Goal: Contribute content: Add original content to the website for others to see

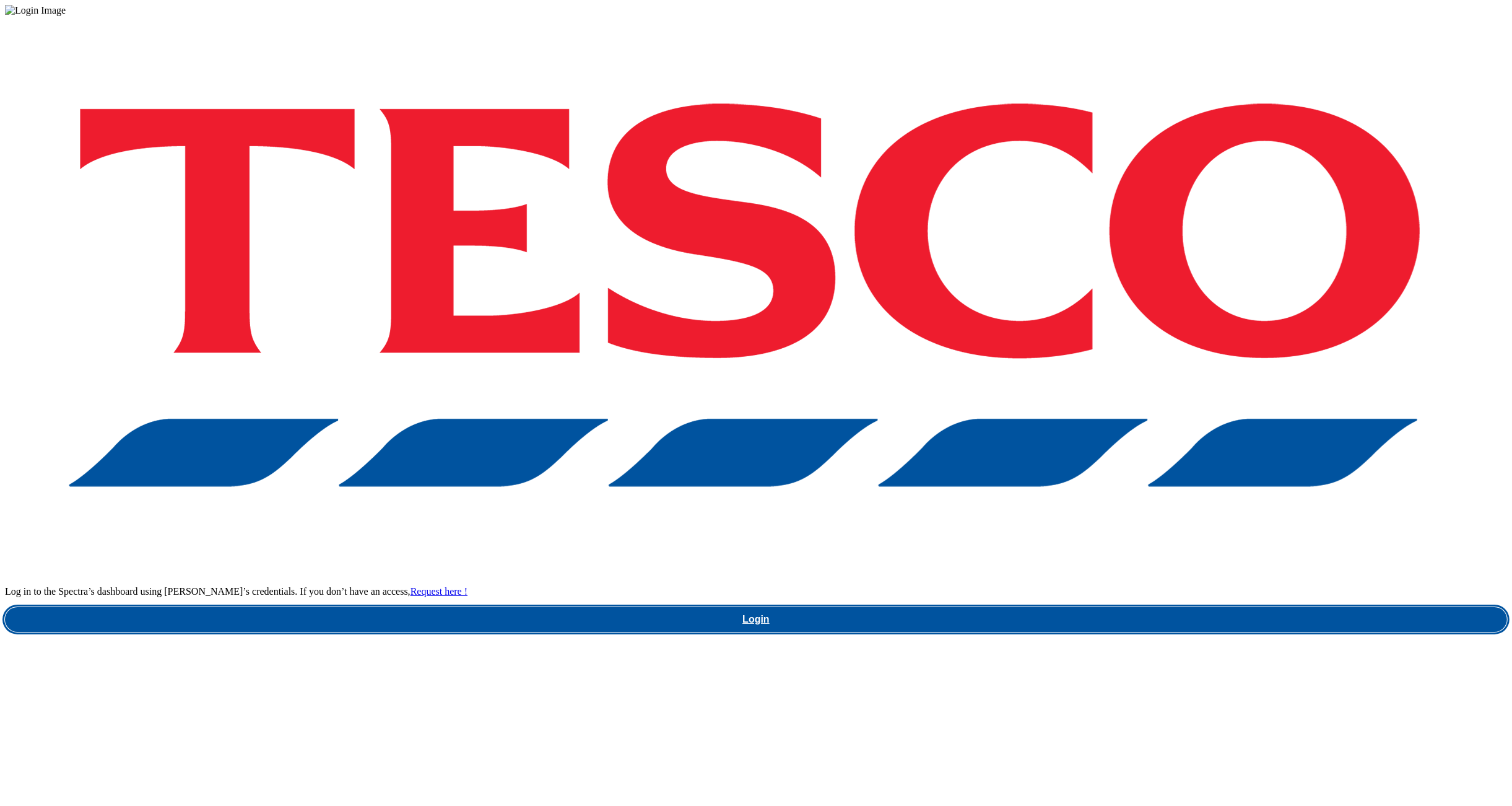
click at [1127, 607] on link "Login" at bounding box center [756, 619] width 1502 height 25
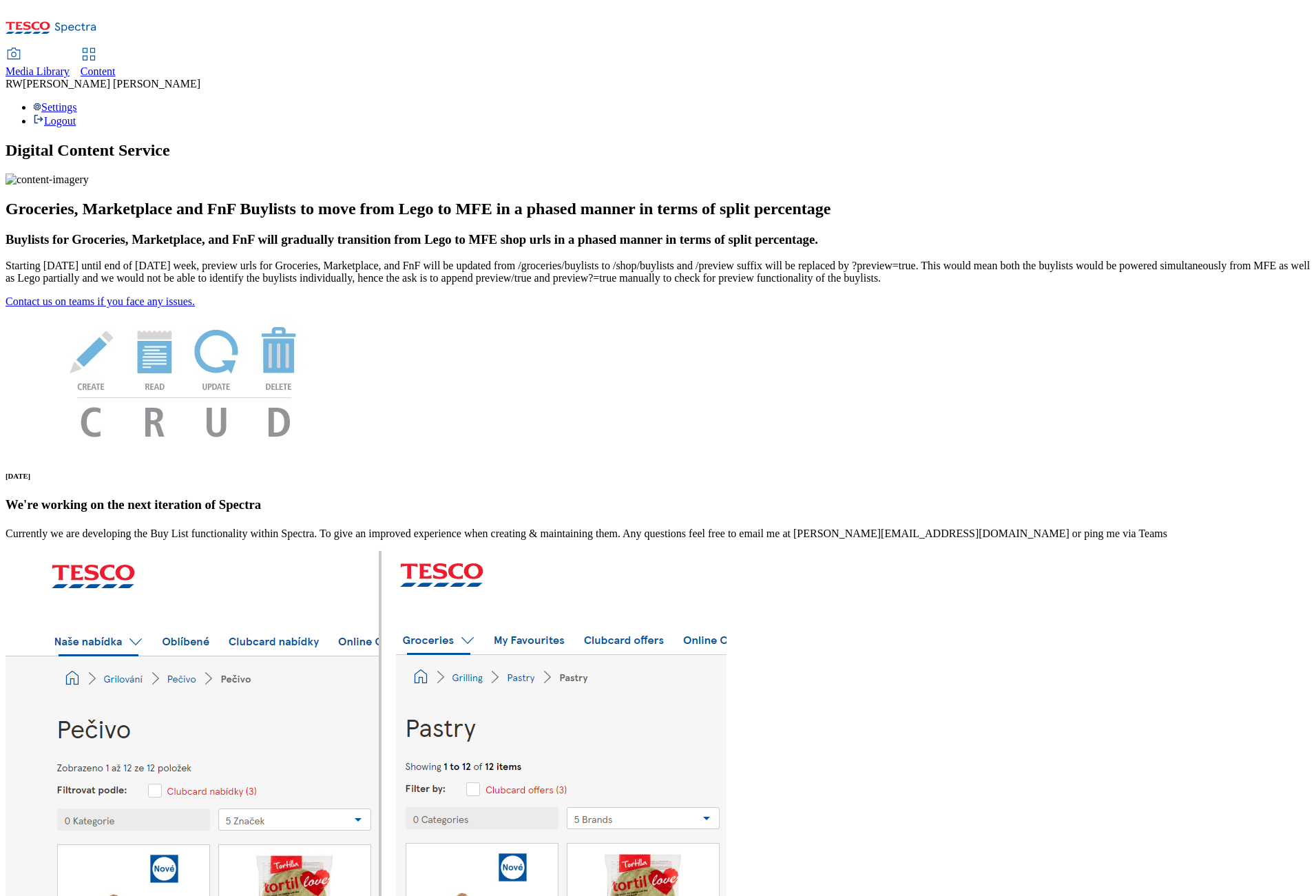
click at [884, 141] on h1 "Digital Content Service" at bounding box center [658, 150] width 1305 height 19
click at [115, 65] on span "Content" at bounding box center [98, 71] width 35 height 12
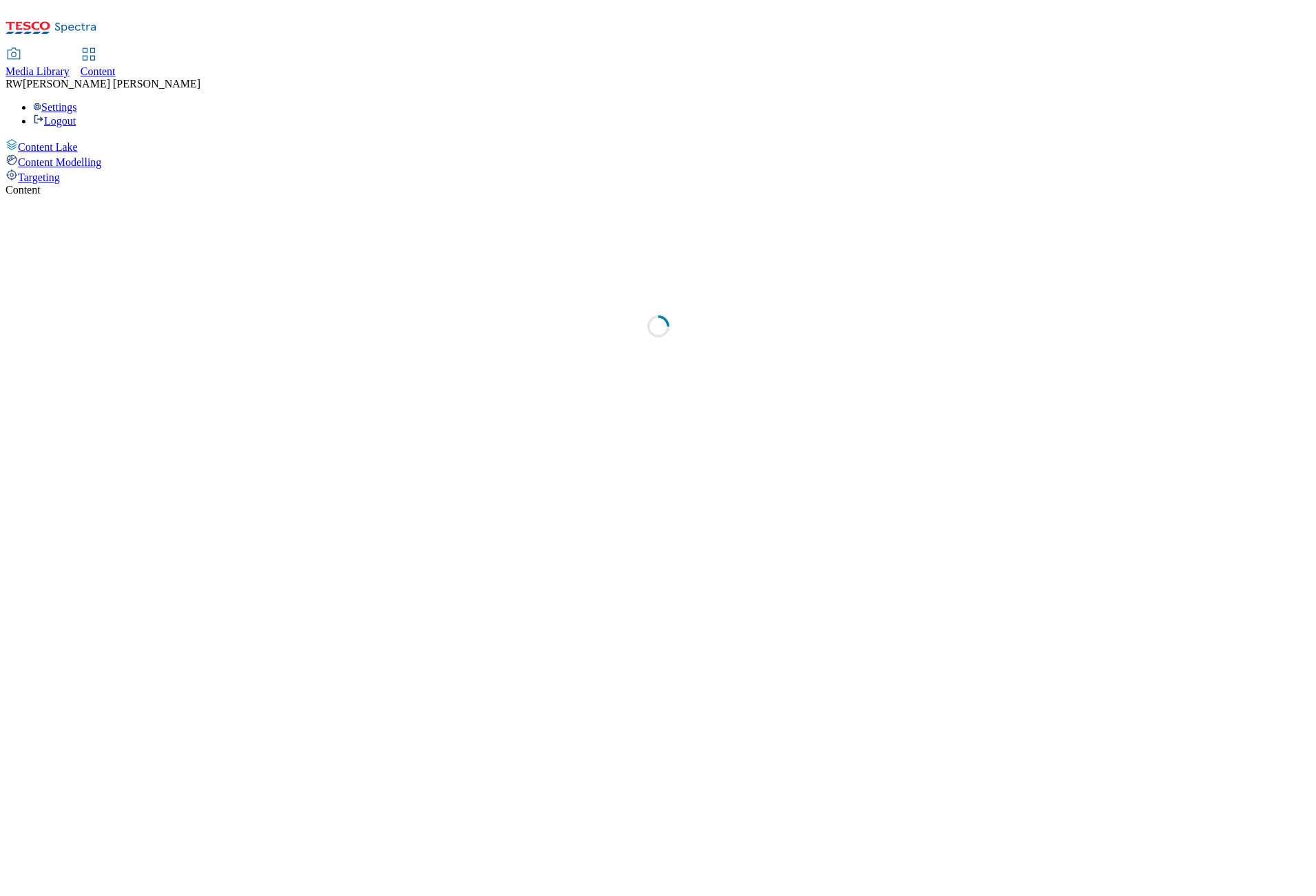
select select "ghs-[GEOGRAPHIC_DATA]"
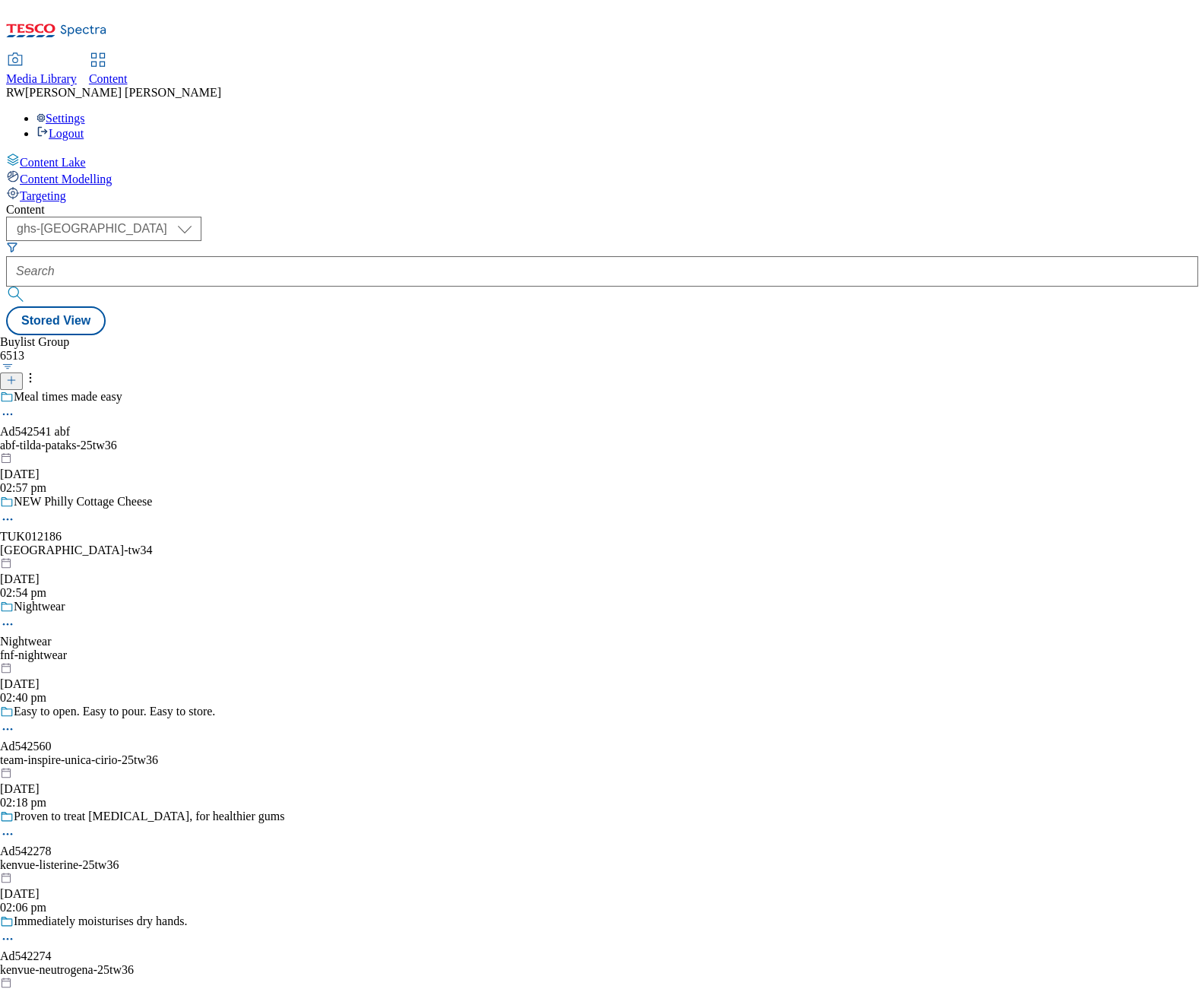
click at [23, 372] on button at bounding box center [11, 381] width 23 height 18
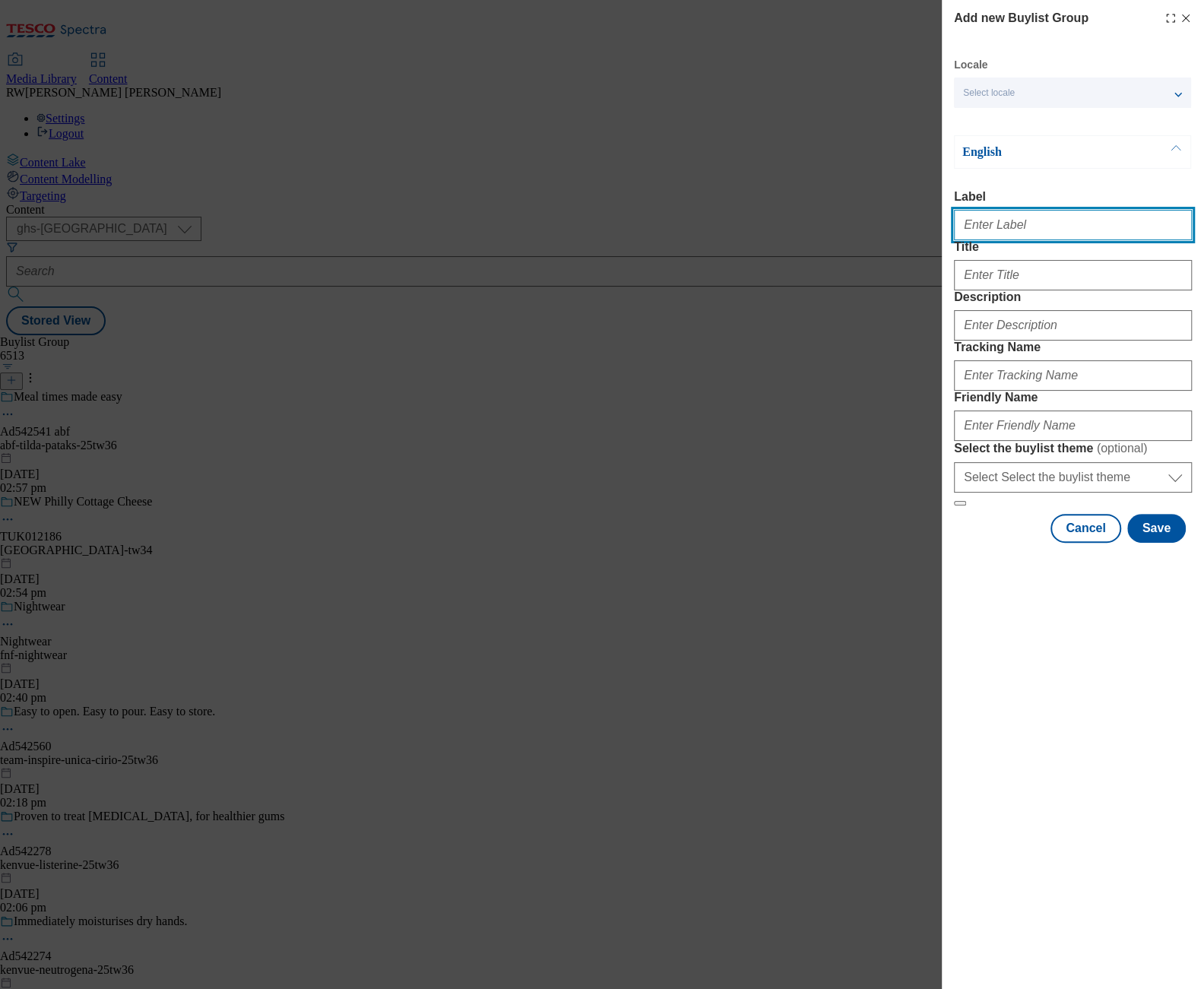
click at [1013, 233] on input "Label" at bounding box center [1072, 225] width 238 height 31
click at [1015, 230] on input "Label" at bounding box center [1072, 225] width 238 height 31
paste input "TUK013073"
click at [1037, 237] on input "TUK013073" at bounding box center [1072, 225] width 238 height 31
paste input "MullerMyProteinP12VideoTrial"
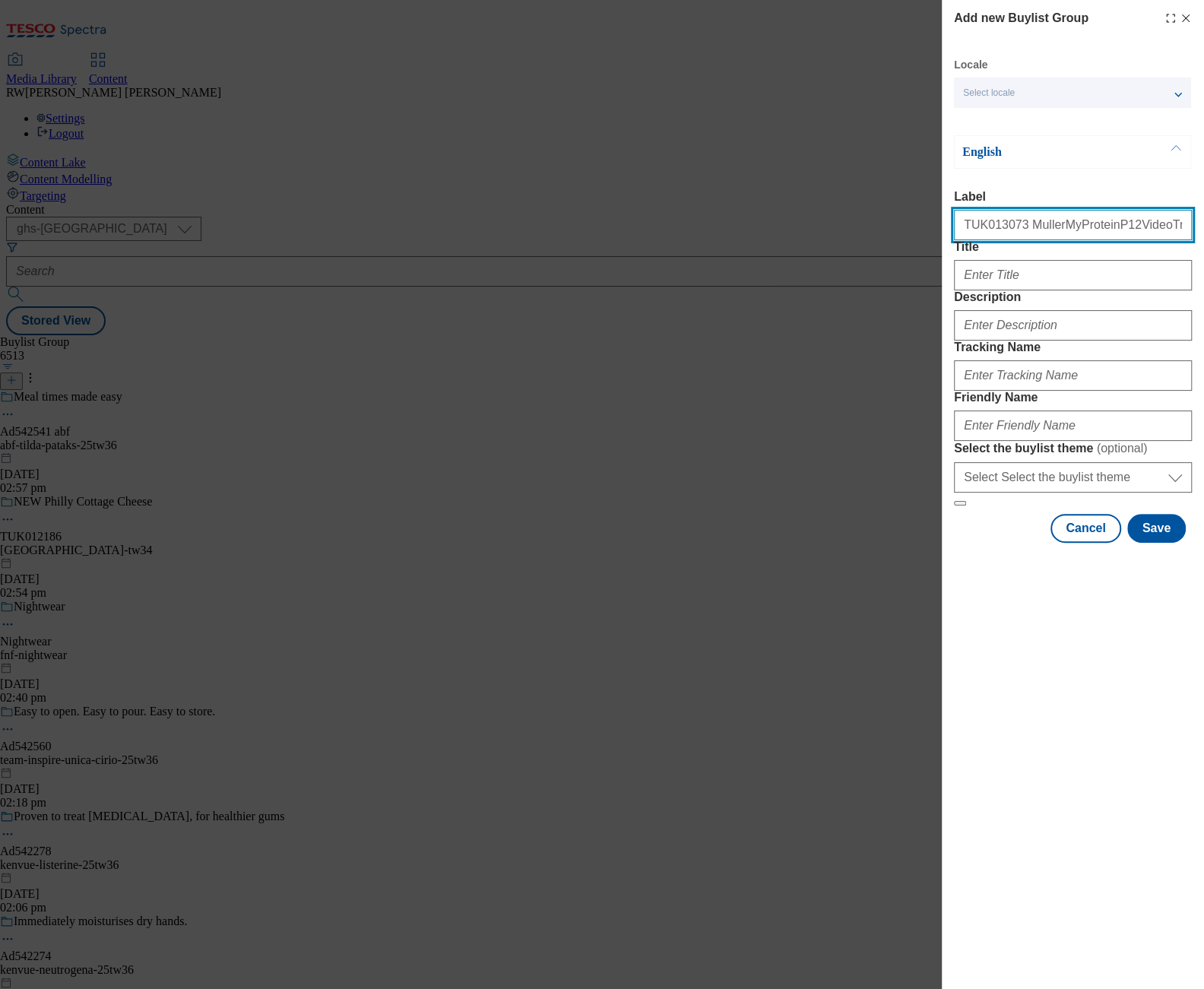
click at [1142, 231] on input "TUK013073 MullerMyProteinP12VideoTrial" at bounding box center [1072, 225] width 238 height 31
type input "TUK013073 MullerMyProteinP12VideoTrial TW35"
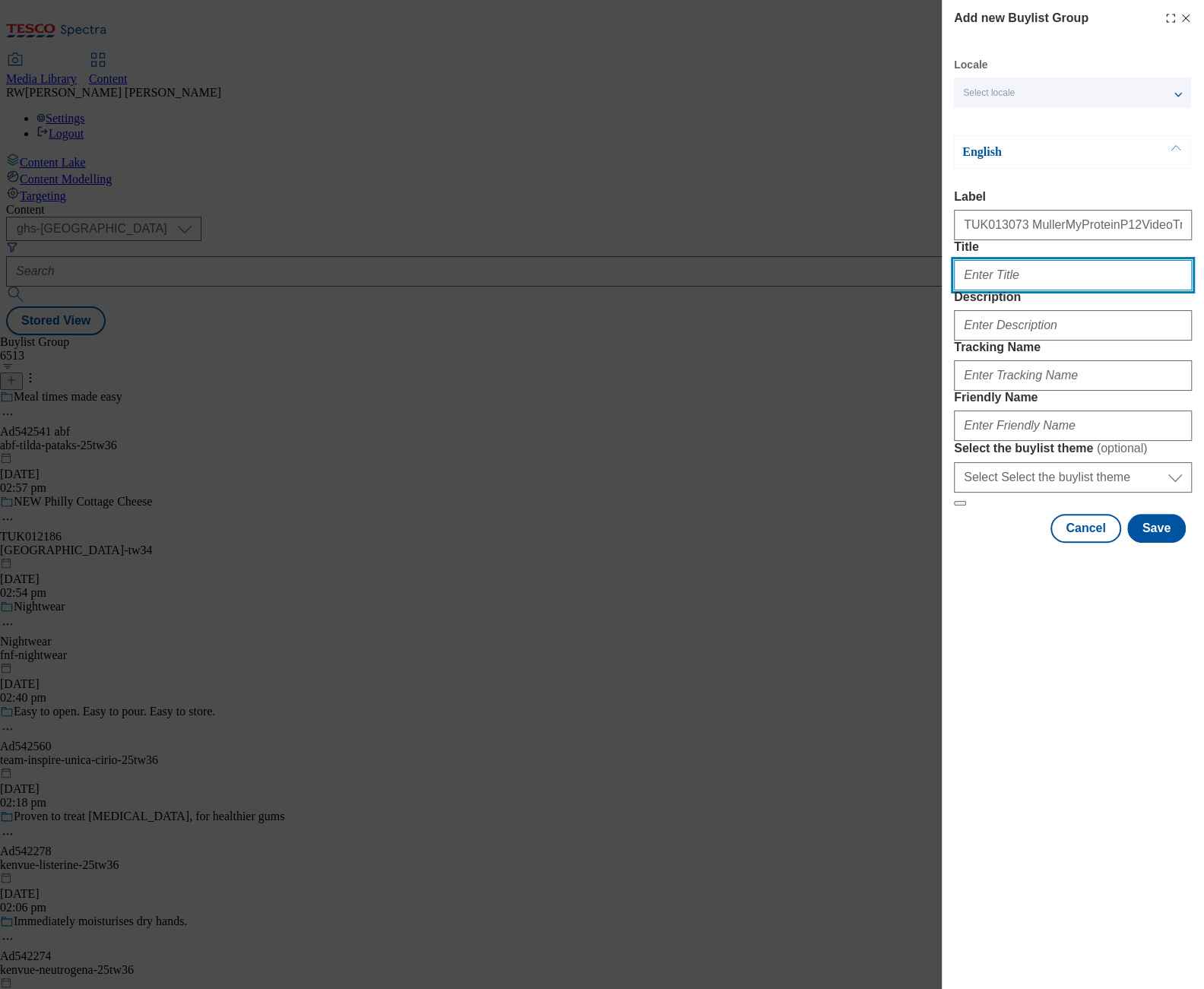
click at [1078, 290] on input "Title" at bounding box center [1072, 274] width 238 height 31
click at [1026, 290] on input "Title" at bounding box center [1072, 274] width 238 height 31
type input "Enjoy our range"
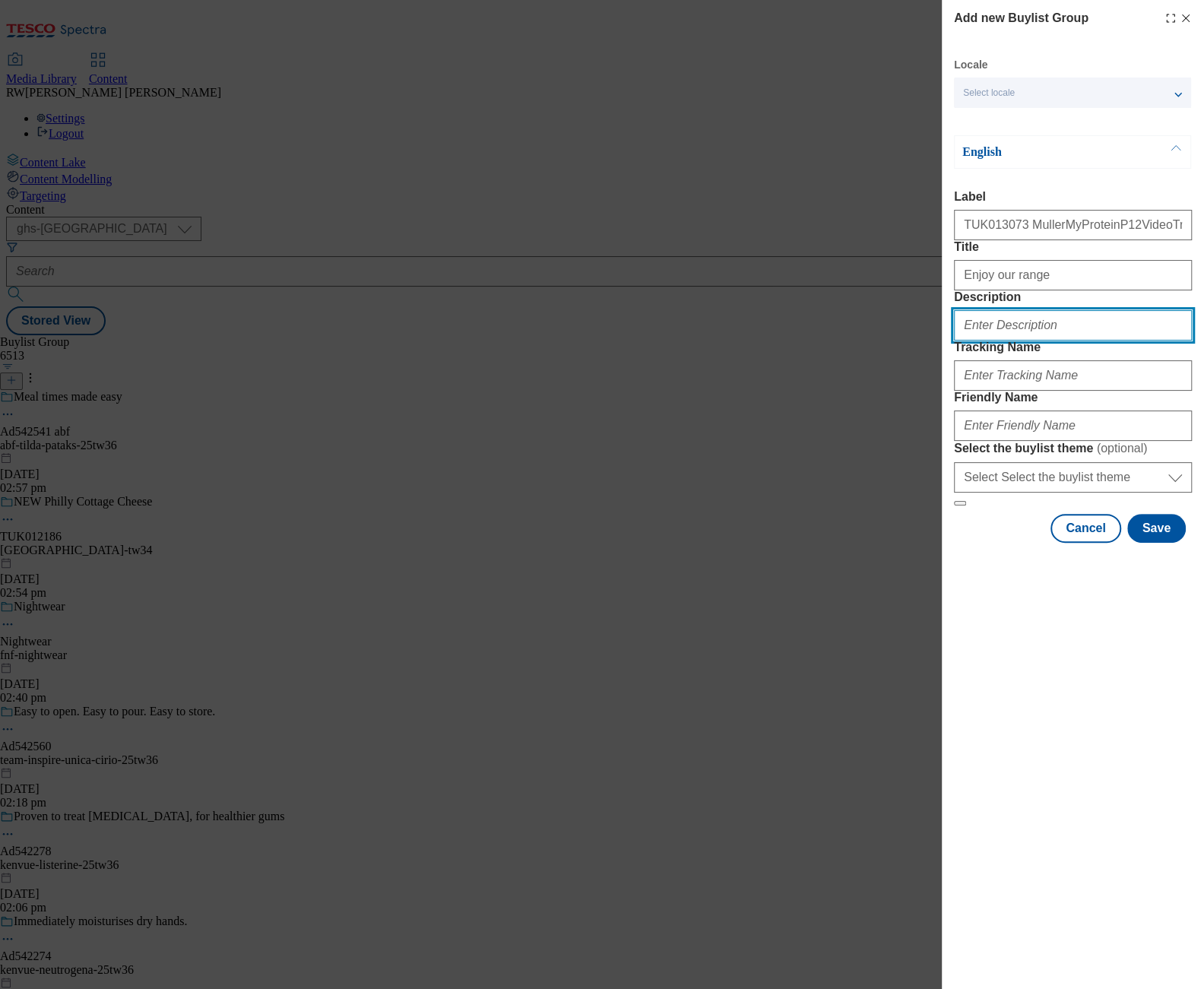
click at [1037, 341] on input "Description" at bounding box center [1072, 325] width 238 height 31
click at [1044, 341] on input "Description" at bounding box center [1072, 325] width 238 height 31
type input "M"
type input "Enjoy our range"
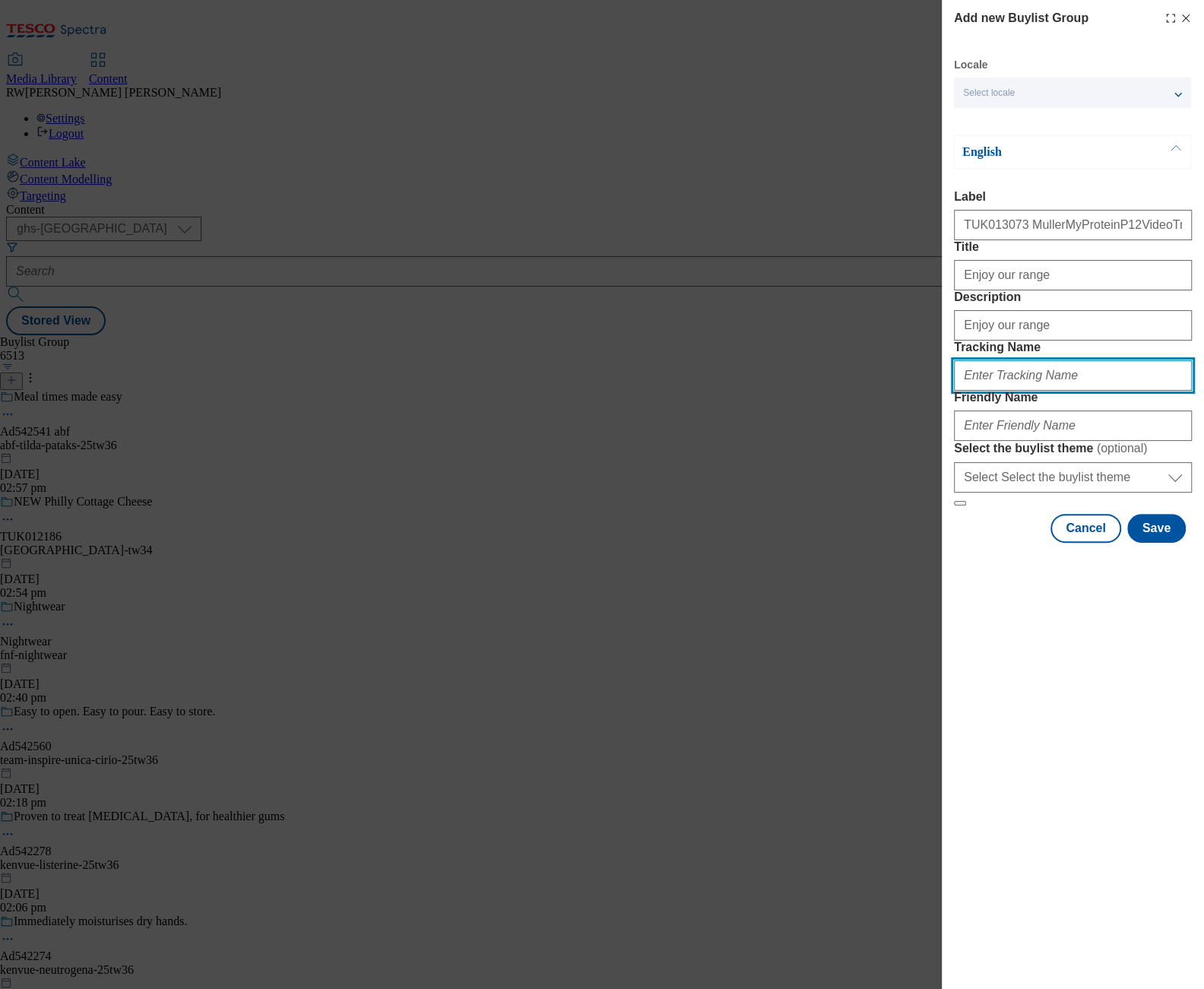
click at [1039, 391] on input "Tracking Name" at bounding box center [1072, 375] width 238 height 31
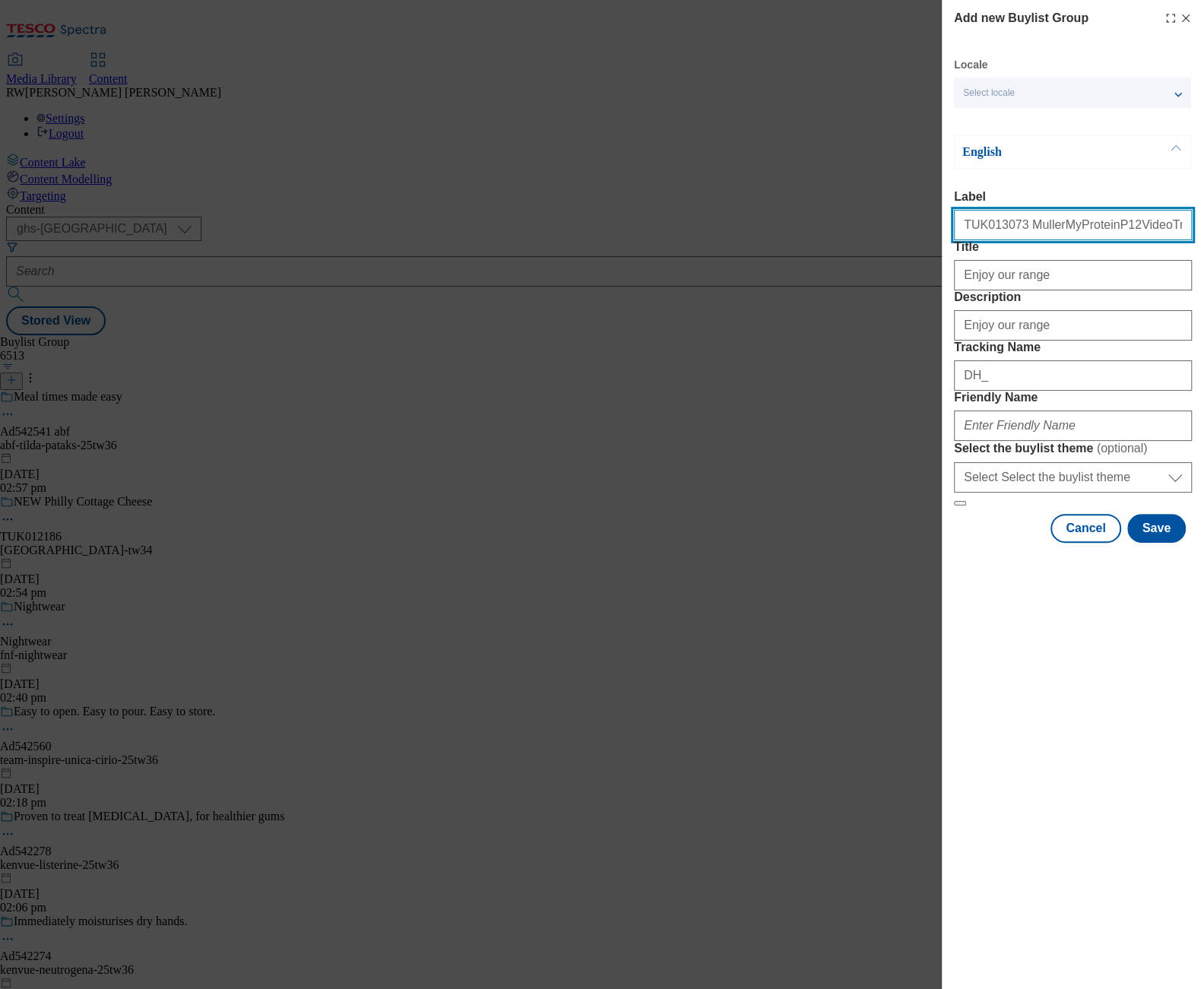
drag, startPoint x: 1007, startPoint y: 225, endPoint x: 946, endPoint y: 217, distance: 61.5
click at [946, 217] on div "Add new Buylist Group Locale Select locale English Welsh English Label TUK01307…" at bounding box center [1073, 272] width 263 height 546
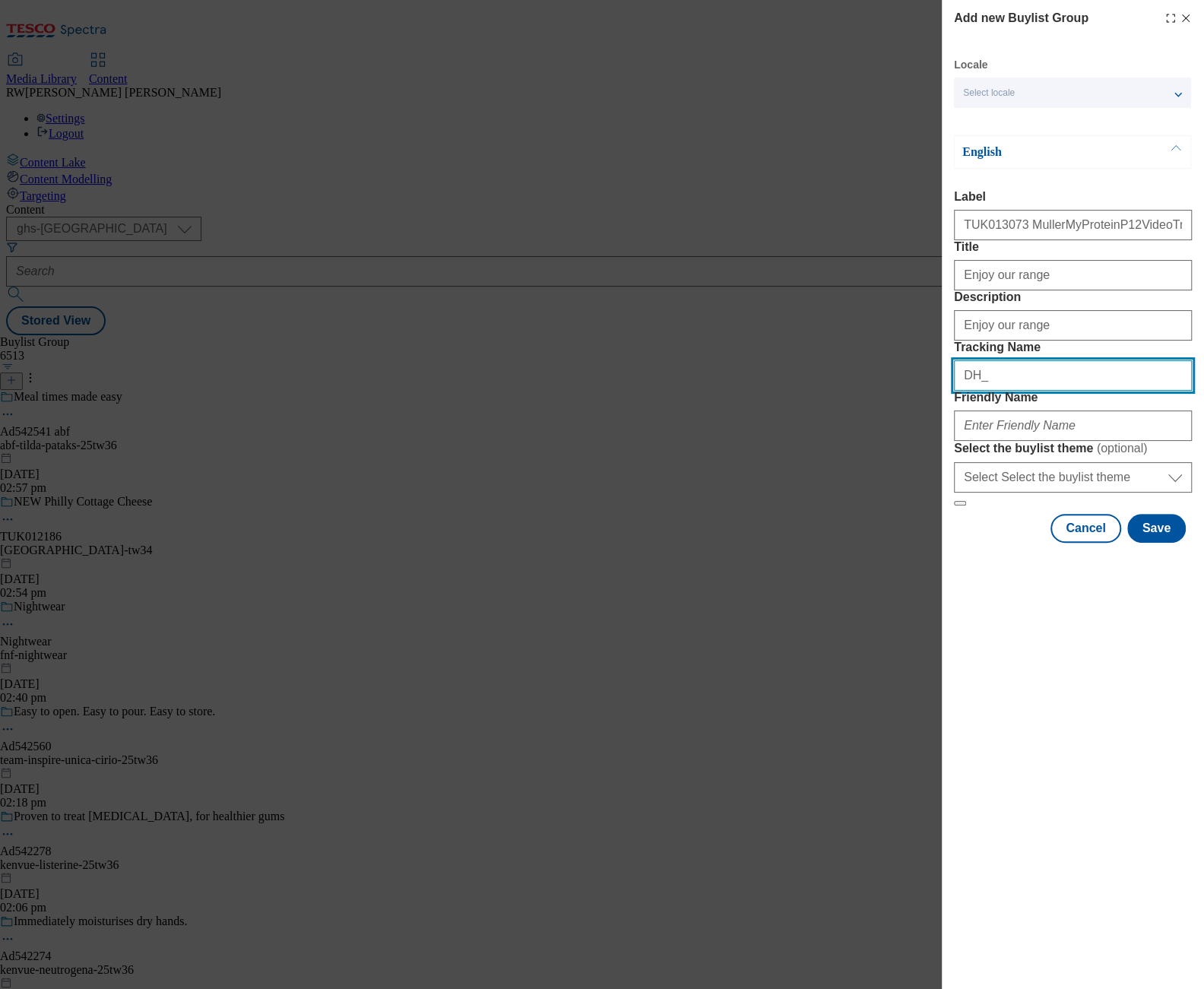
click at [1022, 391] on input "DH_" at bounding box center [1072, 375] width 238 height 31
paste input "TUK013073"
type input "DH_TUK013073"
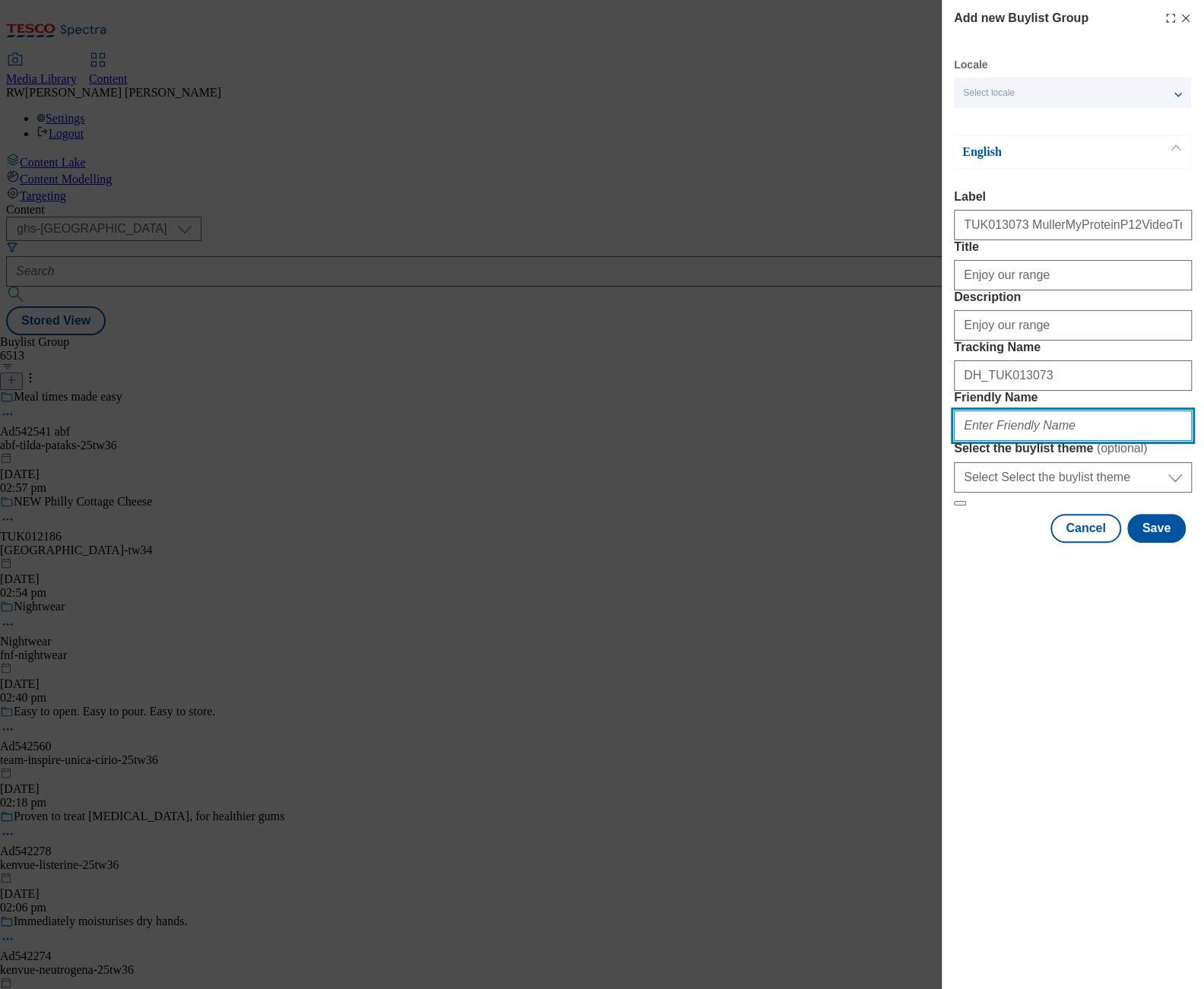
click at [1015, 441] on input "Friendly Name" at bounding box center [1072, 425] width 238 height 31
type input "mullermyprotein-video-25tw35"
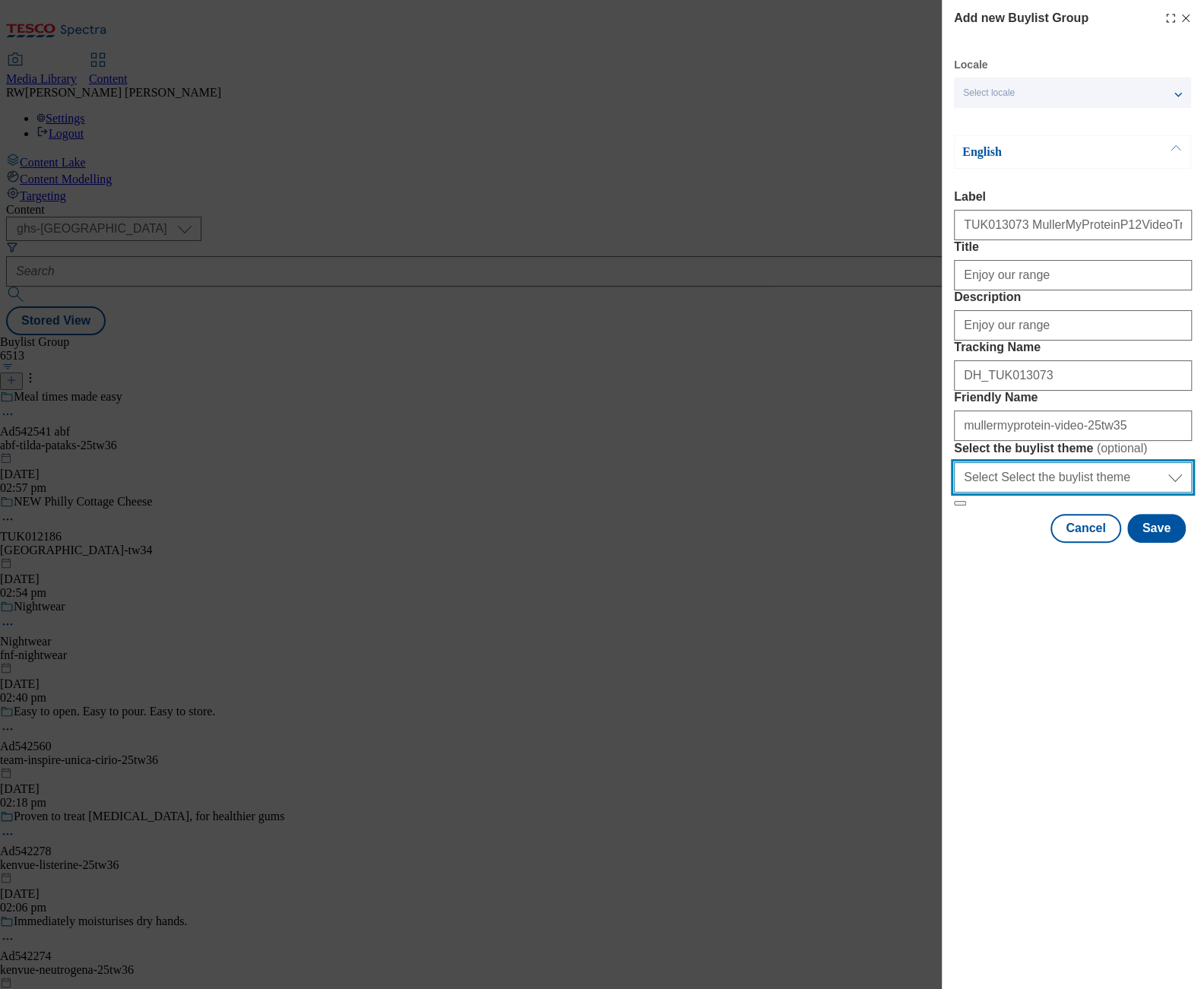
click at [990, 493] on select "Select Select the buylist theme default fandf" at bounding box center [1072, 477] width 238 height 31
click at [995, 728] on div "Add new Buylist Group Locale Select locale English Welsh English Label TUK01307…" at bounding box center [1073, 494] width 263 height 989
click at [1162, 543] on button "Save" at bounding box center [1156, 528] width 58 height 29
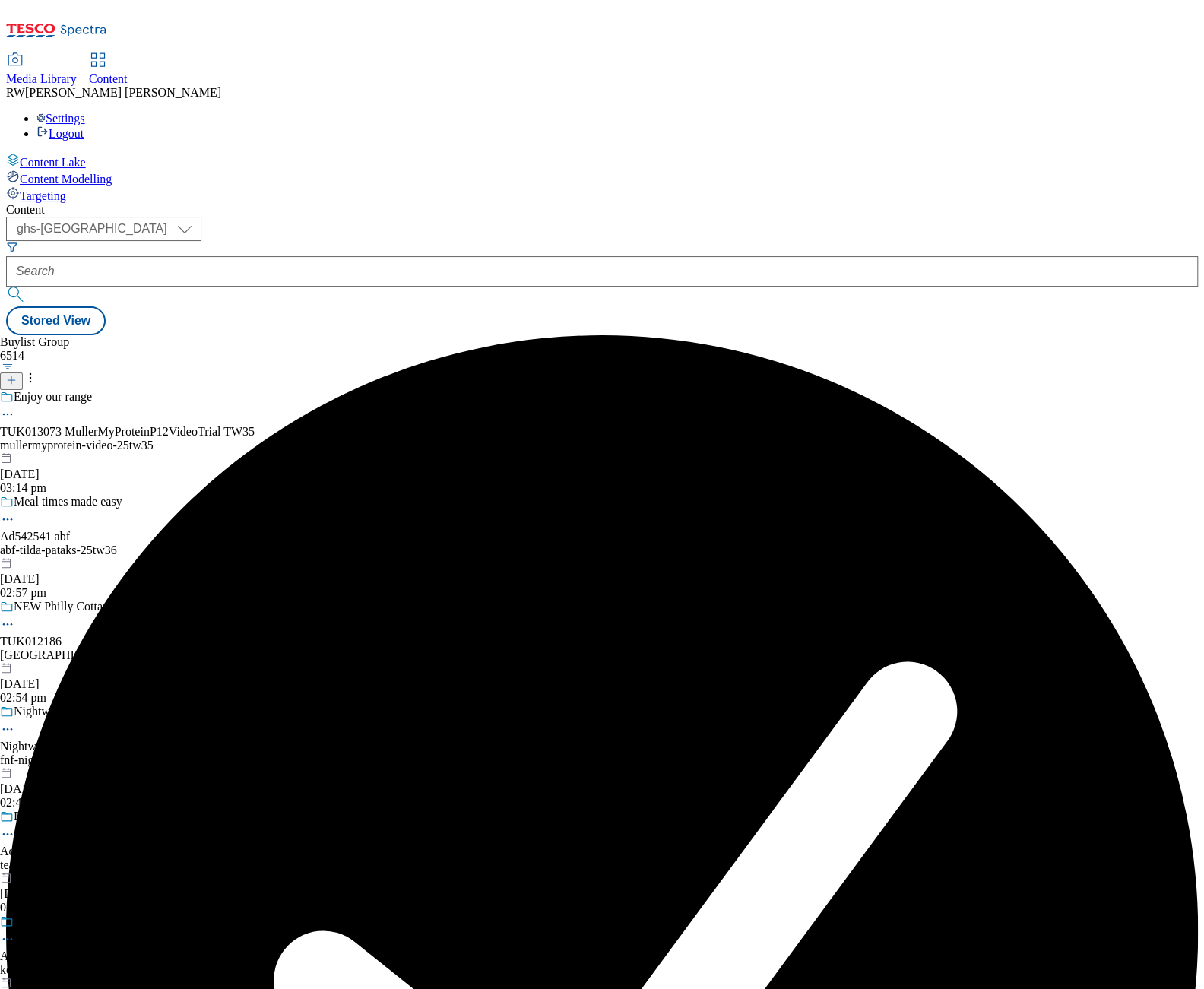
click at [284, 438] on div "mullermyprotein-video-25tw35" at bounding box center [142, 445] width 284 height 14
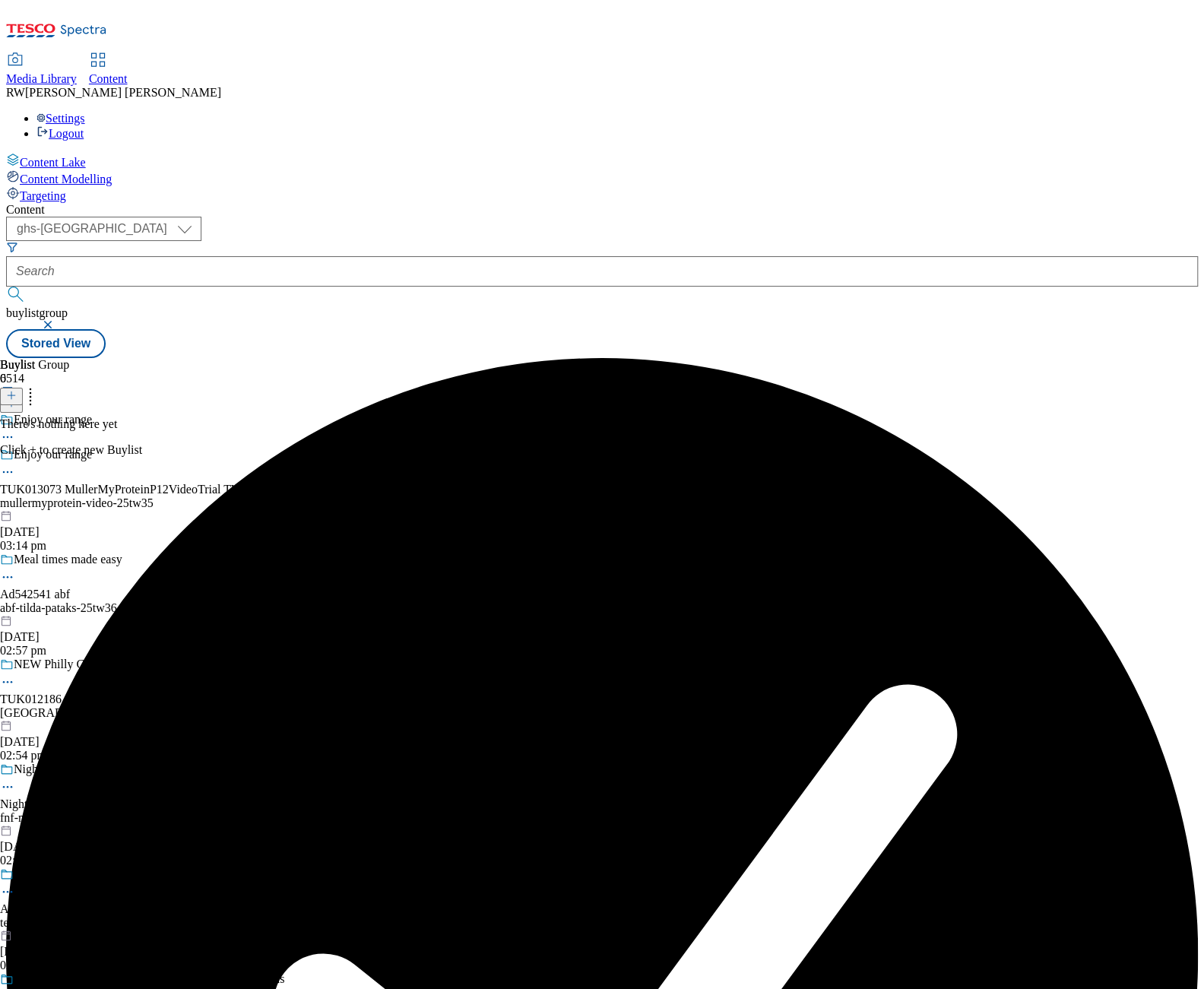
click at [17, 390] on icon at bounding box center [11, 395] width 11 height 11
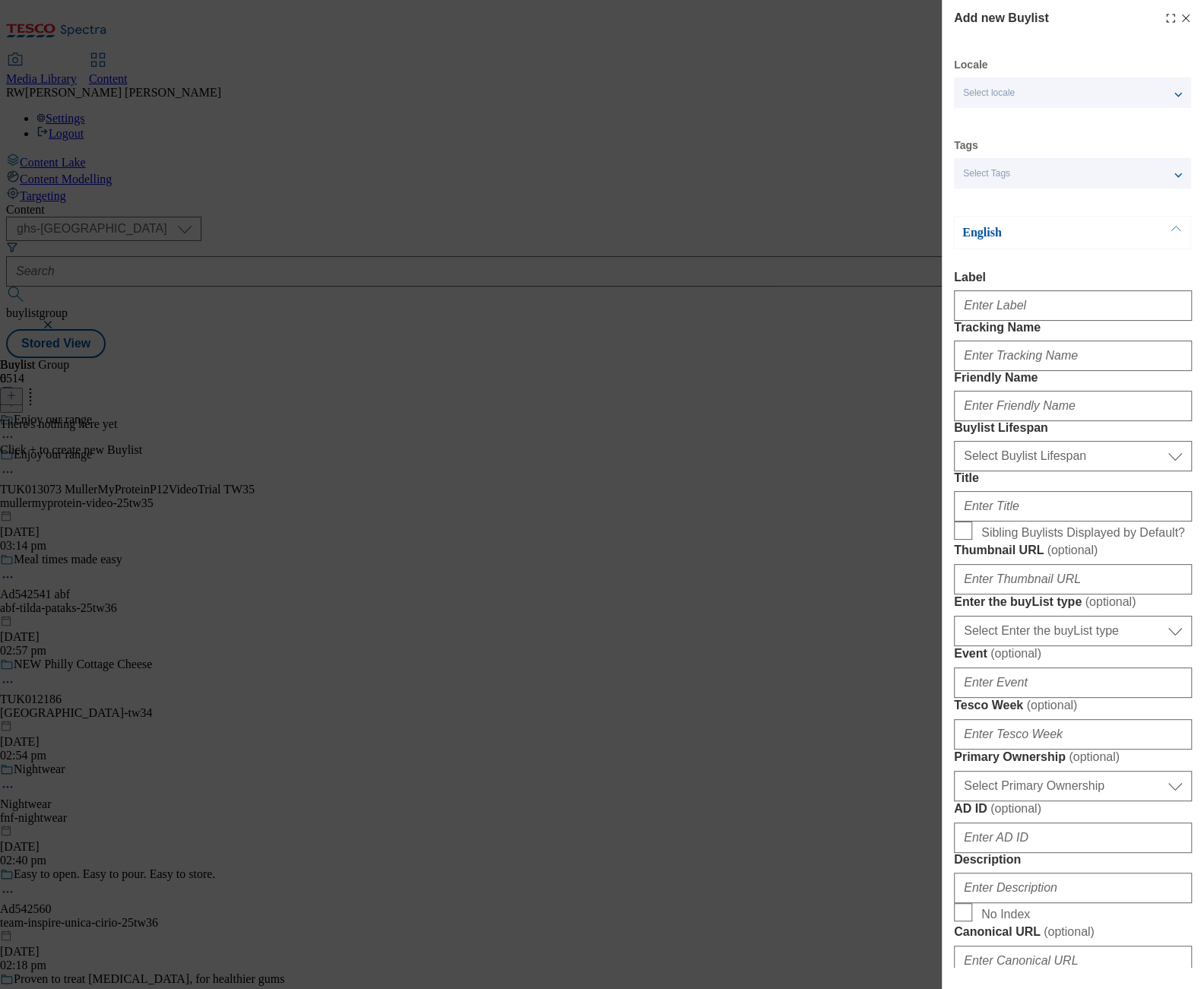
click at [410, 276] on div "Add new Buylist Locale Select locale English Welsh Tags Select Tags fnf marketp…" at bounding box center [602, 494] width 1204 height 989
drag, startPoint x: 790, startPoint y: 263, endPoint x: 801, endPoint y: 252, distance: 15.6
click at [790, 264] on div "Add new Buylist Locale Select locale English Welsh Tags Select Tags fnf marketp…" at bounding box center [602, 494] width 1204 height 989
click at [1182, 18] on line "Modal" at bounding box center [1185, 18] width 7 height 7
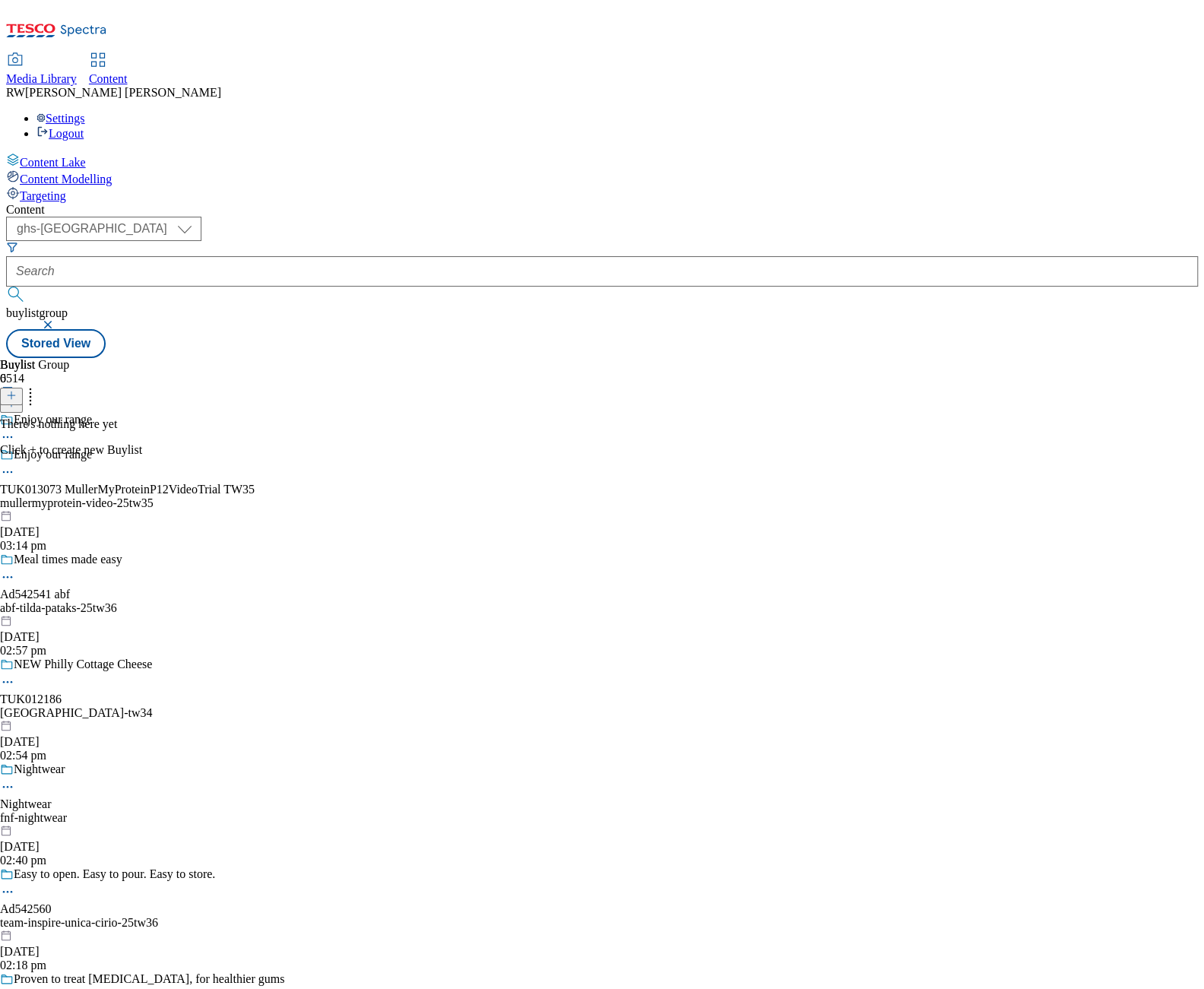
click at [15, 464] on icon at bounding box center [7, 471] width 15 height 15
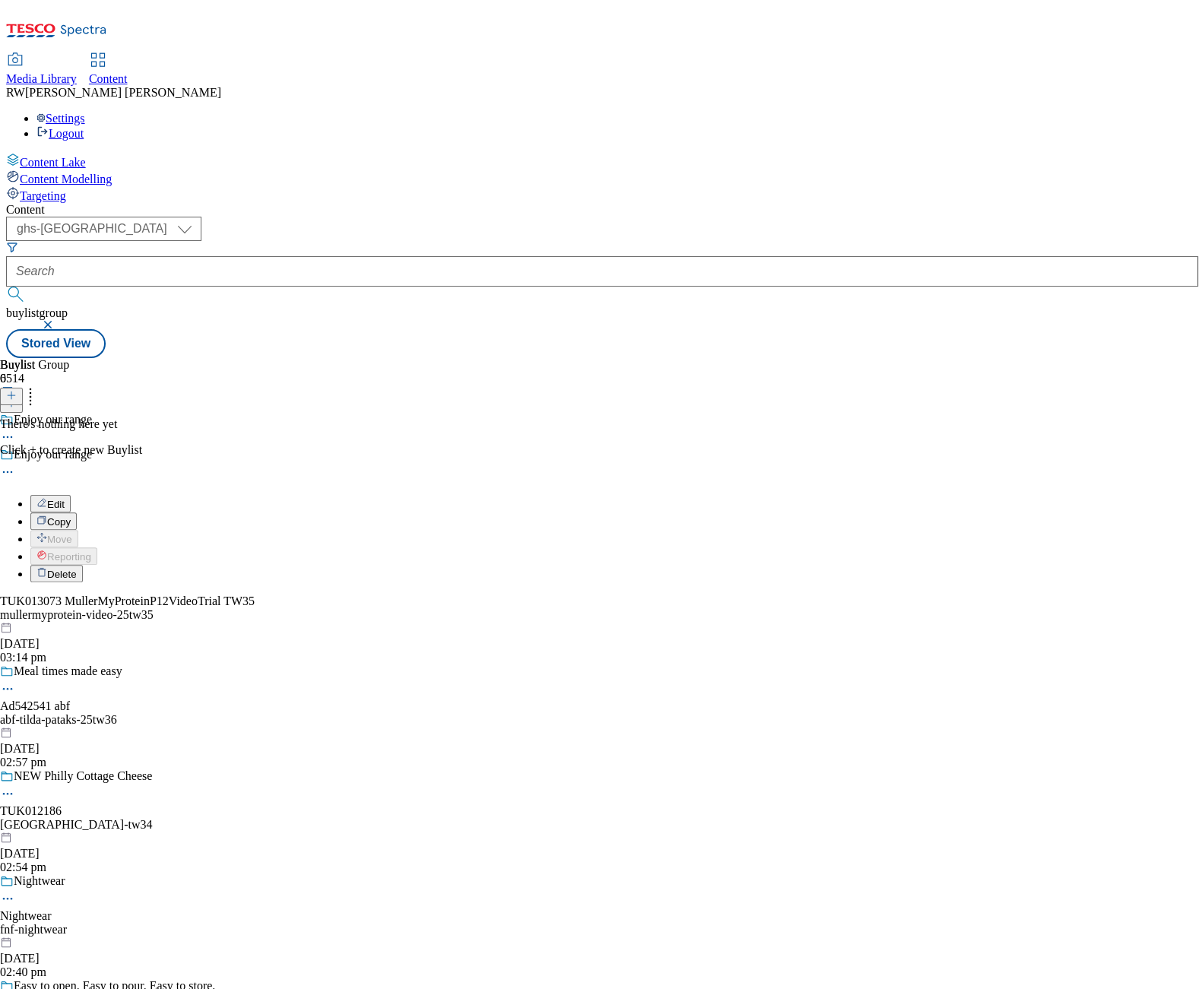
click at [64, 498] on span "Edit" at bounding box center [56, 504] width 18 height 12
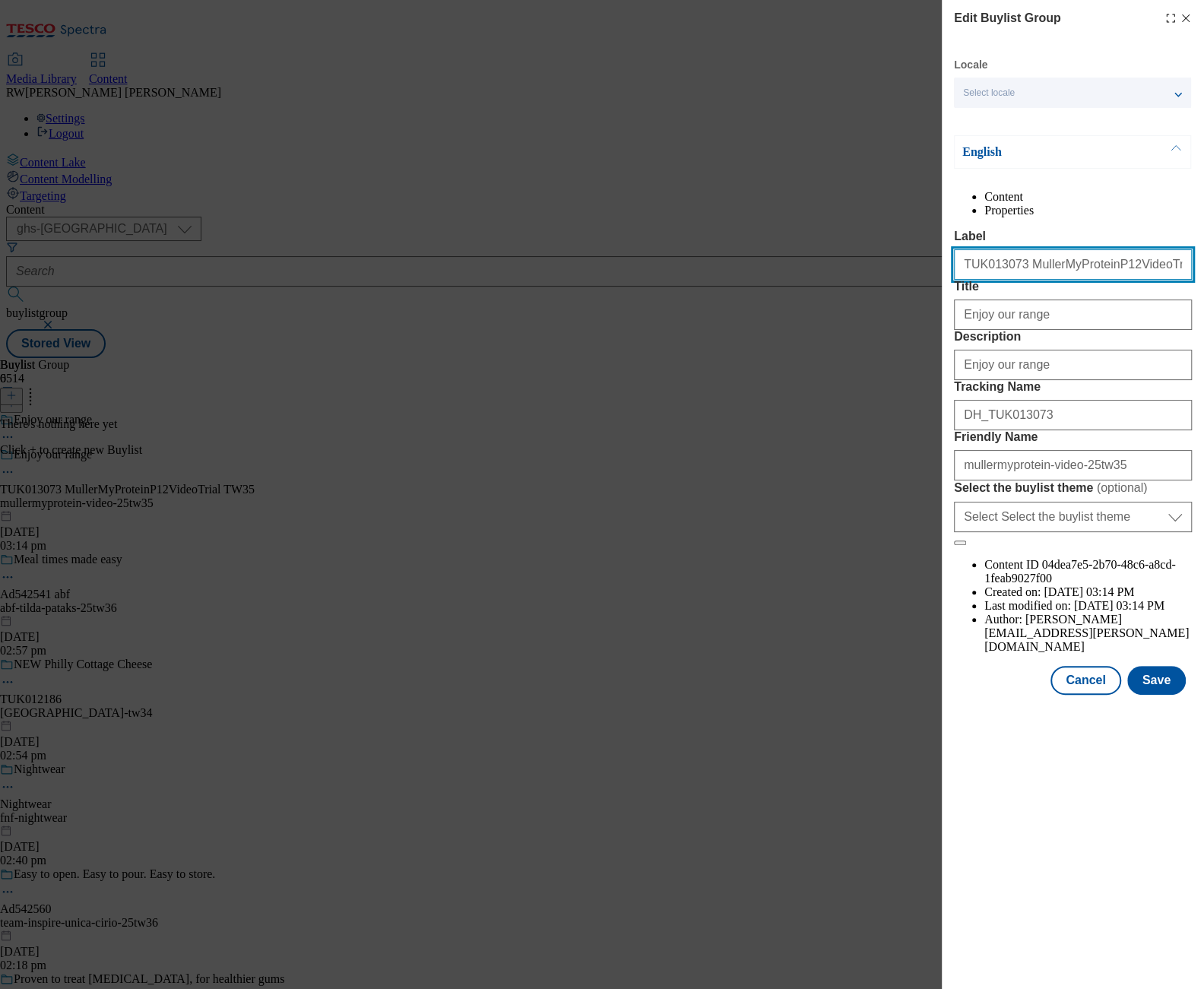
click at [1016, 279] on input "TUK013073 MullerMyProteinP12VideoTrial TW35" at bounding box center [1072, 265] width 238 height 31
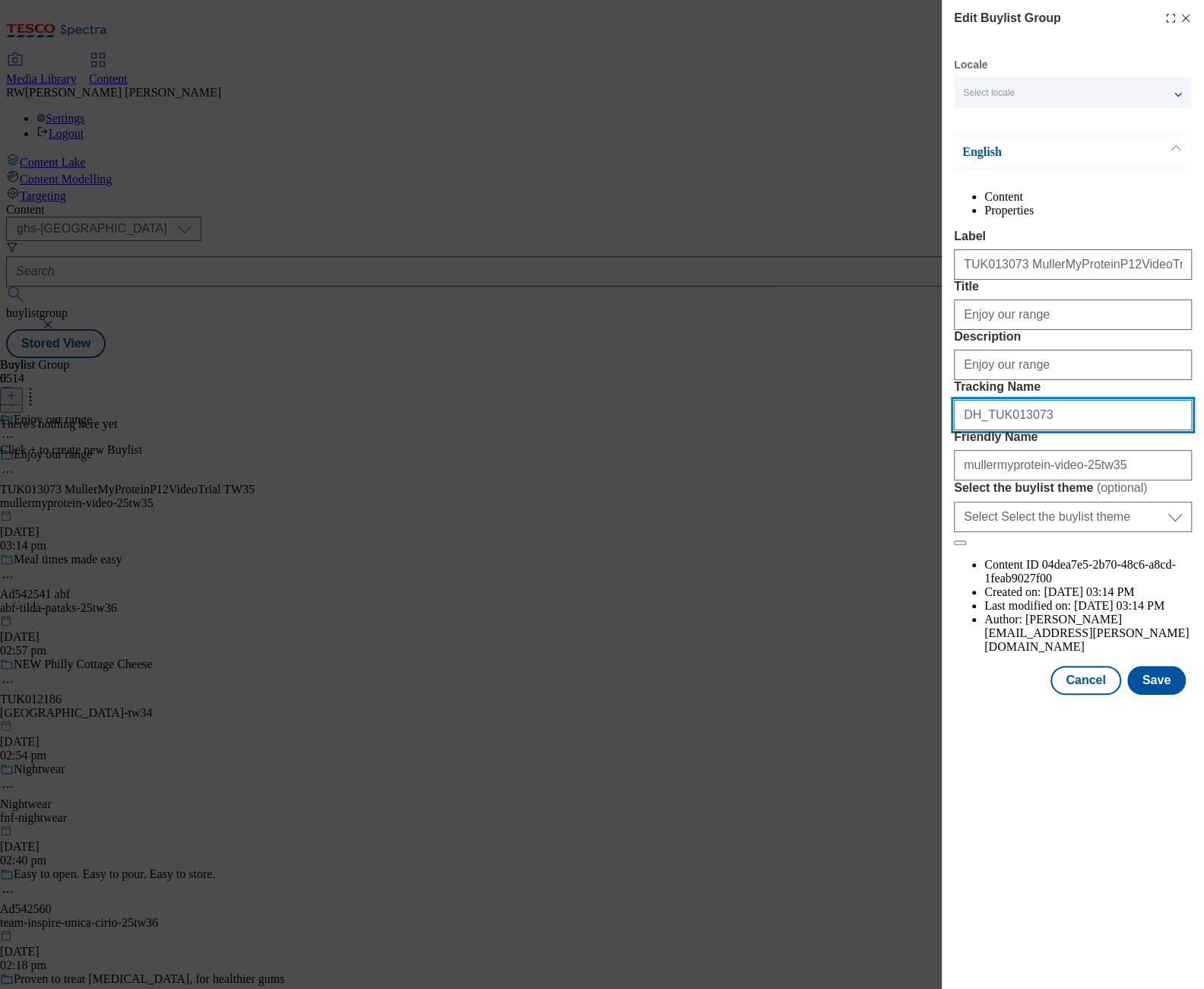
drag, startPoint x: 1045, startPoint y: 524, endPoint x: 891, endPoint y: 537, distance: 154.5
click at [891, 537] on div "Edit Buylist Group Locale Select locale English Welsh English Content Propertie…" at bounding box center [602, 494] width 1204 height 989
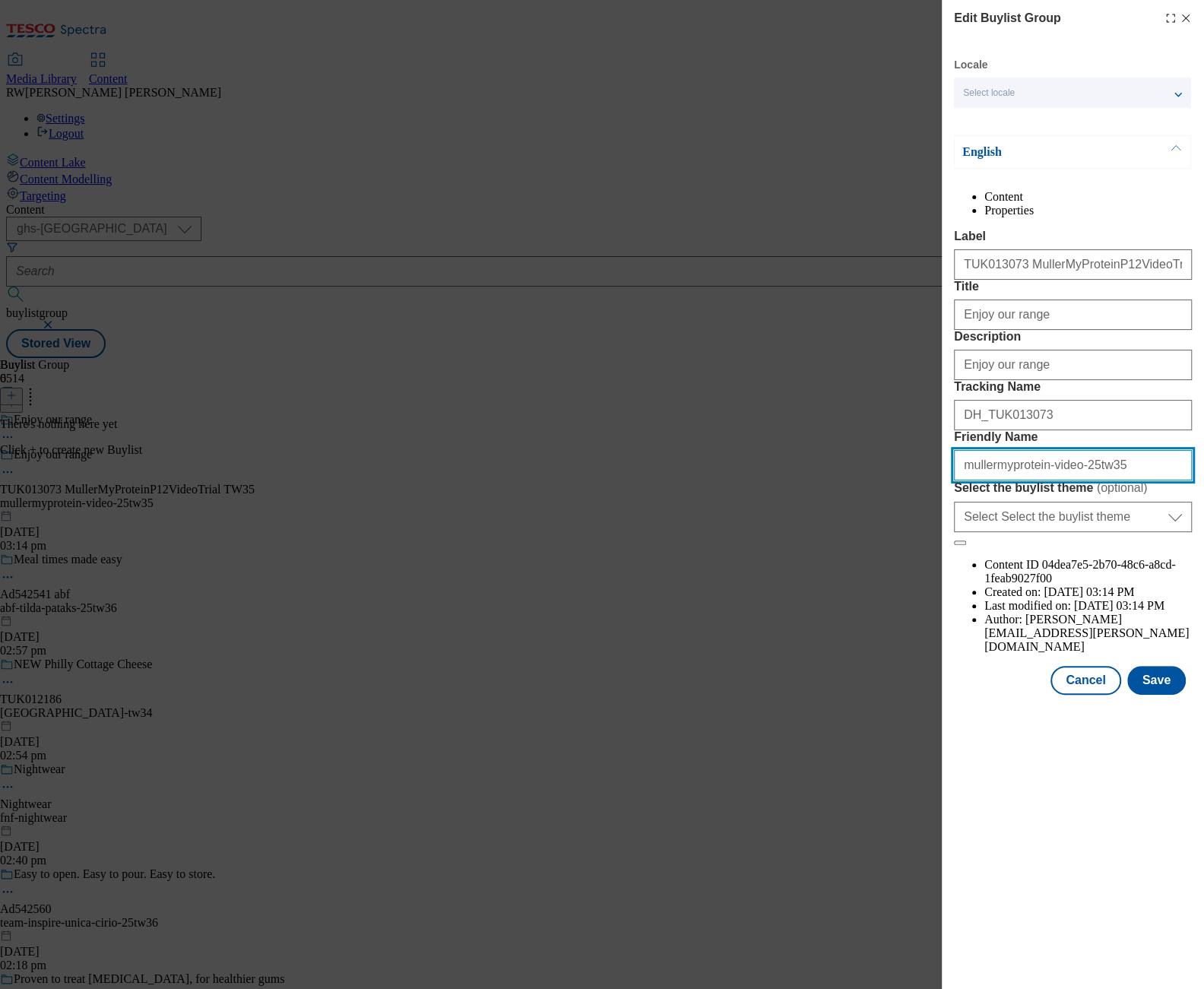
drag, startPoint x: 1097, startPoint y: 599, endPoint x: 887, endPoint y: 596, distance: 210.0
click at [943, 601] on div "Edit Buylist Group Locale Select locale English Welsh English Content Propertie…" at bounding box center [1073, 348] width 263 height 698
click at [1104, 695] on button "Cancel" at bounding box center [1085, 680] width 70 height 29
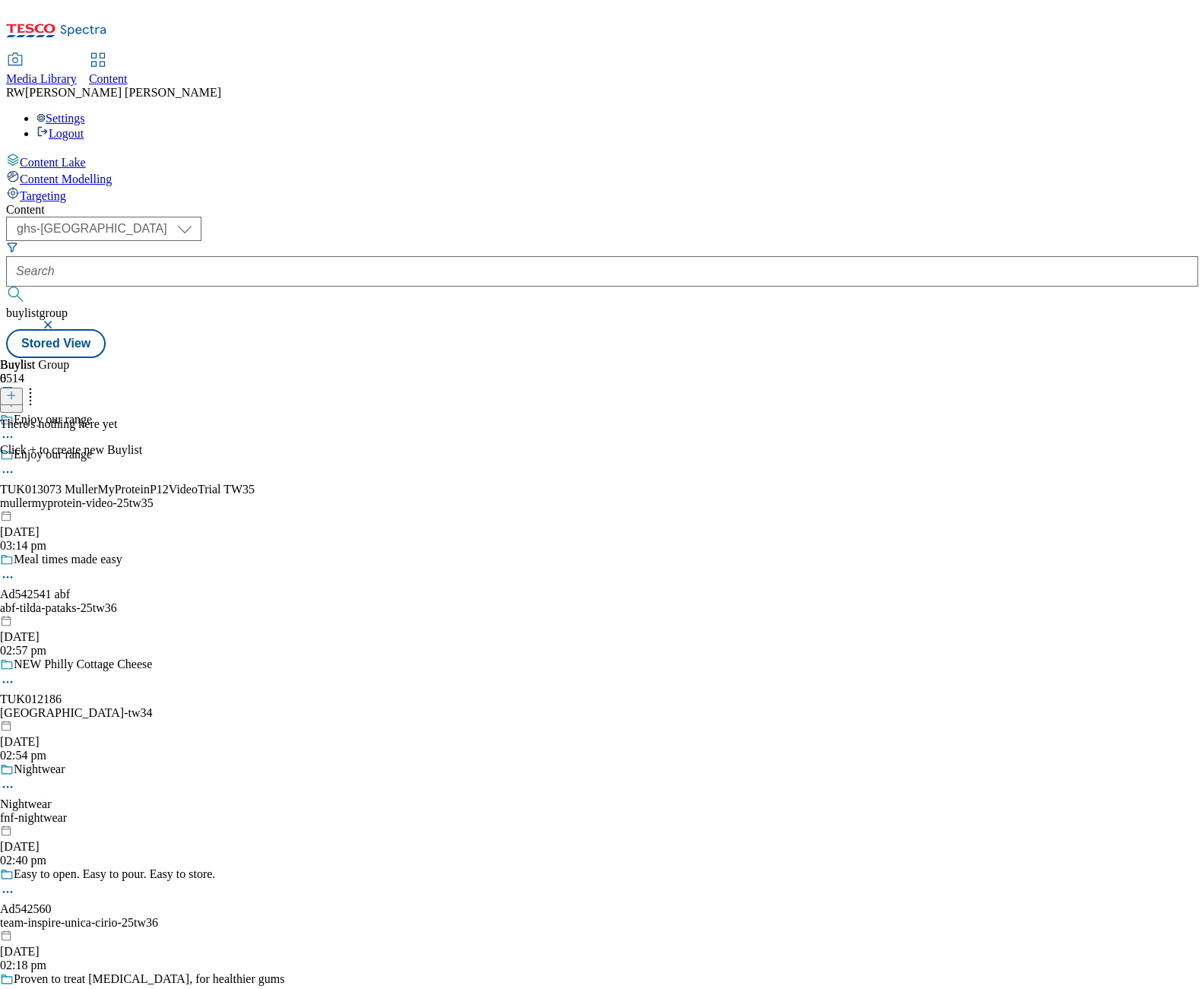
click at [17, 390] on icon at bounding box center [11, 395] width 11 height 11
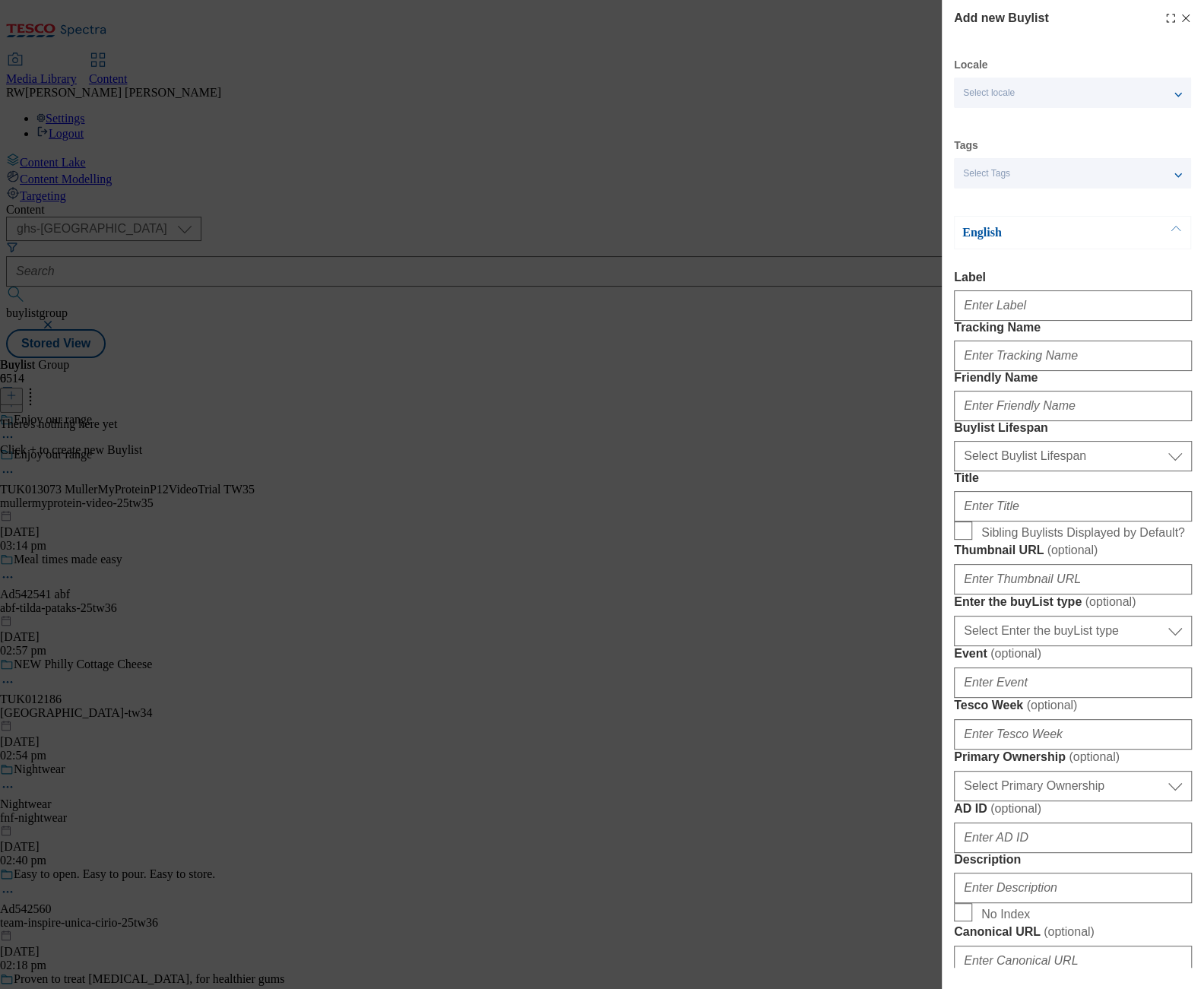
click at [256, 834] on div "Add new Buylist Locale Select locale English Welsh Tags Select Tags fnf marketp…" at bounding box center [602, 494] width 1204 height 989
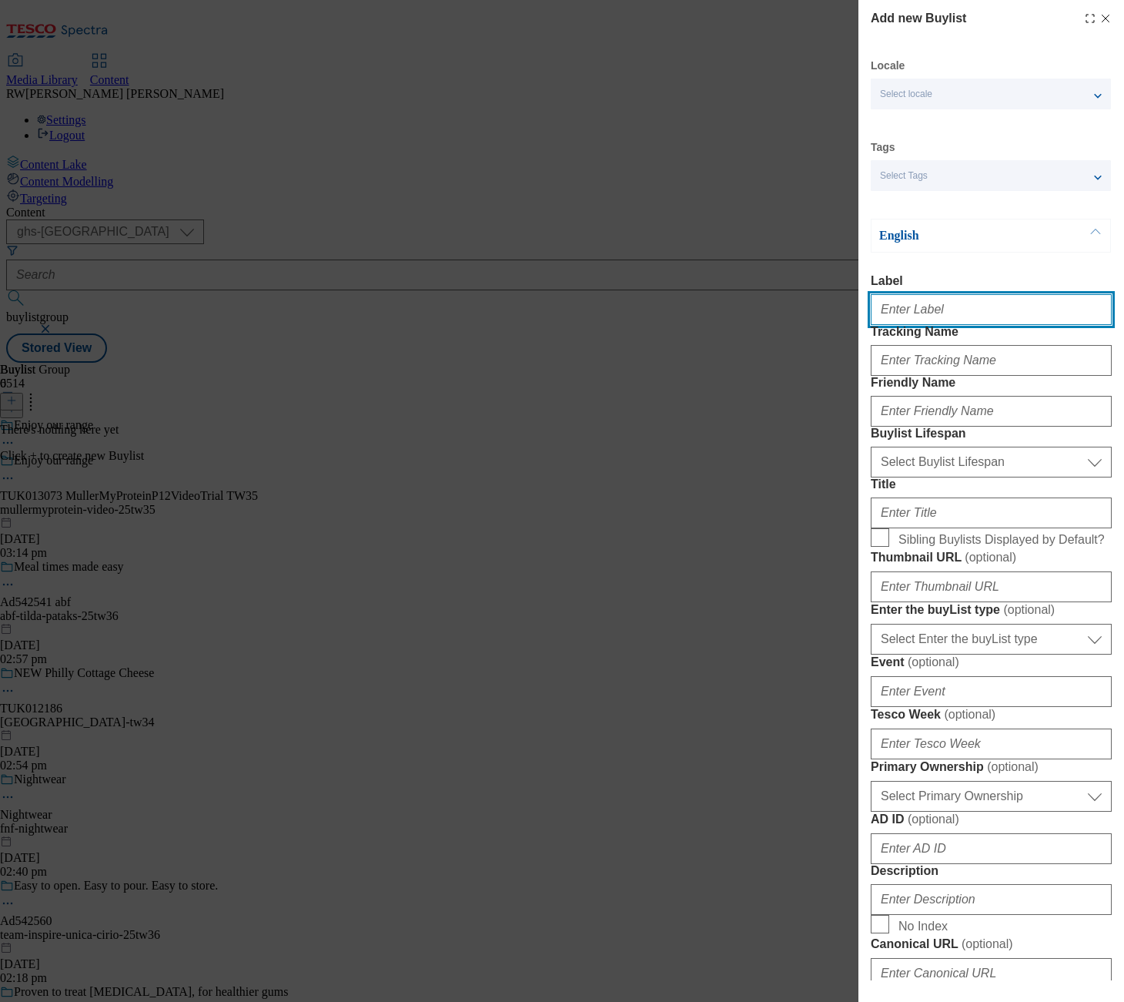
click at [952, 313] on input "Label" at bounding box center [991, 309] width 241 height 31
click at [969, 316] on input "Label" at bounding box center [991, 309] width 241 height 31
paste input "TUK013073 MullerMyProteinP12VideoTrial TW35"
type input "TUK013073 MullerMyProteinP12VideoTrial TW35"
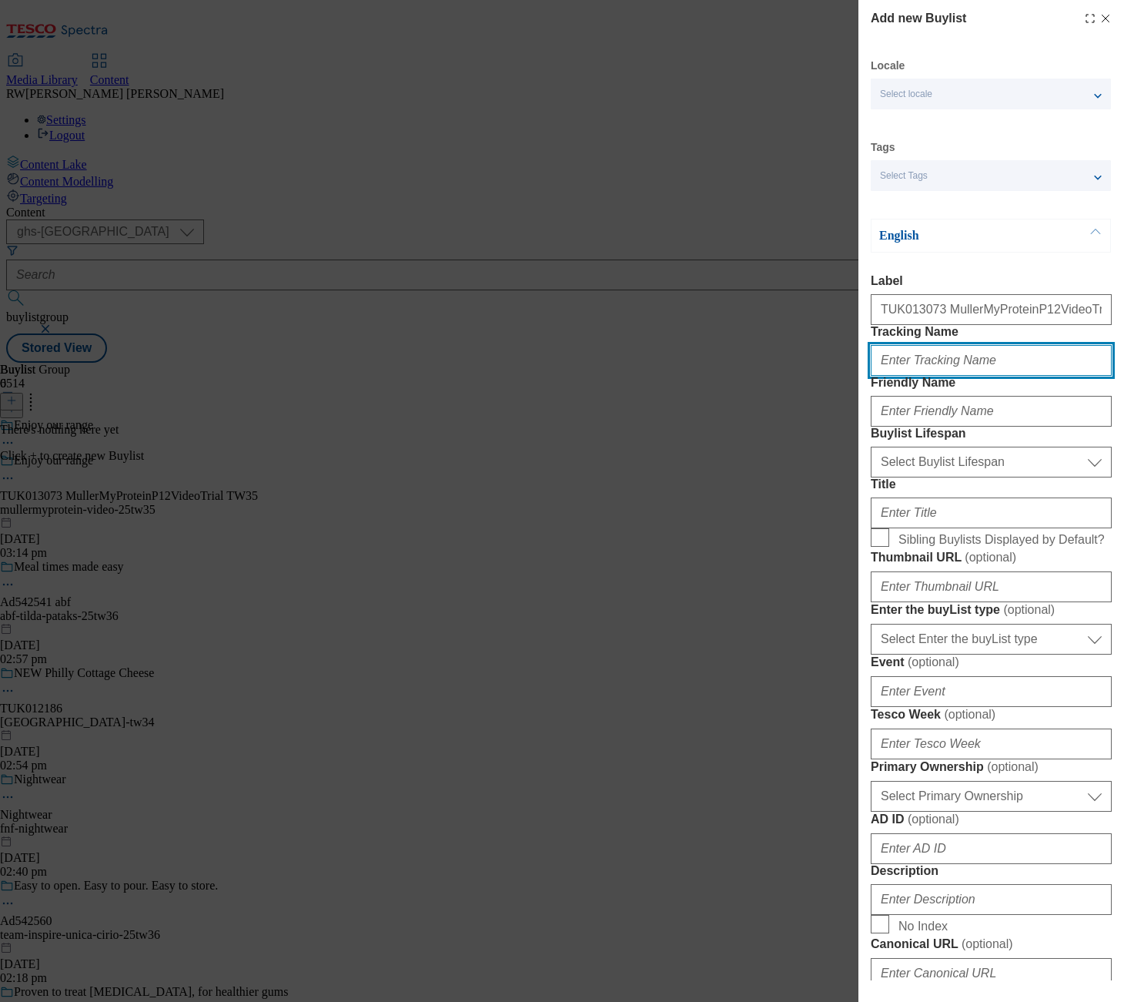
click at [932, 376] on input "Tracking Name" at bounding box center [991, 360] width 241 height 31
paste input "DH_TUK013073"
type input "DH_TUK013073"
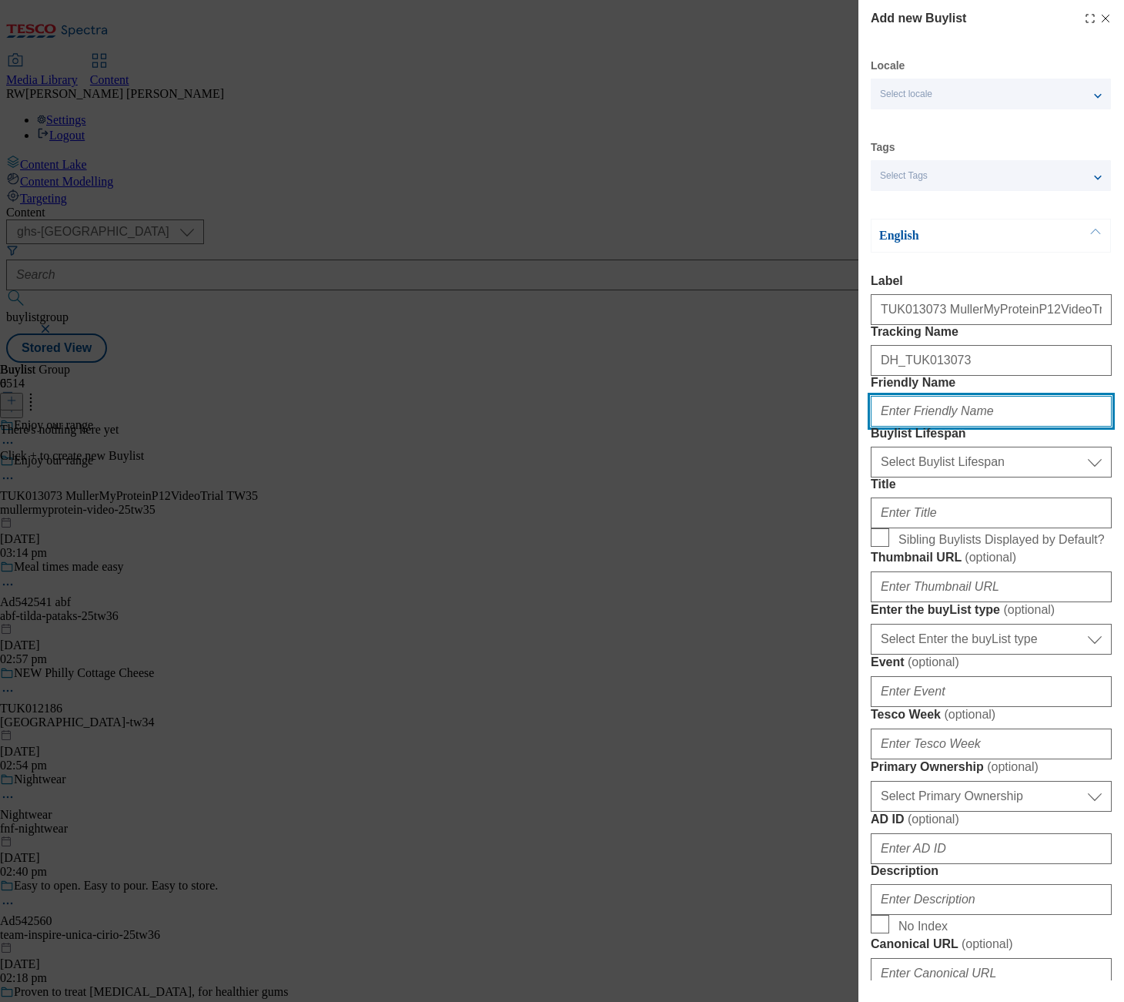
click at [947, 427] on input "Friendly Name" at bounding box center [991, 411] width 241 height 31
paste input "mullermyprotein-video-25tw35"
type input "mullermyprotein-video"
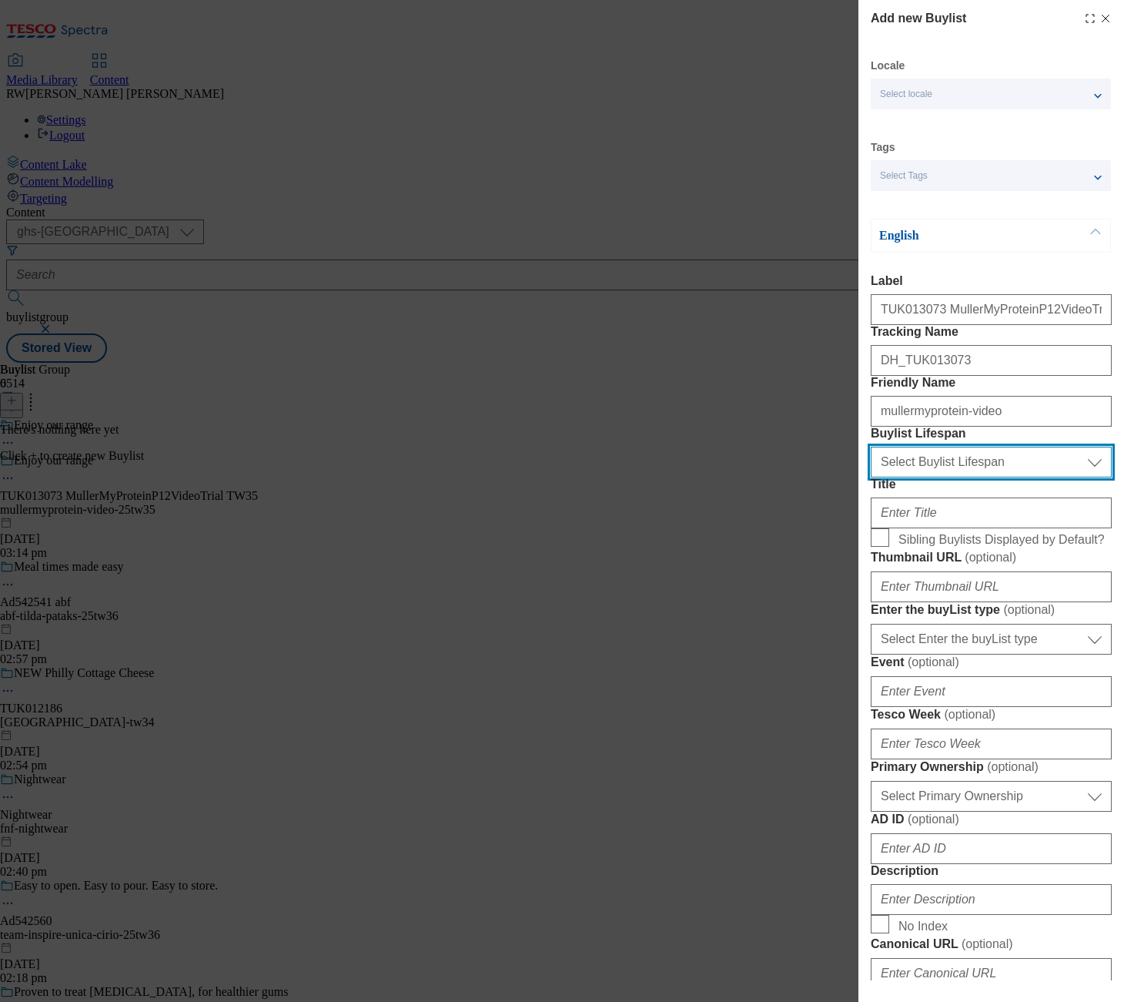
click at [989, 477] on select "Select Buylist Lifespan evergreen seasonal tactical" at bounding box center [991, 462] width 241 height 31
select select "tactical"
click at [871, 477] on select "Select Buylist Lifespan evergreen seasonal tactical" at bounding box center [991, 462] width 241 height 31
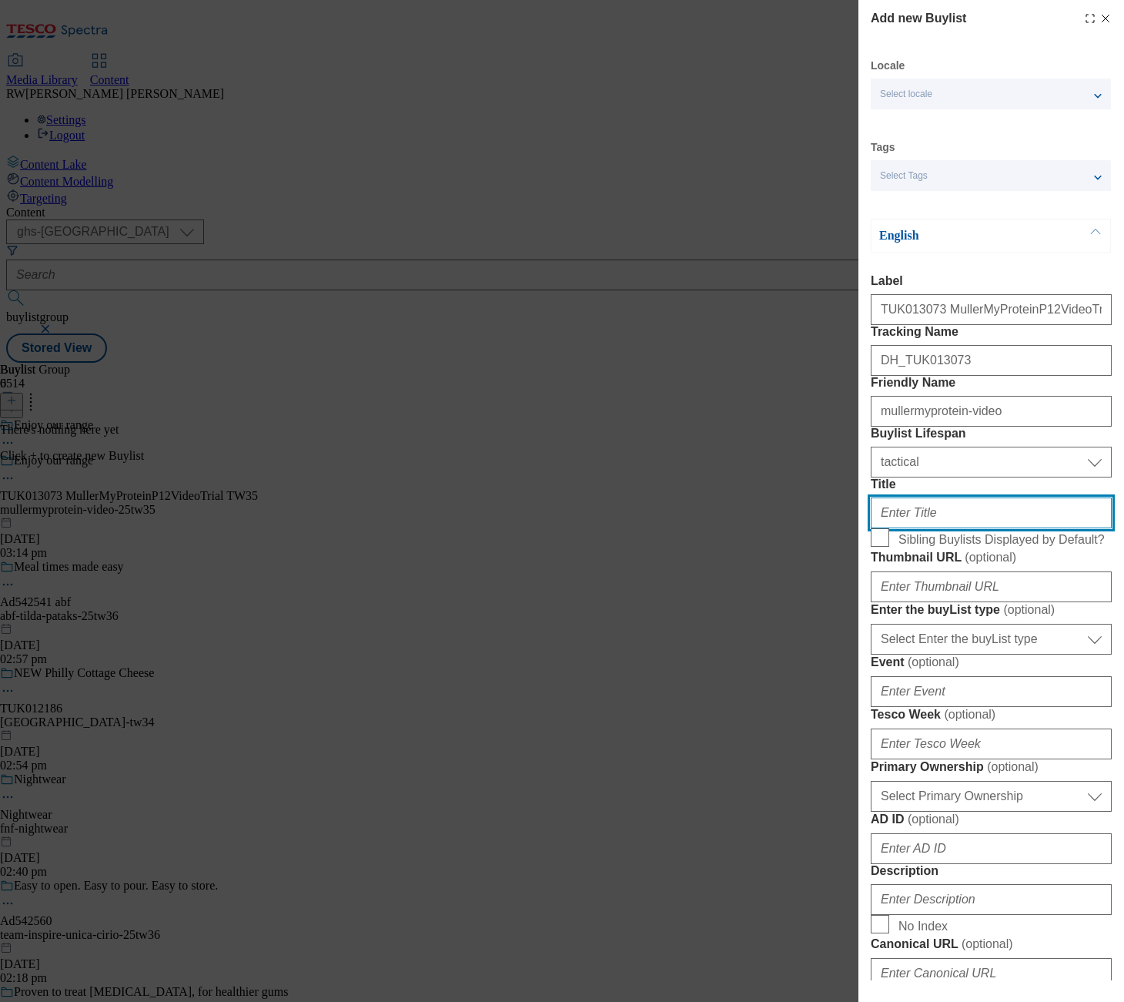
click at [936, 528] on input "Title" at bounding box center [991, 512] width 241 height 31
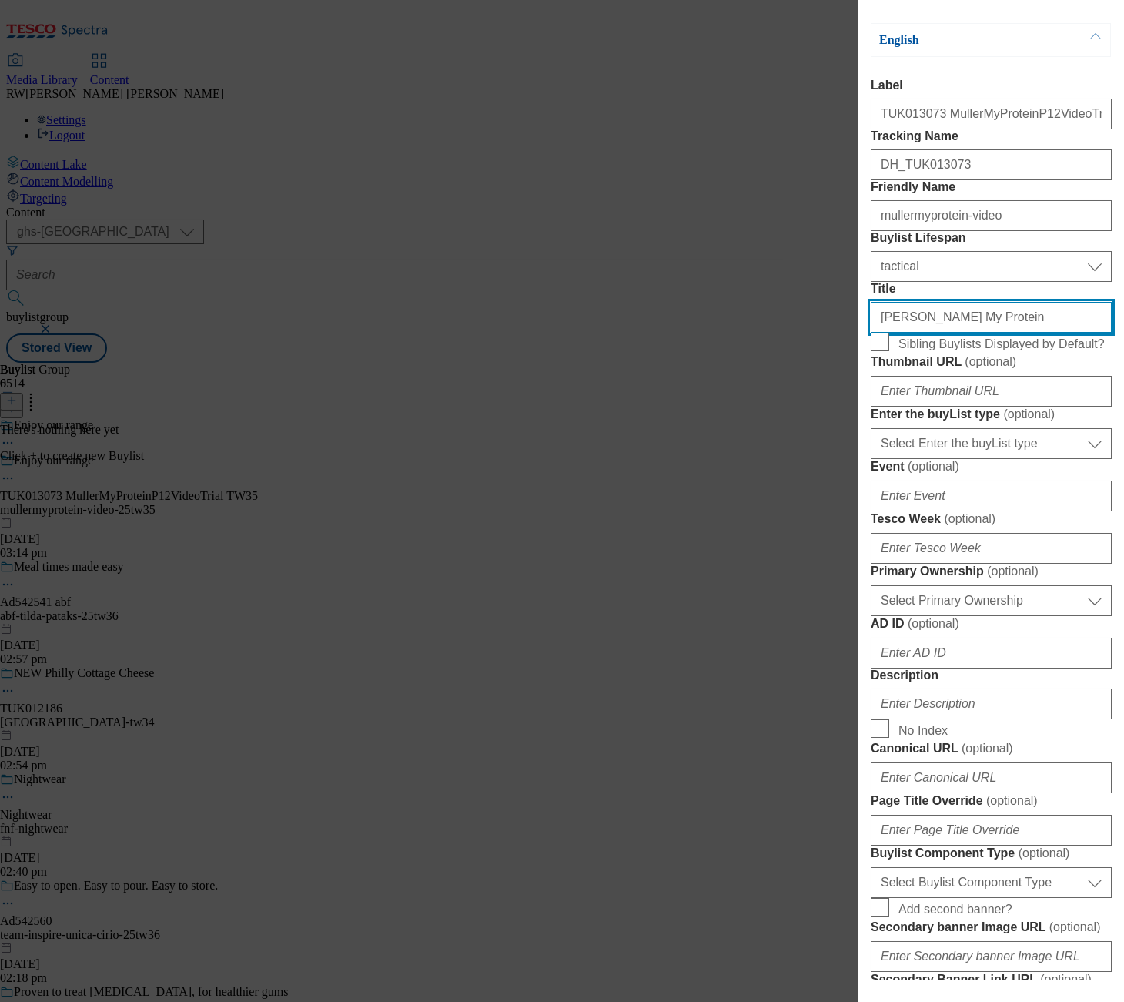
scroll to position [256, 0]
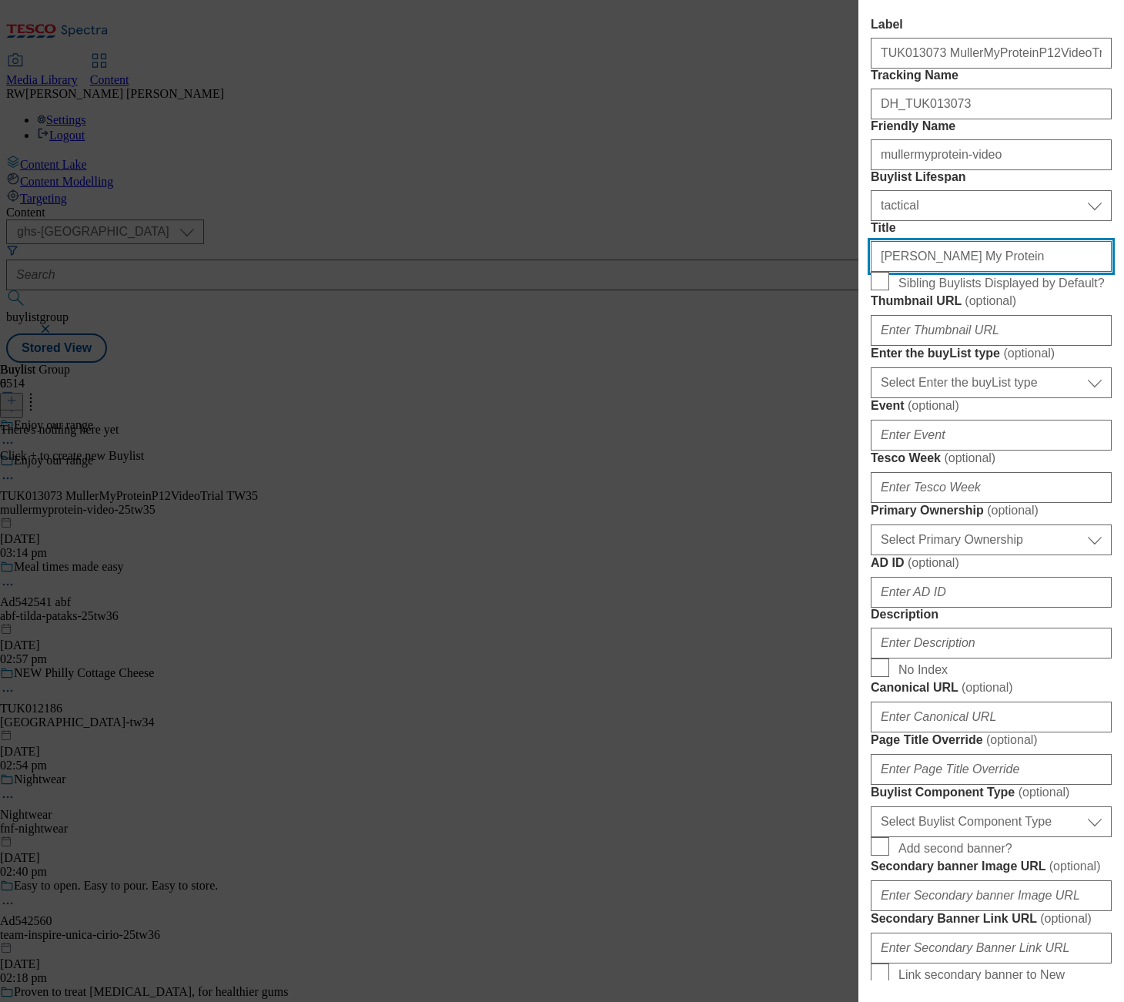
type input "[PERSON_NAME] My Protein"
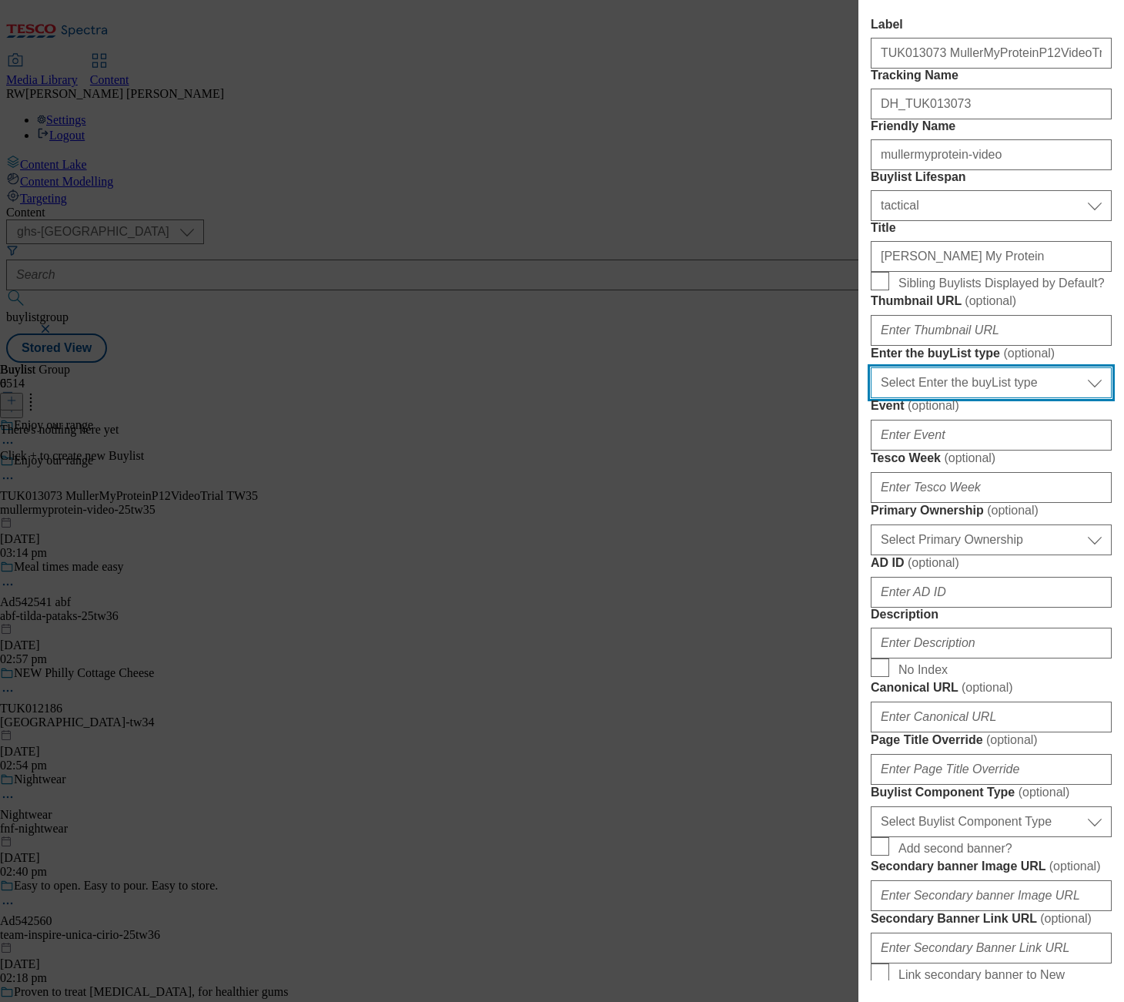
click at [996, 398] on select "Select Enter the buyList type event supplier funded long term >4 weeks supplier…" at bounding box center [991, 382] width 241 height 31
select select "supplier funded short term 1-3 weeks"
click at [871, 398] on select "Select Enter the buyList type event supplier funded long term >4 weeks supplier…" at bounding box center [991, 382] width 241 height 31
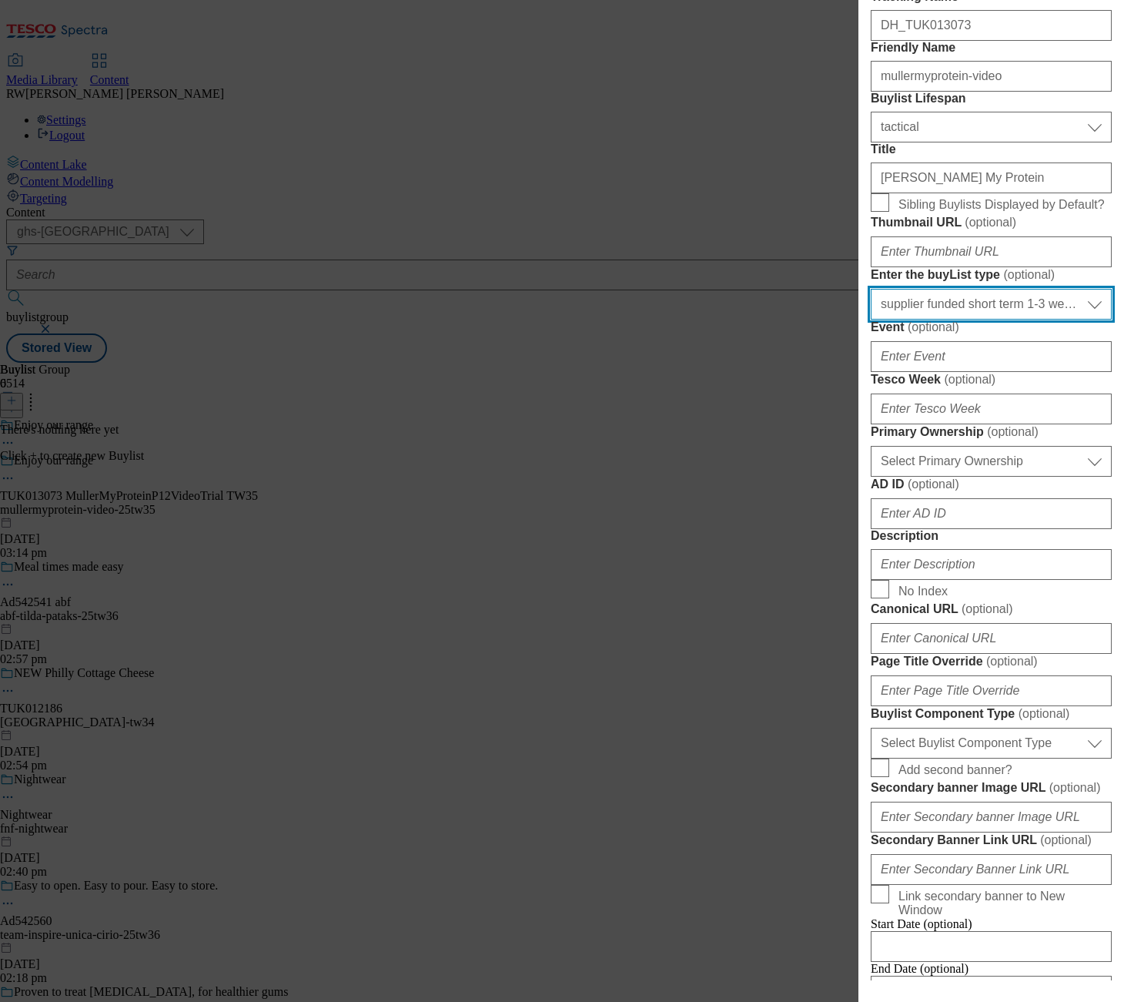
scroll to position [427, 0]
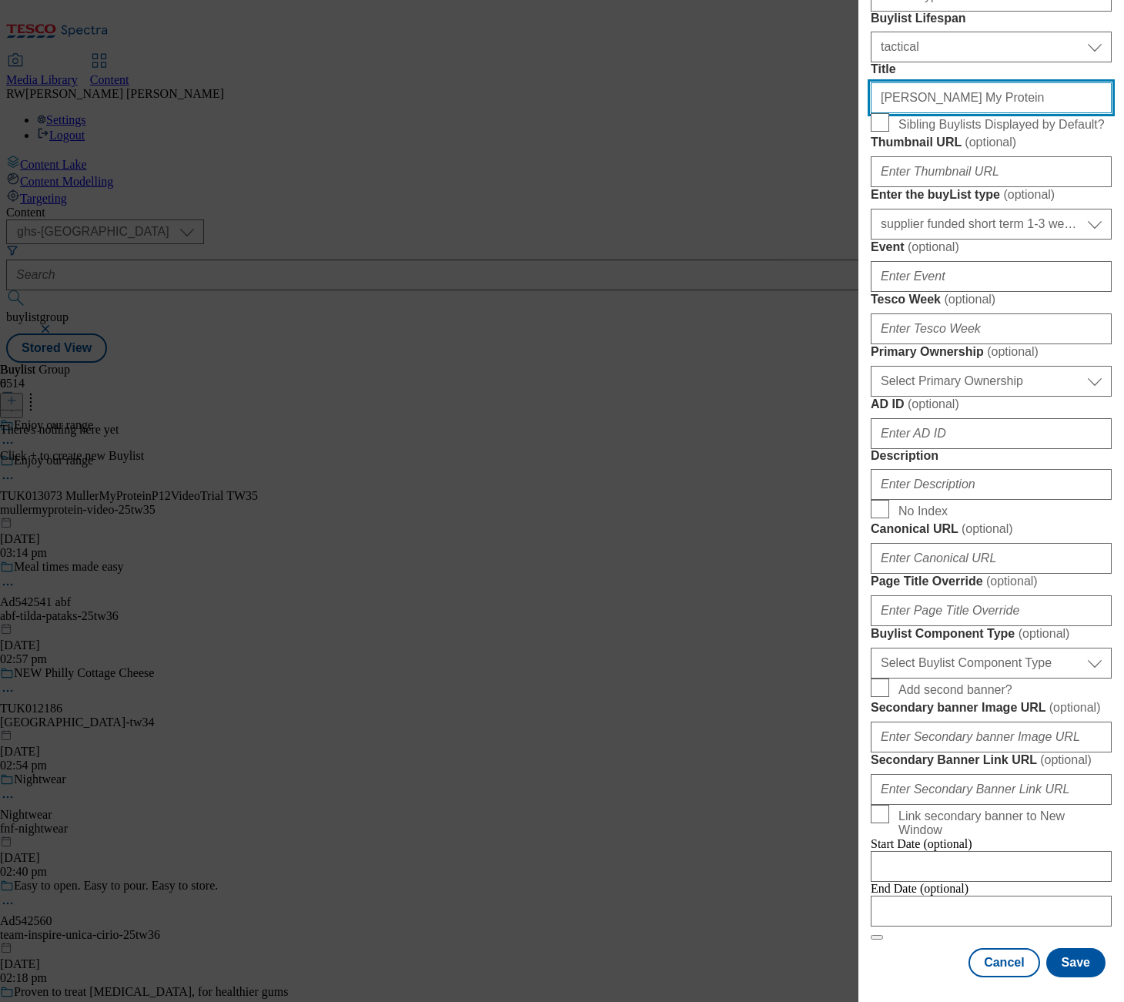
click at [906, 113] on input "[PERSON_NAME] My Protein" at bounding box center [991, 97] width 241 height 31
drag, startPoint x: 962, startPoint y: 196, endPoint x: 909, endPoint y: 196, distance: 53.1
click at [909, 113] on input "[PERSON_NAME] My Protein" at bounding box center [991, 97] width 241 height 31
type input "[PERSON_NAME]"
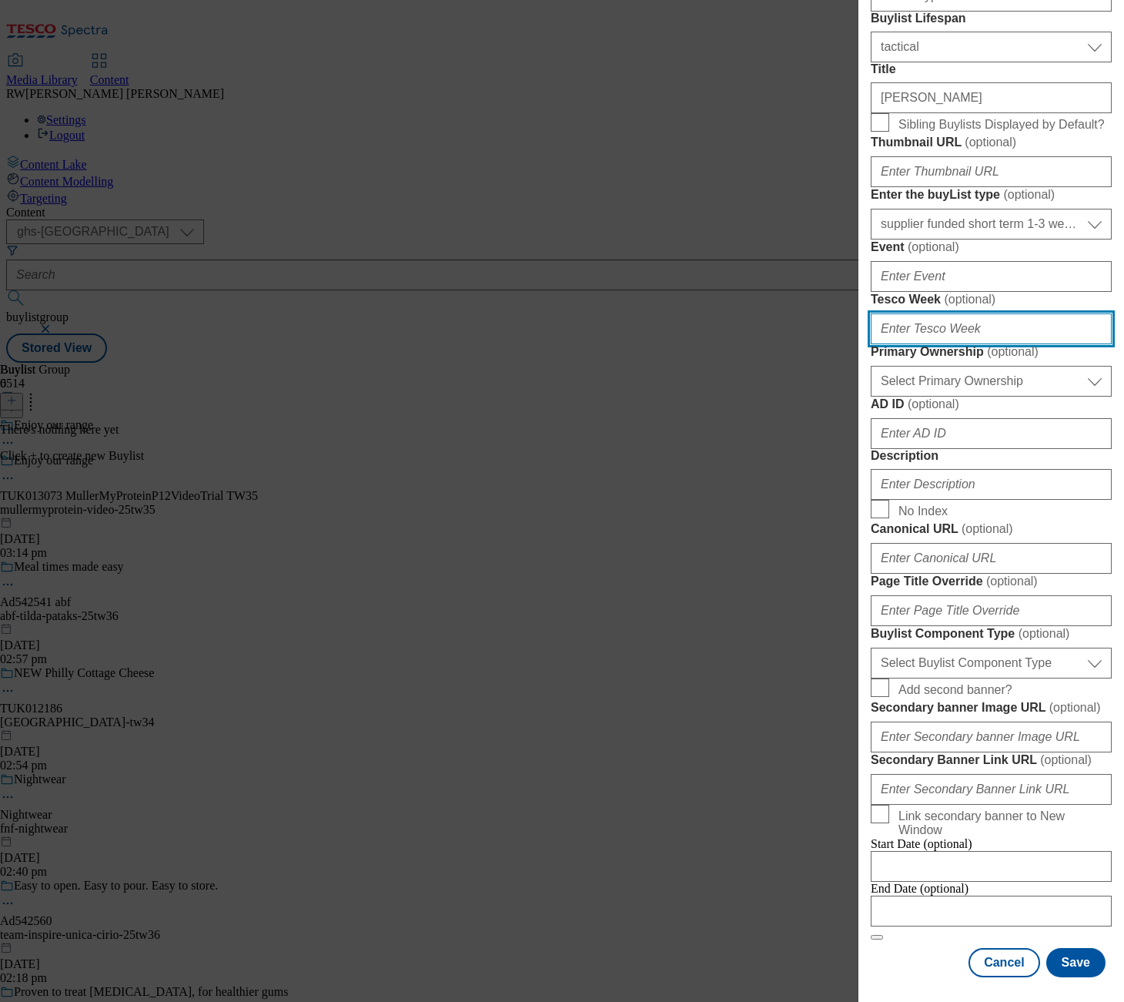
click at [980, 344] on input "Tesco Week ( optional )" at bounding box center [991, 328] width 241 height 31
type input "35"
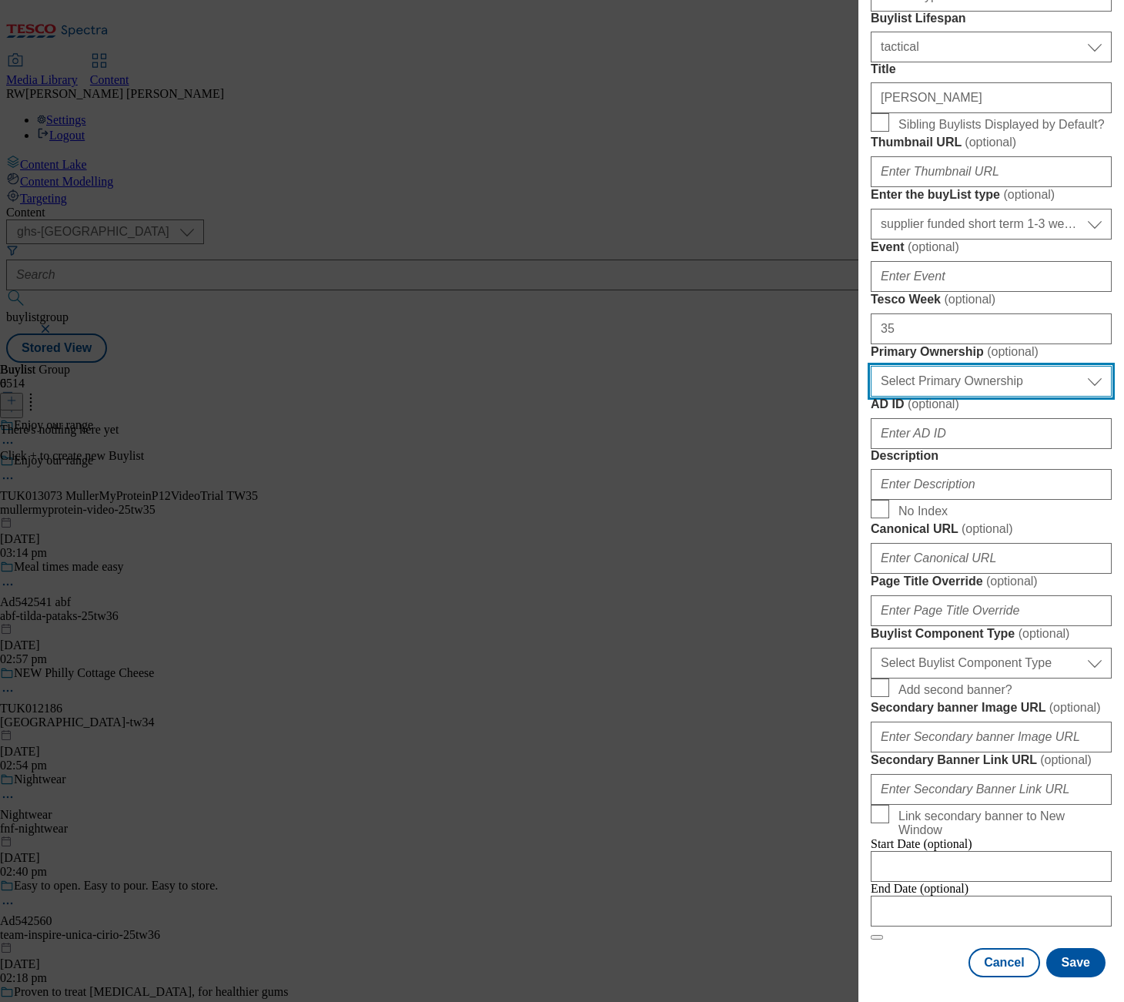
click at [1015, 397] on select "Select Primary Ownership [PERSON_NAME]" at bounding box center [991, 381] width 241 height 31
click at [975, 397] on select "Select Primary Ownership [PERSON_NAME]" at bounding box center [991, 381] width 241 height 31
select select "dunnhumby"
click at [871, 397] on select "Select Primary Ownership [PERSON_NAME]" at bounding box center [991, 381] width 241 height 31
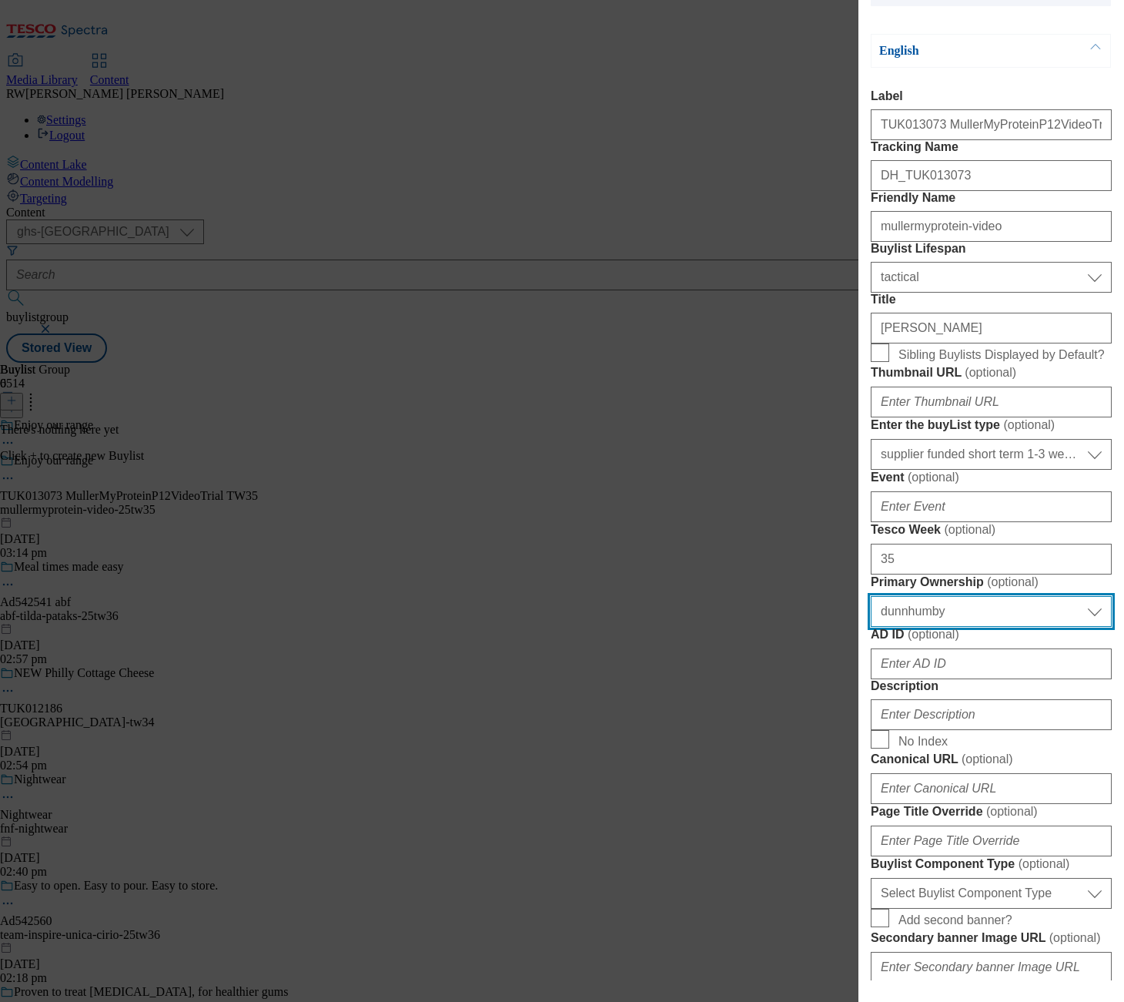
scroll to position [171, 0]
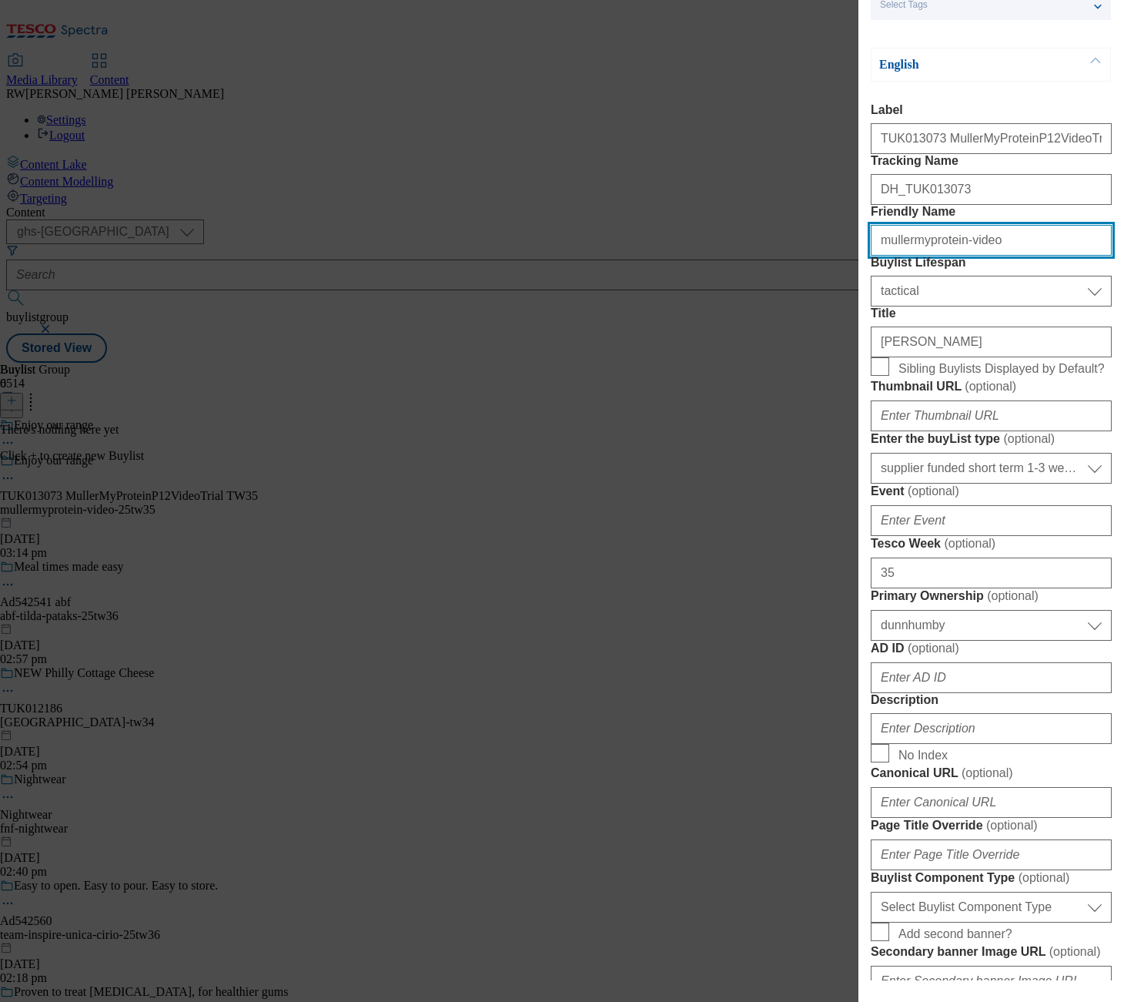
click at [986, 256] on input "mullermyprotein-video" at bounding box center [991, 240] width 241 height 31
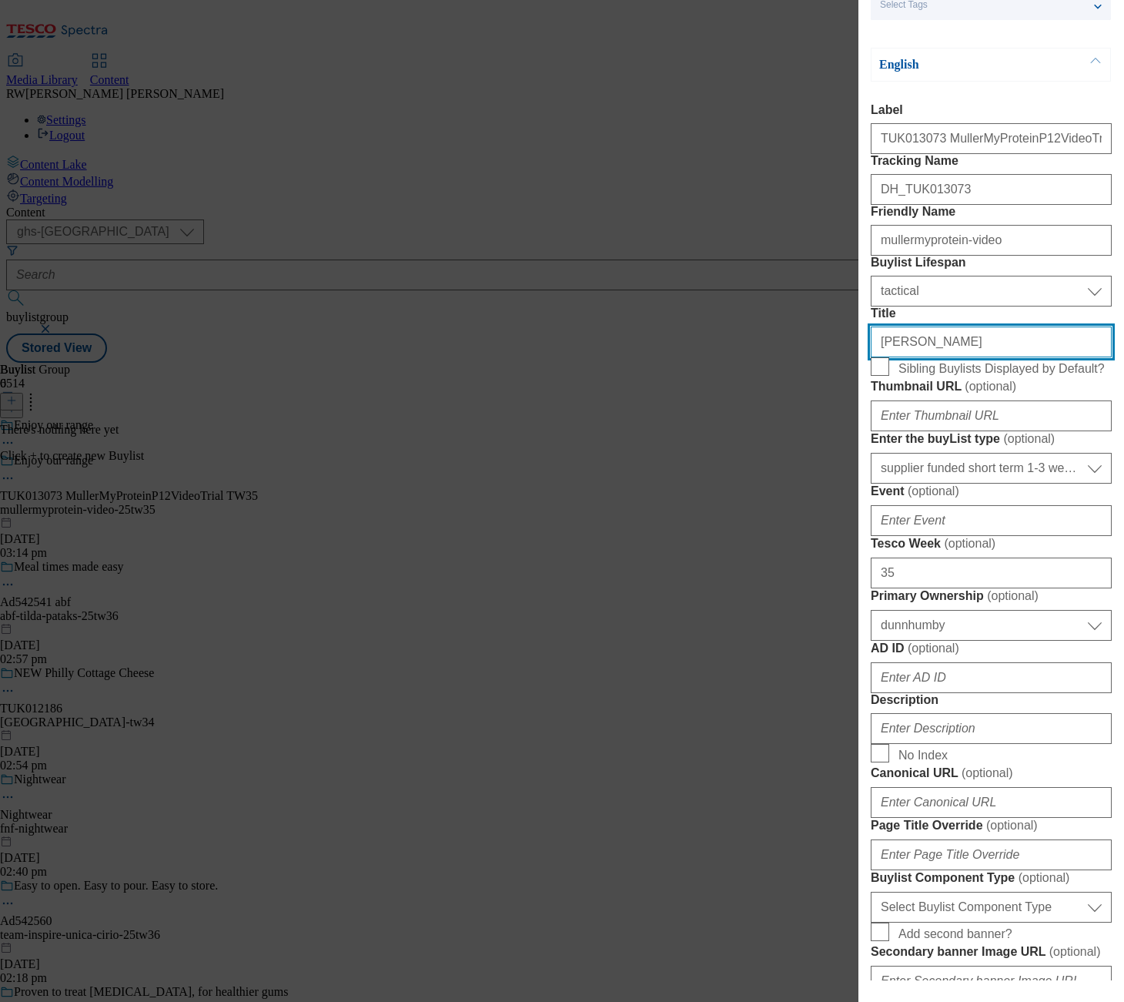
drag, startPoint x: 949, startPoint y: 450, endPoint x: 815, endPoint y: 437, distance: 134.5
click at [815, 437] on div "Add new Buylist Locale Select locale English Welsh Tags Select Tags fnf marketp…" at bounding box center [562, 501] width 1124 height 1002
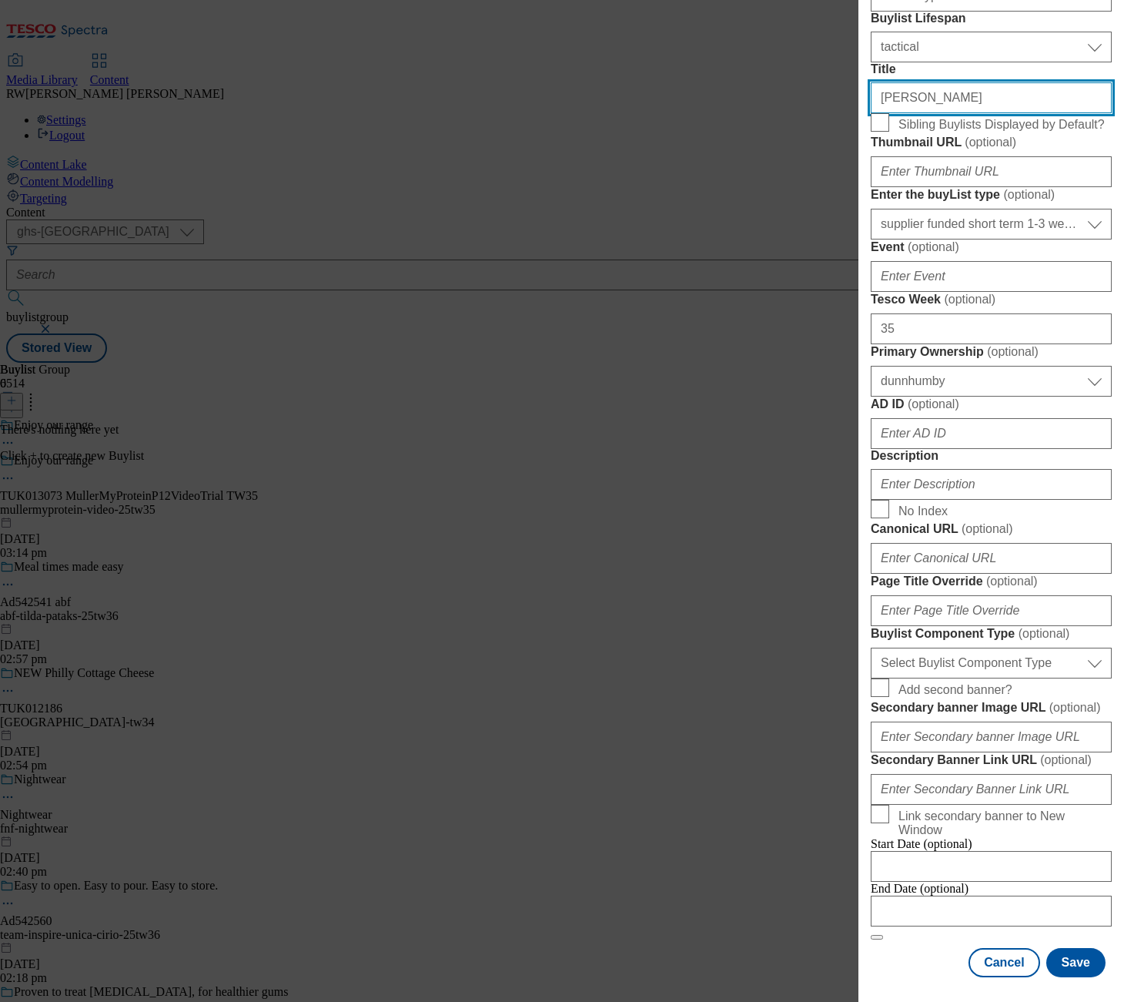
scroll to position [770, 0]
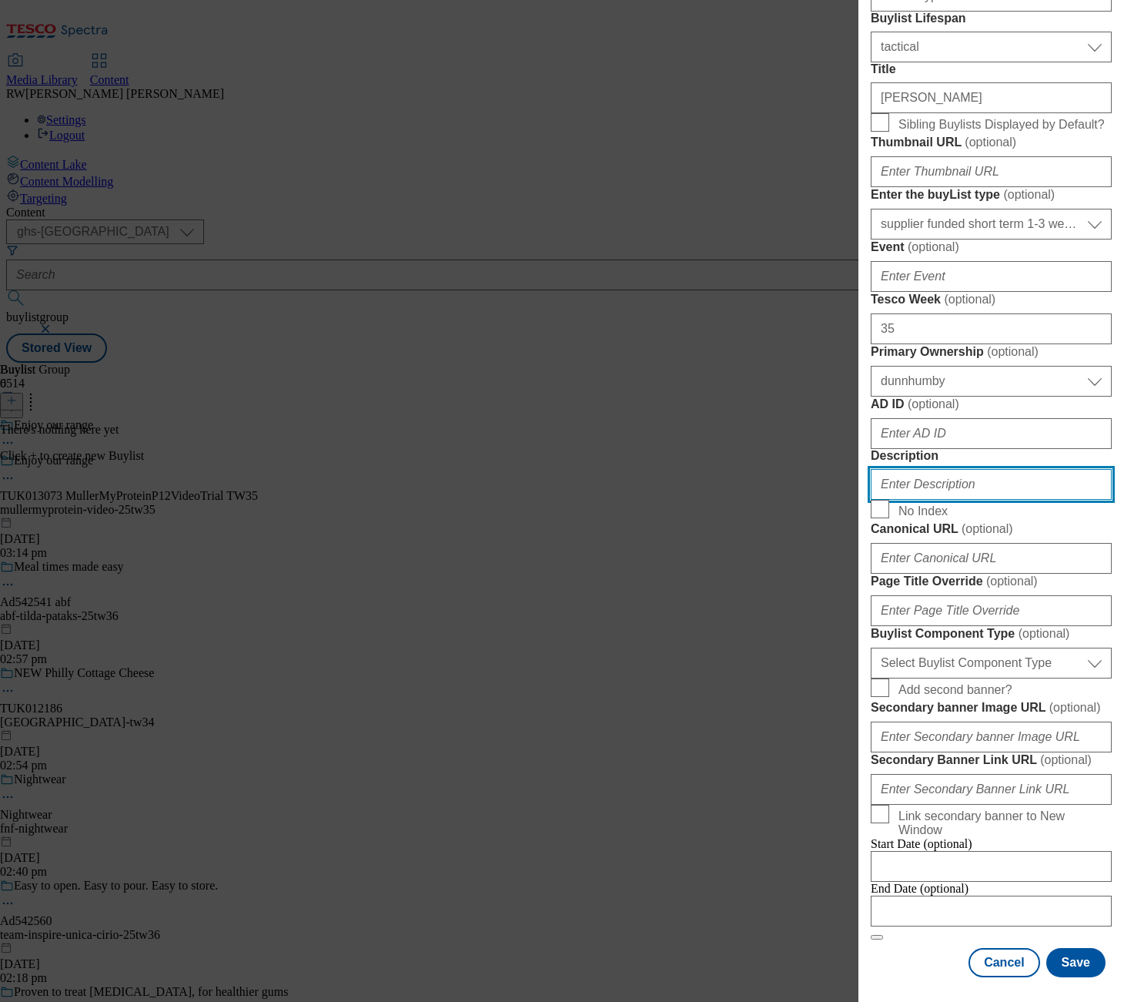
click at [938, 469] on input "Description" at bounding box center [991, 484] width 241 height 31
paste input "[PERSON_NAME]"
type input "[PERSON_NAME]"
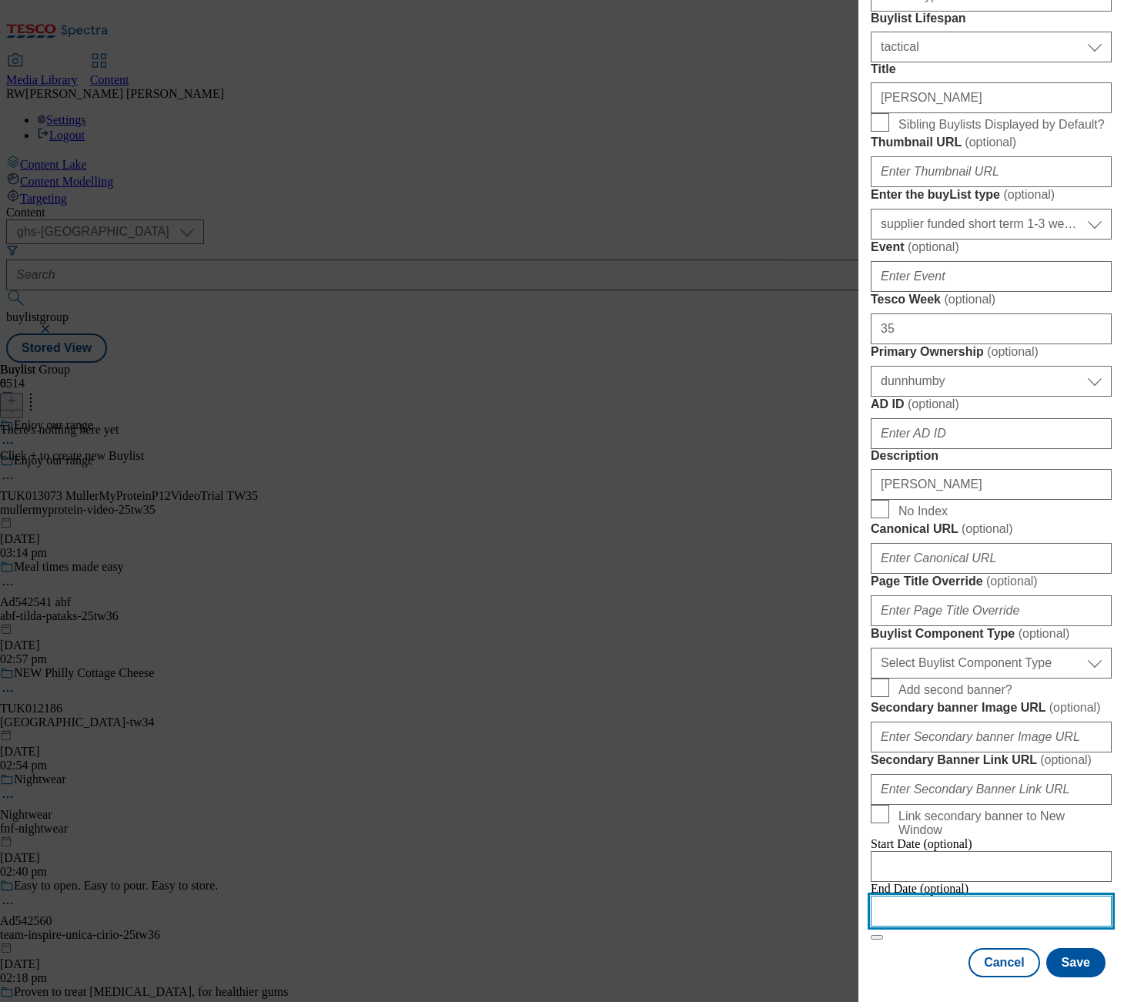
click at [929, 895] on input "Modal" at bounding box center [991, 910] width 241 height 31
select select "2025"
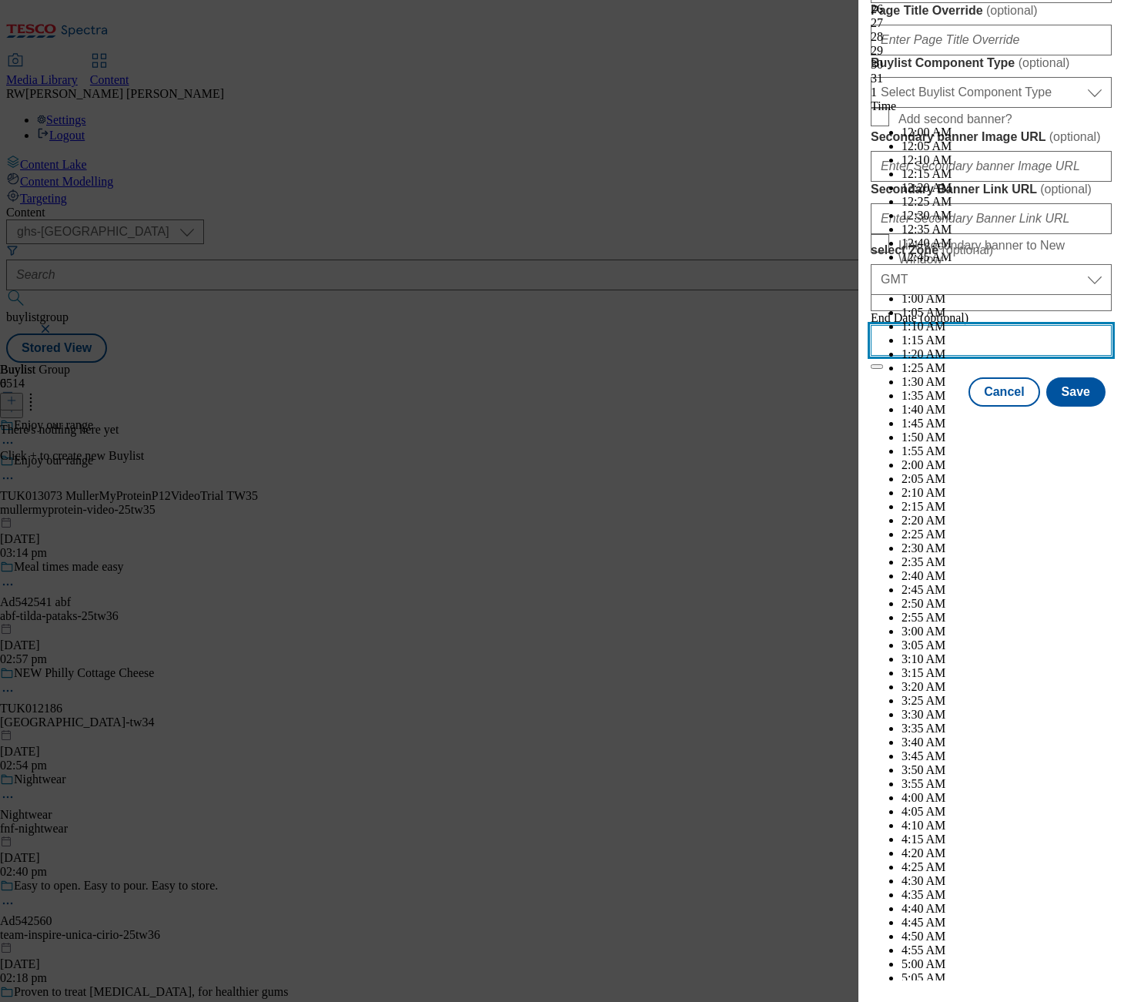
scroll to position [5163, 0]
select select "November"
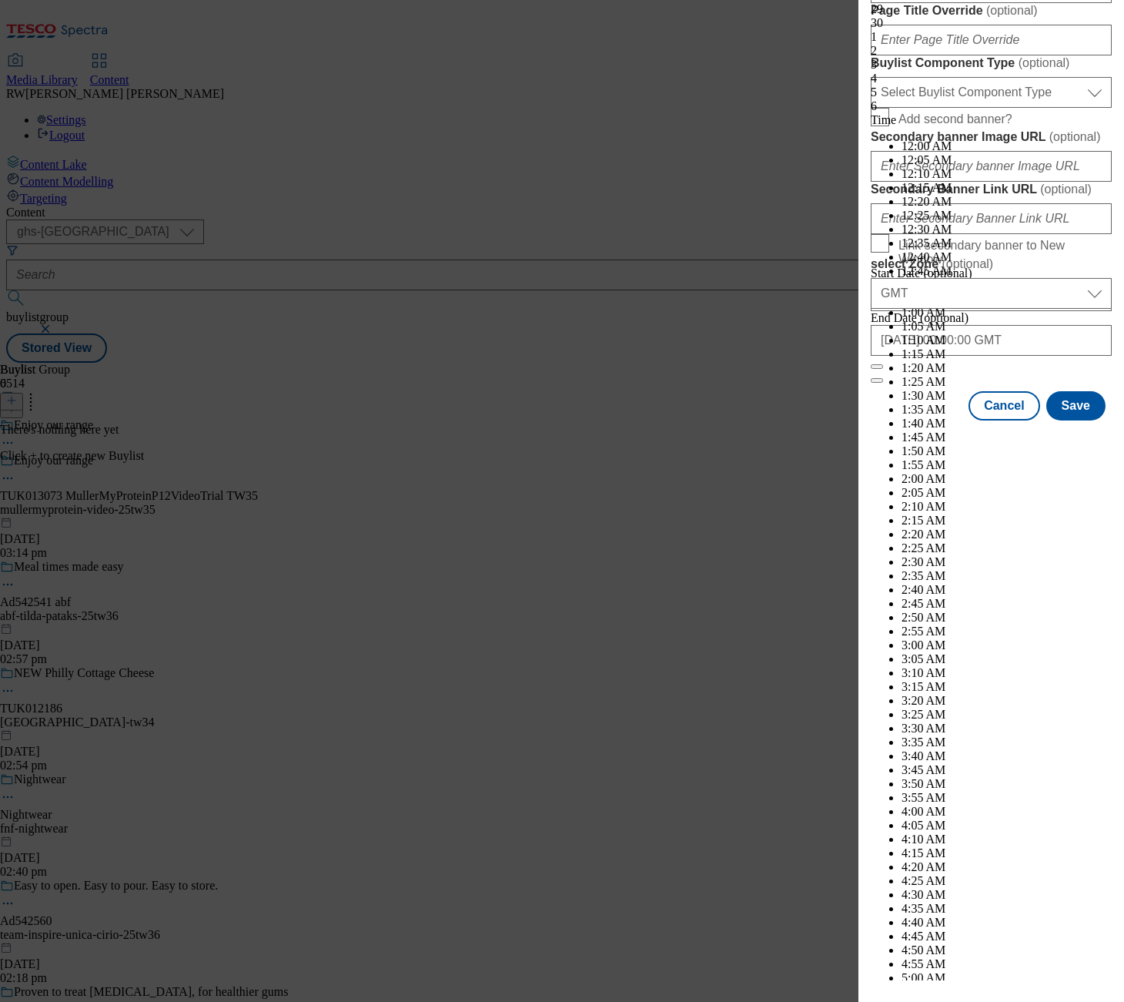
click at [941, 324] on span "End Date (optional)" at bounding box center [920, 317] width 98 height 13
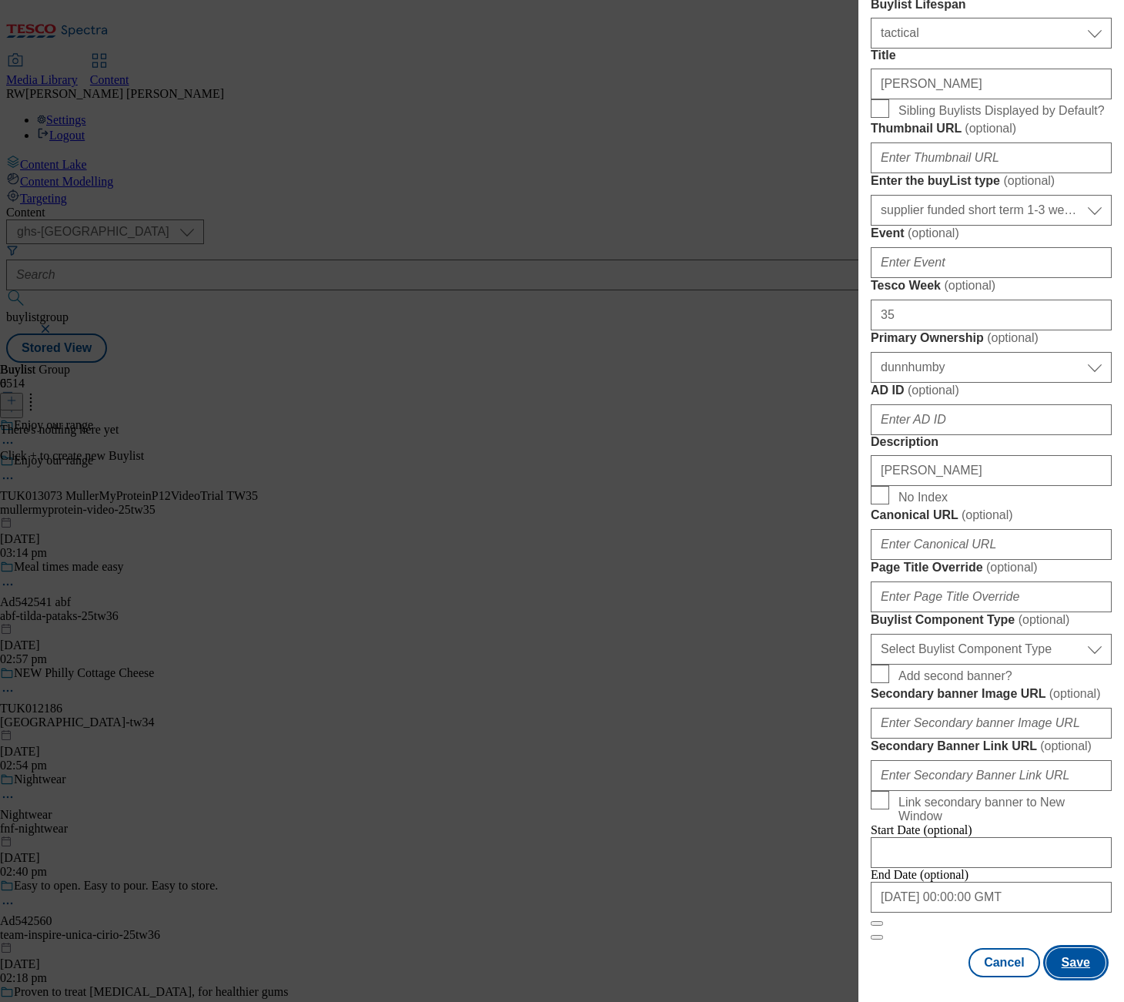
click at [1080, 954] on button "Save" at bounding box center [1075, 962] width 59 height 29
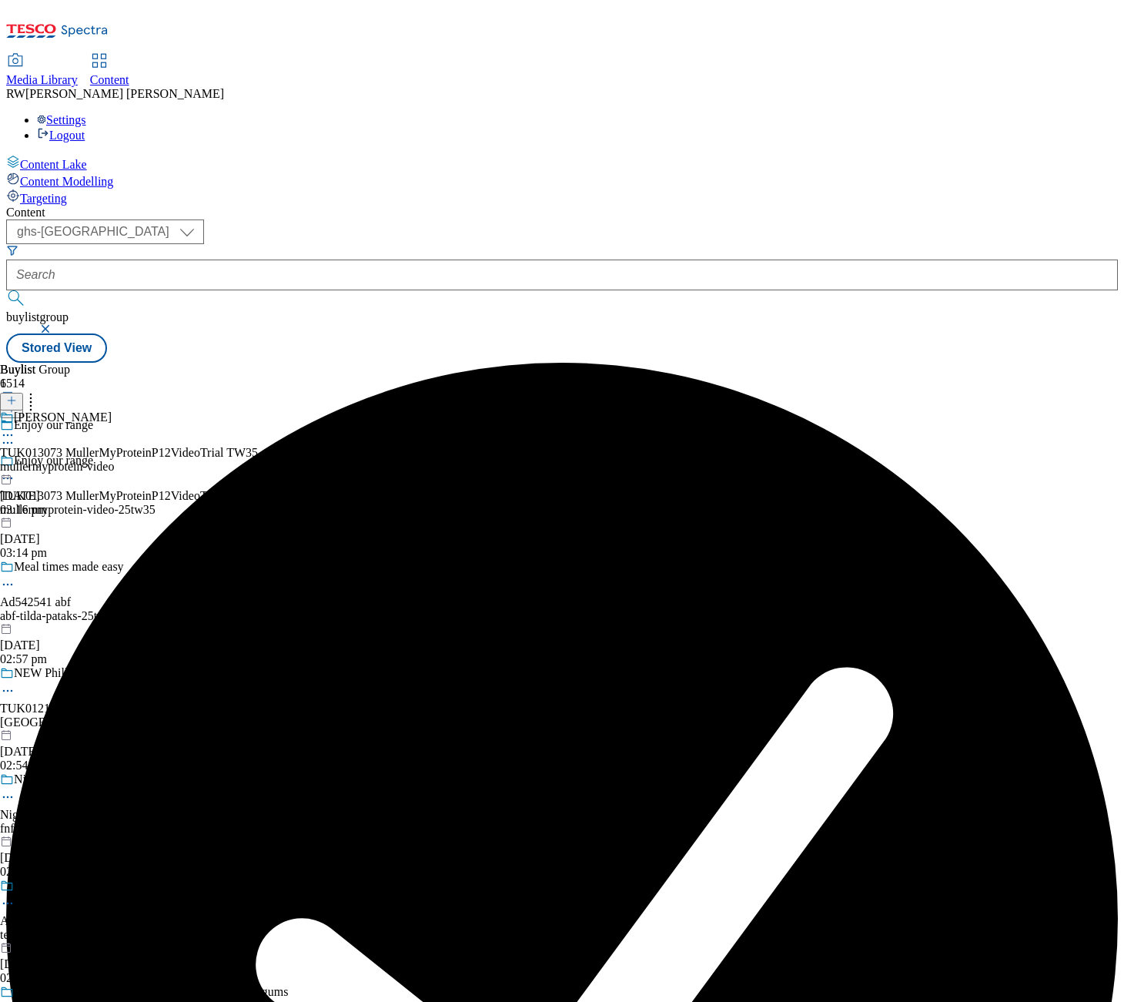
click at [258, 410] on div "[PERSON_NAME] TUK013073 MullerMyProteinP12VideoTrial TW35 mullermyprotein-video…" at bounding box center [129, 463] width 258 height 106
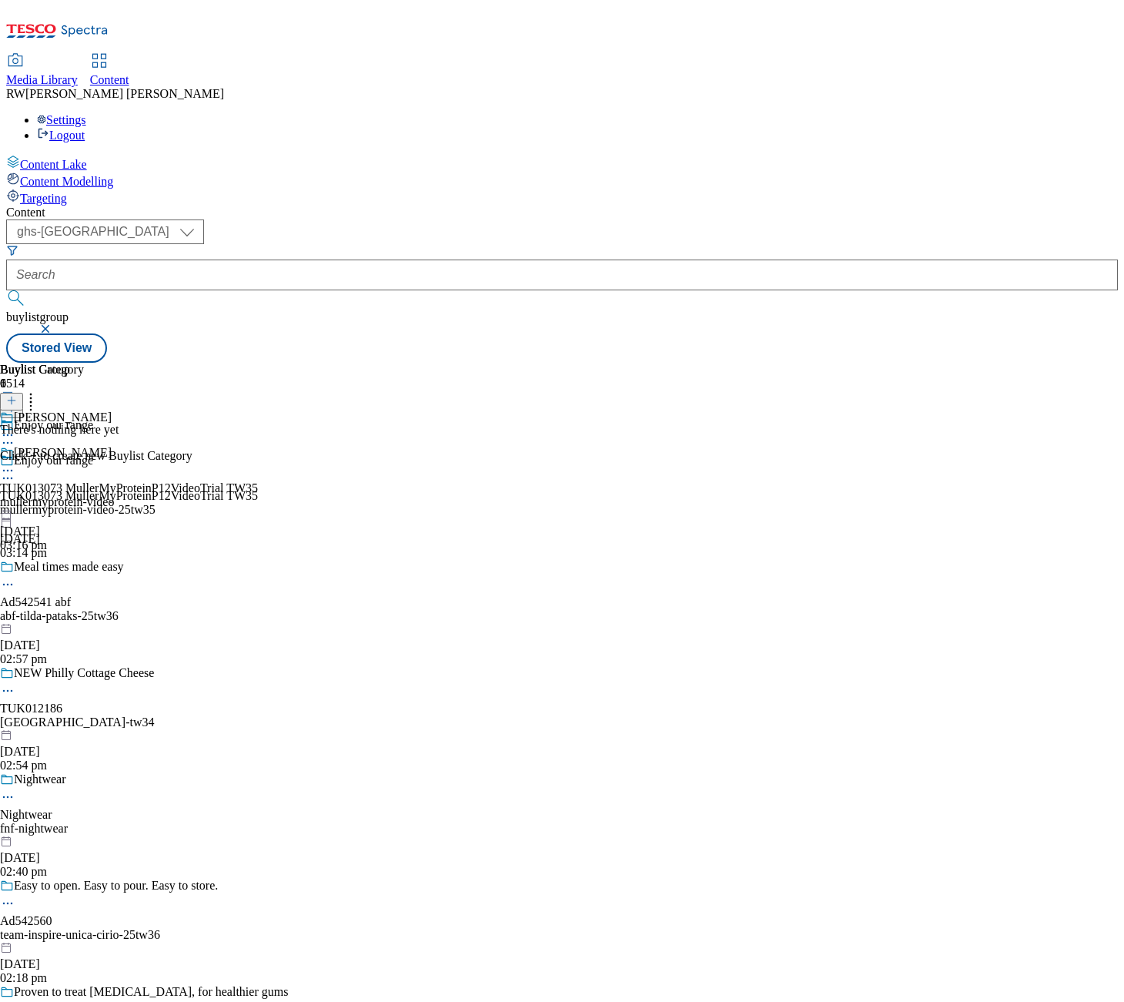
click at [17, 395] on icon at bounding box center [11, 400] width 11 height 11
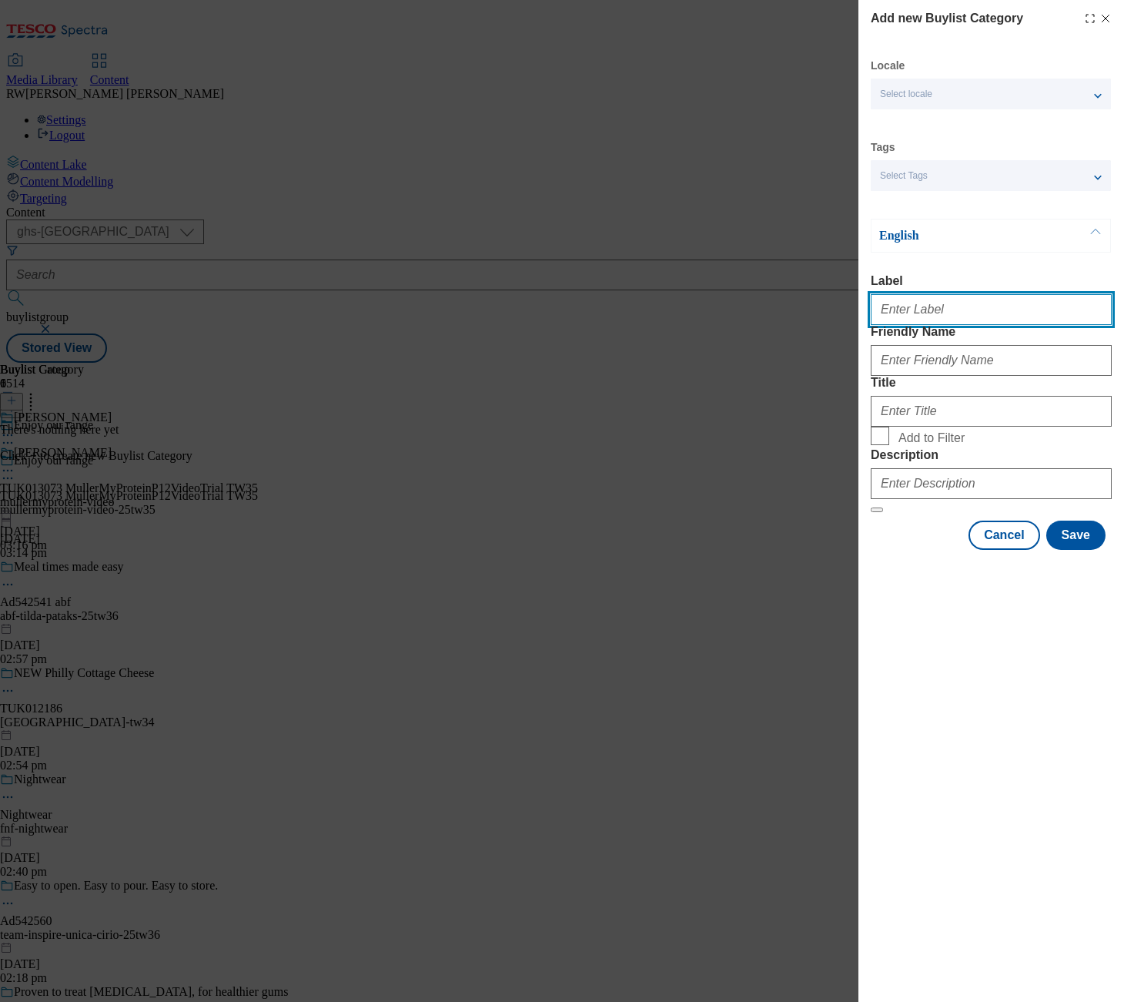
click at [940, 316] on input "Label" at bounding box center [991, 309] width 241 height 31
paste input "TUK013073 MullerMyProteinP12VideoTrial TW35"
type input "TUK013073 MullerMyProteinP12VideoTrial TW35"
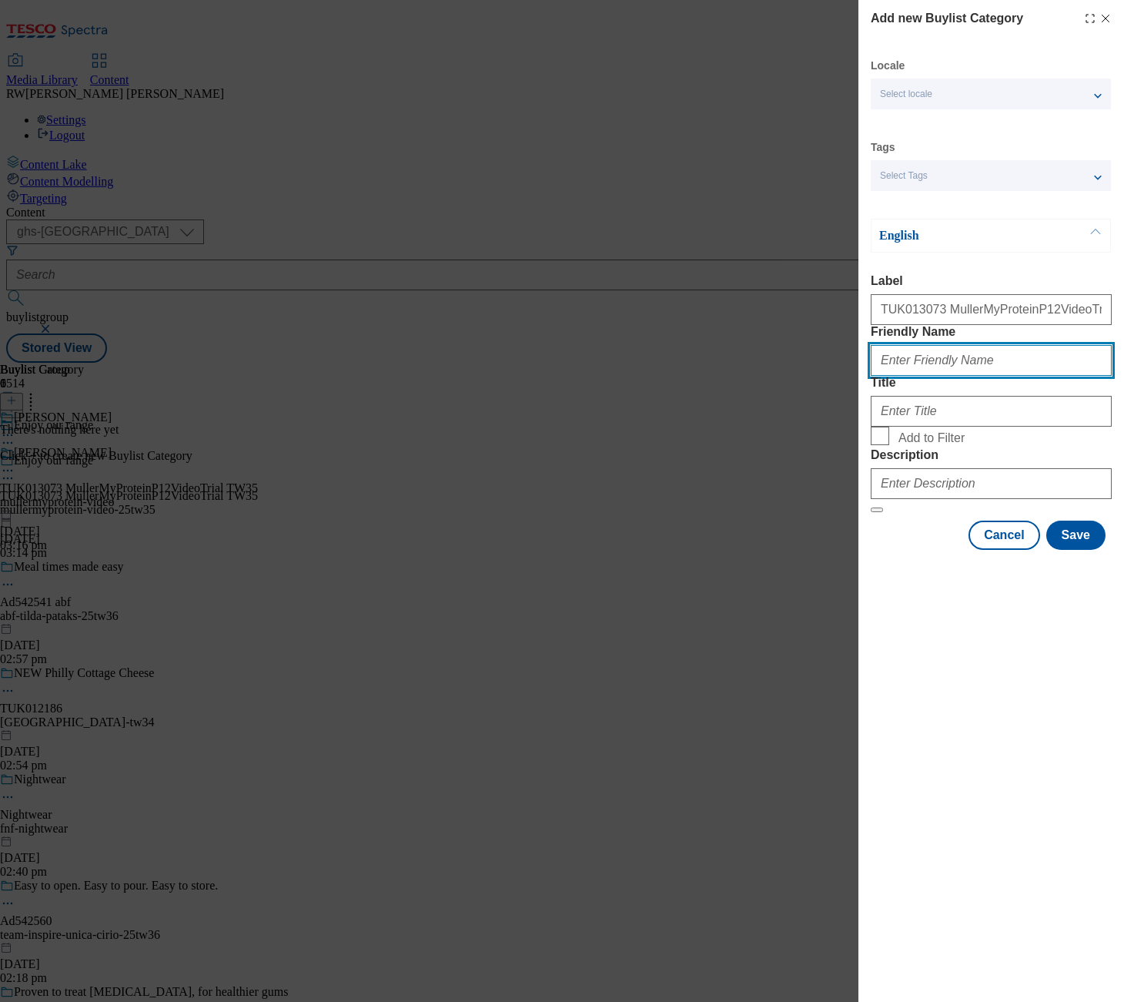
click at [956, 376] on input "Friendly Name" at bounding box center [991, 360] width 241 height 31
paste input "mullermyprotein-video-25tw35"
type input "mullermyprotein-video"
click at [1078, 445] on span "Add to Filter" at bounding box center [1002, 436] width 207 height 18
click at [889, 445] on input "Add to Filter" at bounding box center [880, 436] width 18 height 18
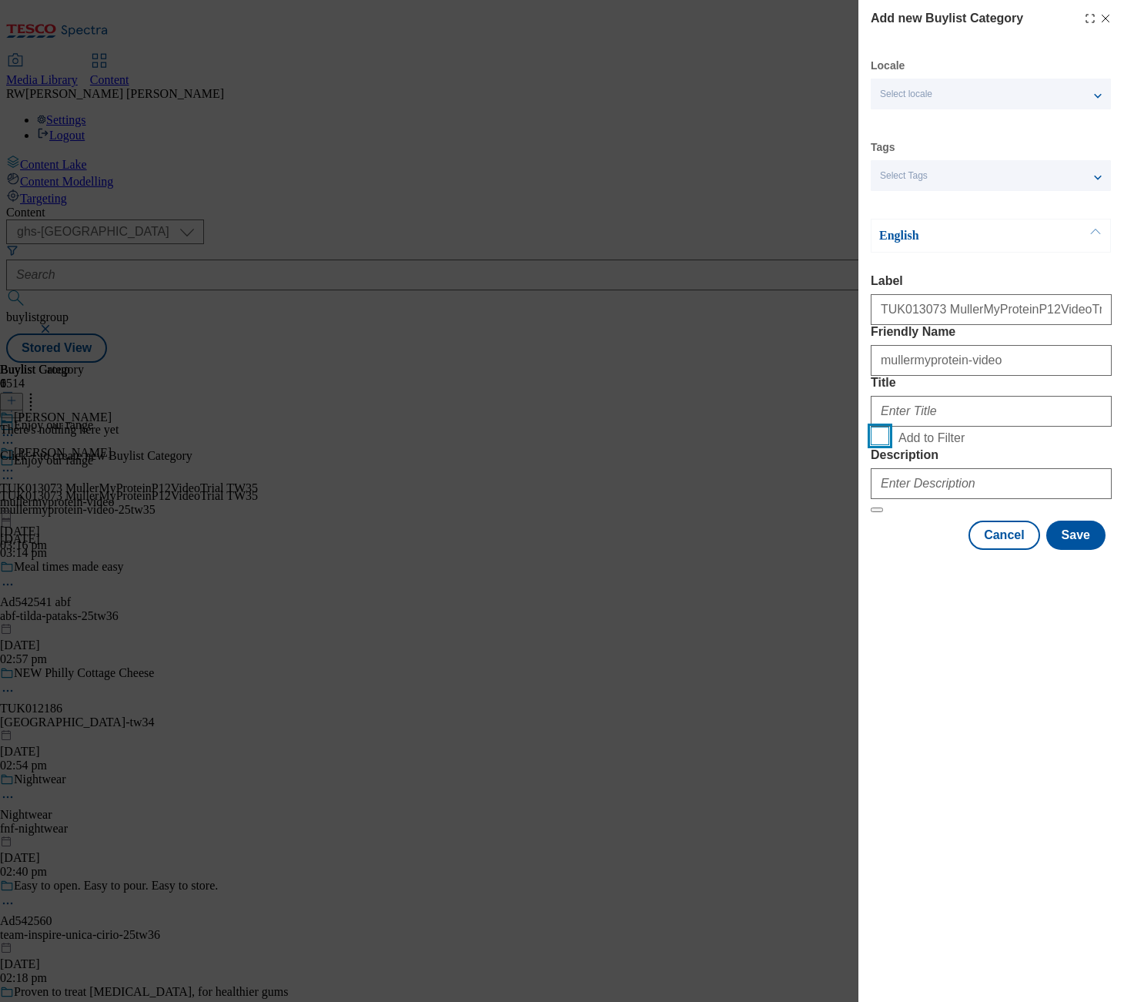
checkbox input "true"
click at [939, 427] on input "Title" at bounding box center [991, 411] width 241 height 31
type input "[PERSON_NAME]"
click at [874, 445] on input "Add to Filter" at bounding box center [880, 436] width 18 height 18
checkbox input "false"
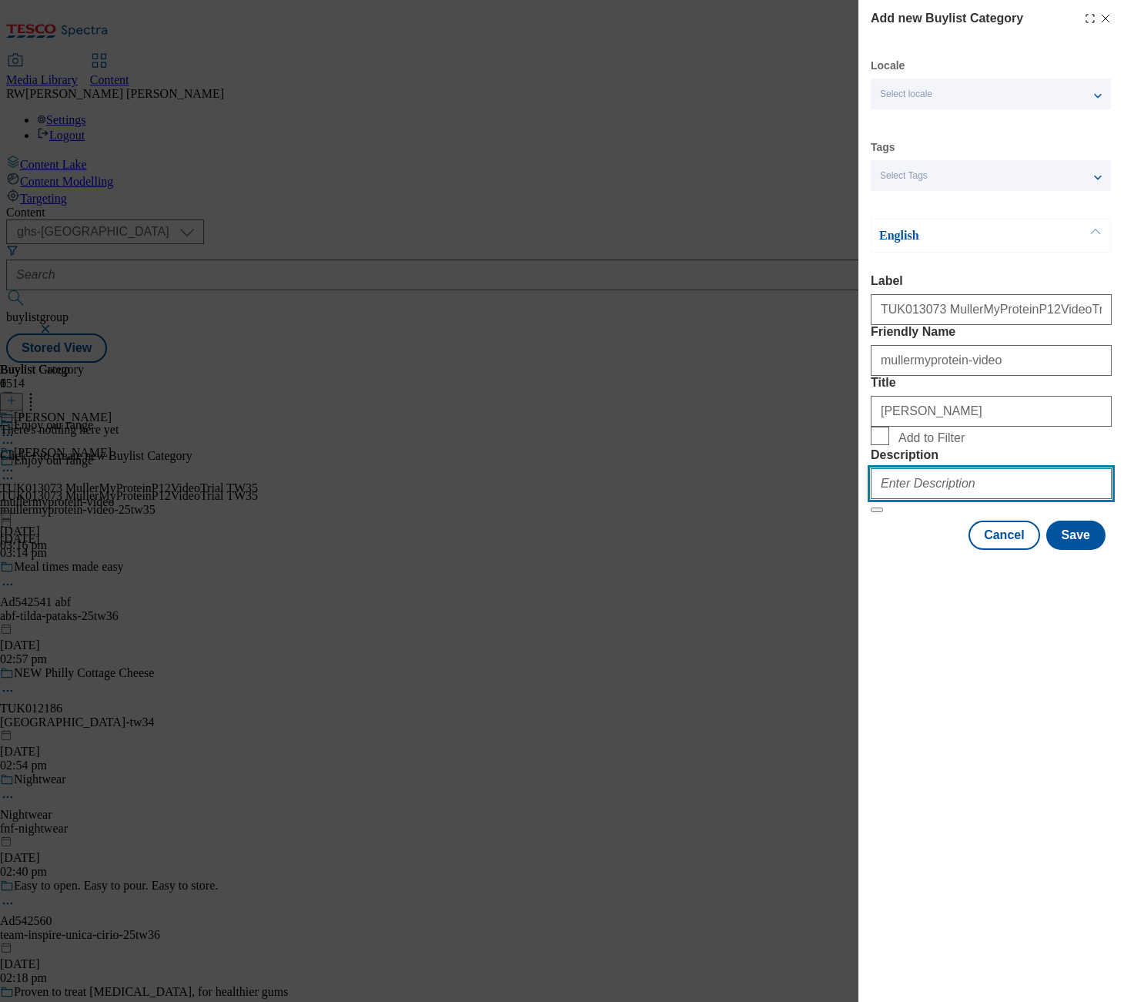
click at [929, 499] on input "Description" at bounding box center [991, 483] width 241 height 31
type input "[PERSON_NAME]"
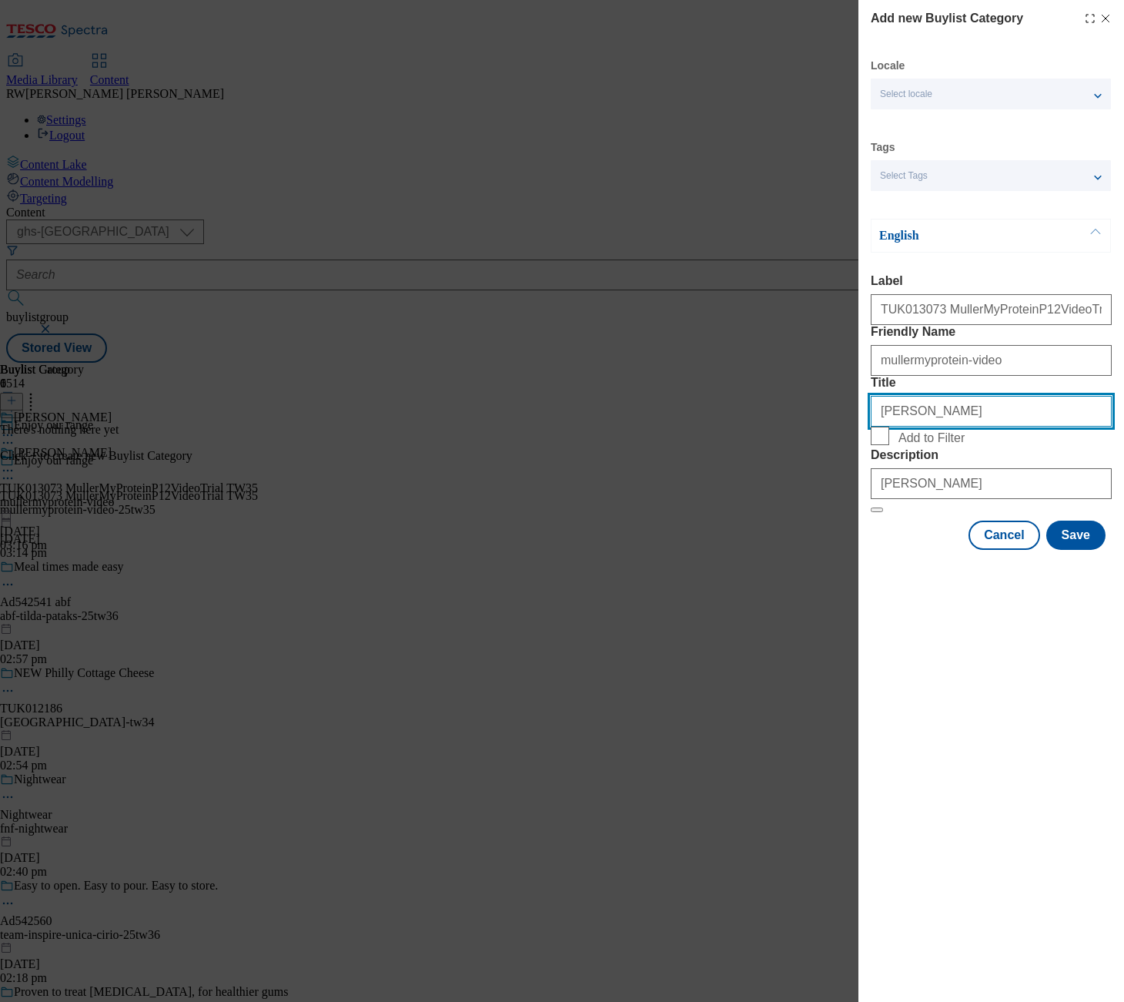
click at [941, 427] on input "[PERSON_NAME]" at bounding box center [991, 411] width 241 height 31
type input "[PERSON_NAME] My Protein"
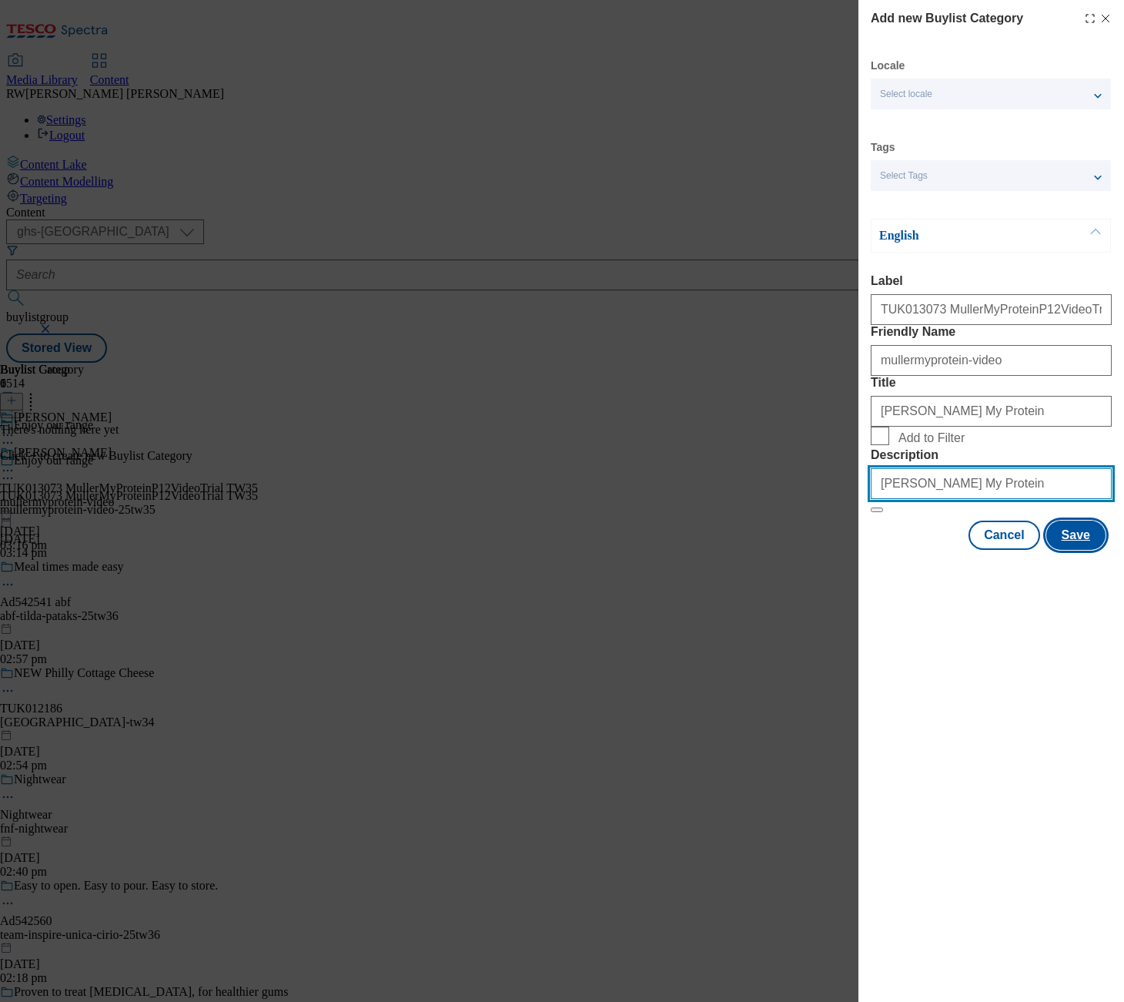
type input "[PERSON_NAME] My Protein"
click at [1073, 550] on button "Save" at bounding box center [1075, 535] width 59 height 29
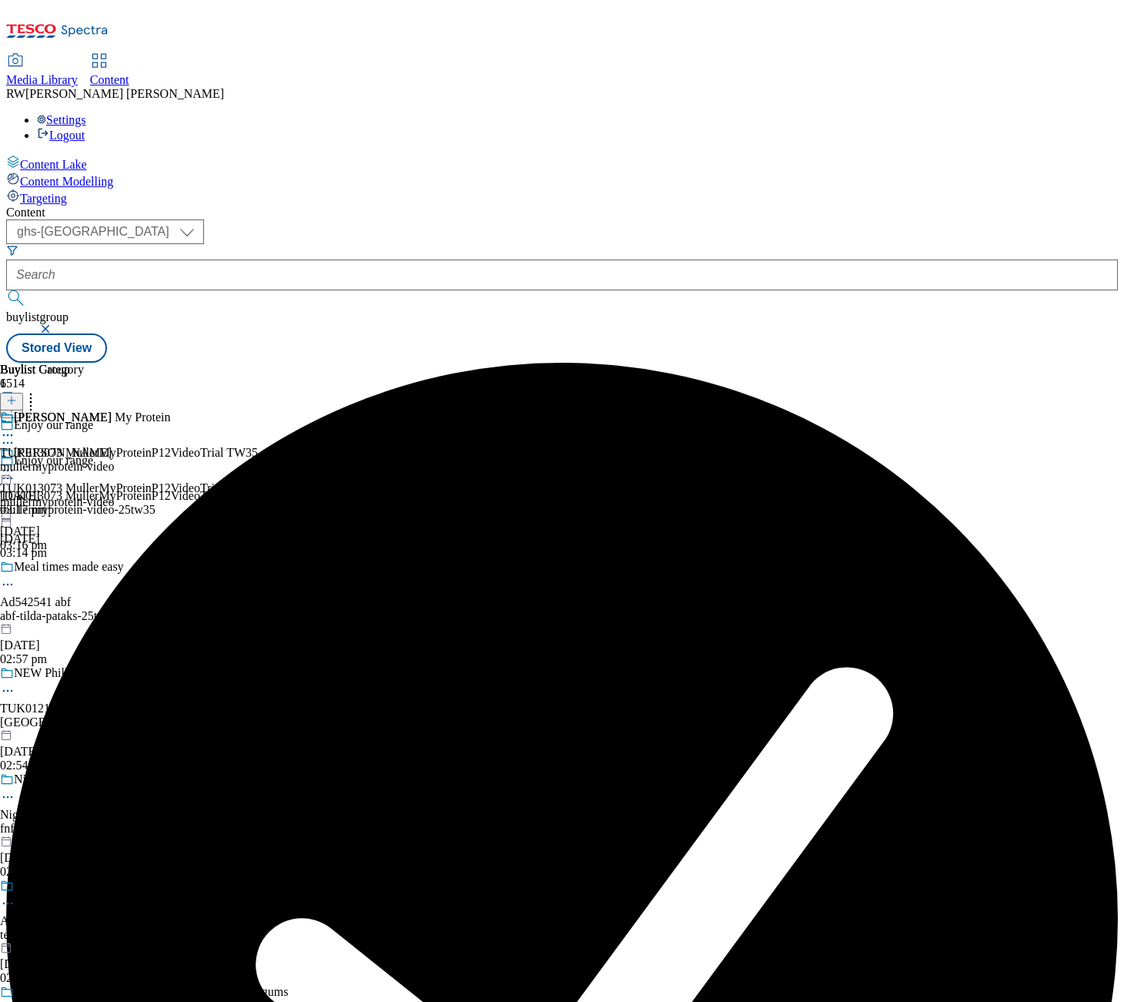
click at [258, 460] on div "mullermyprotein-video" at bounding box center [129, 467] width 258 height 14
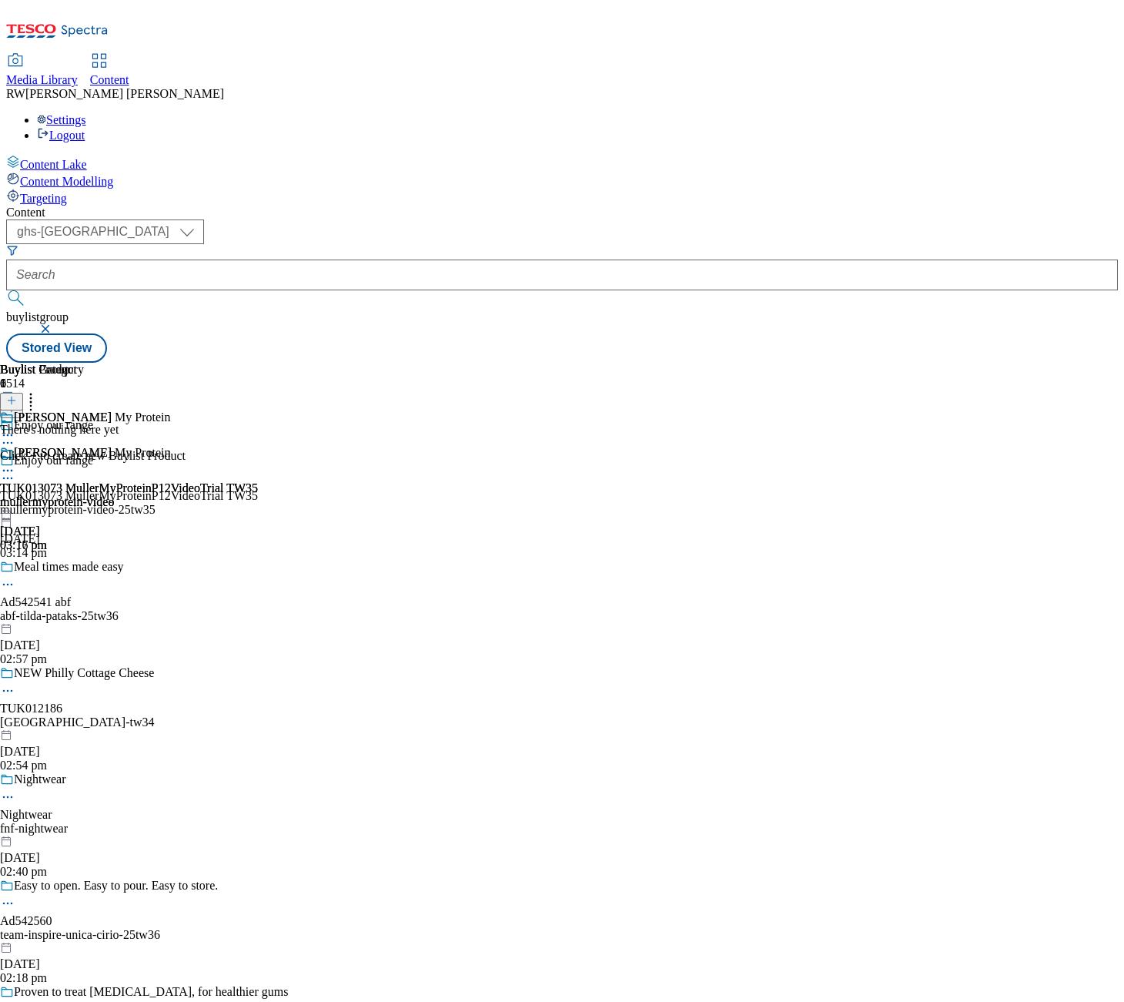
click at [17, 395] on icon at bounding box center [11, 400] width 11 height 11
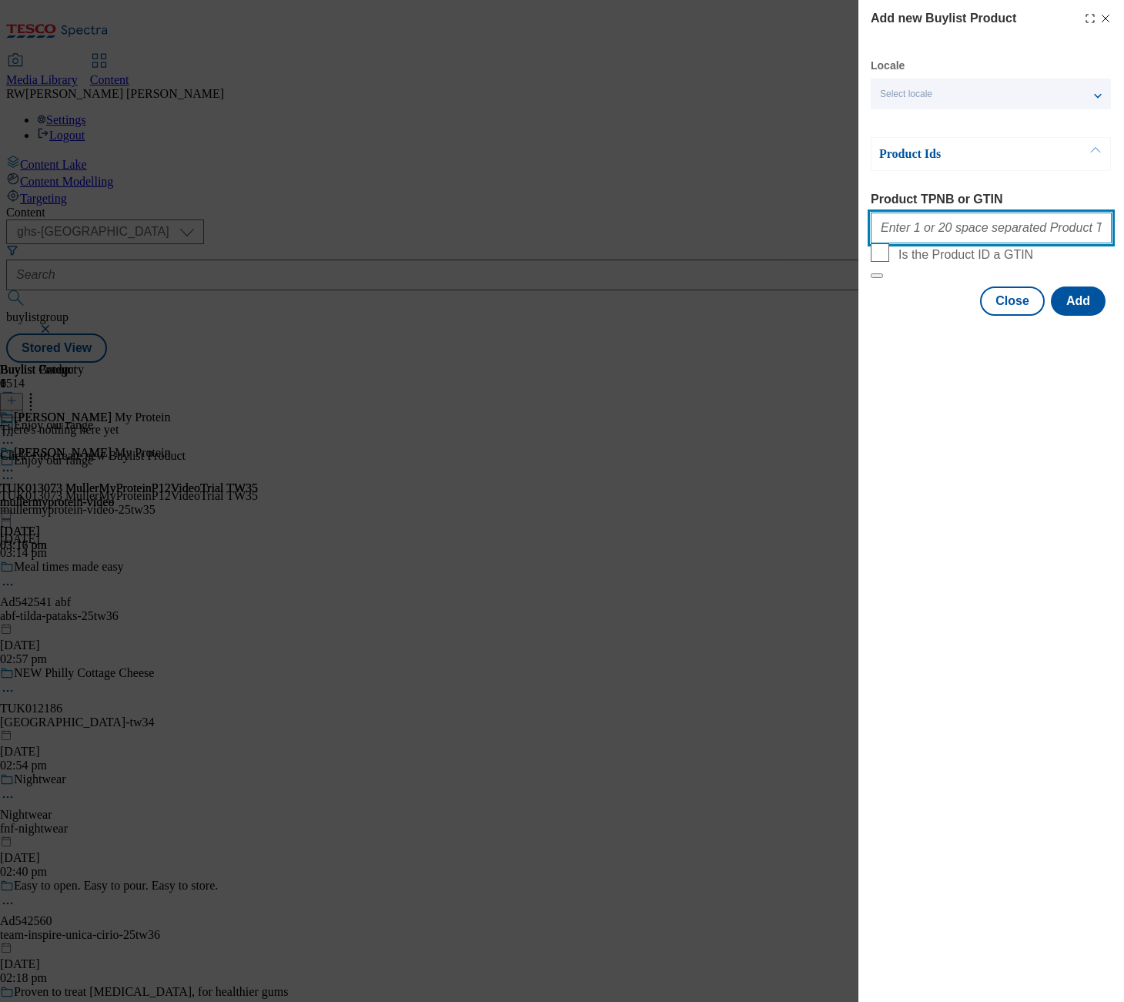
click at [963, 240] on input "Product TPNB or GTIN" at bounding box center [991, 228] width 241 height 31
paste input "96716948, 96484455, 93768460, 93601340,"
type input "96716948, 96484455, 93768460, 93601340"
click at [1086, 316] on button "Add" at bounding box center [1078, 300] width 55 height 29
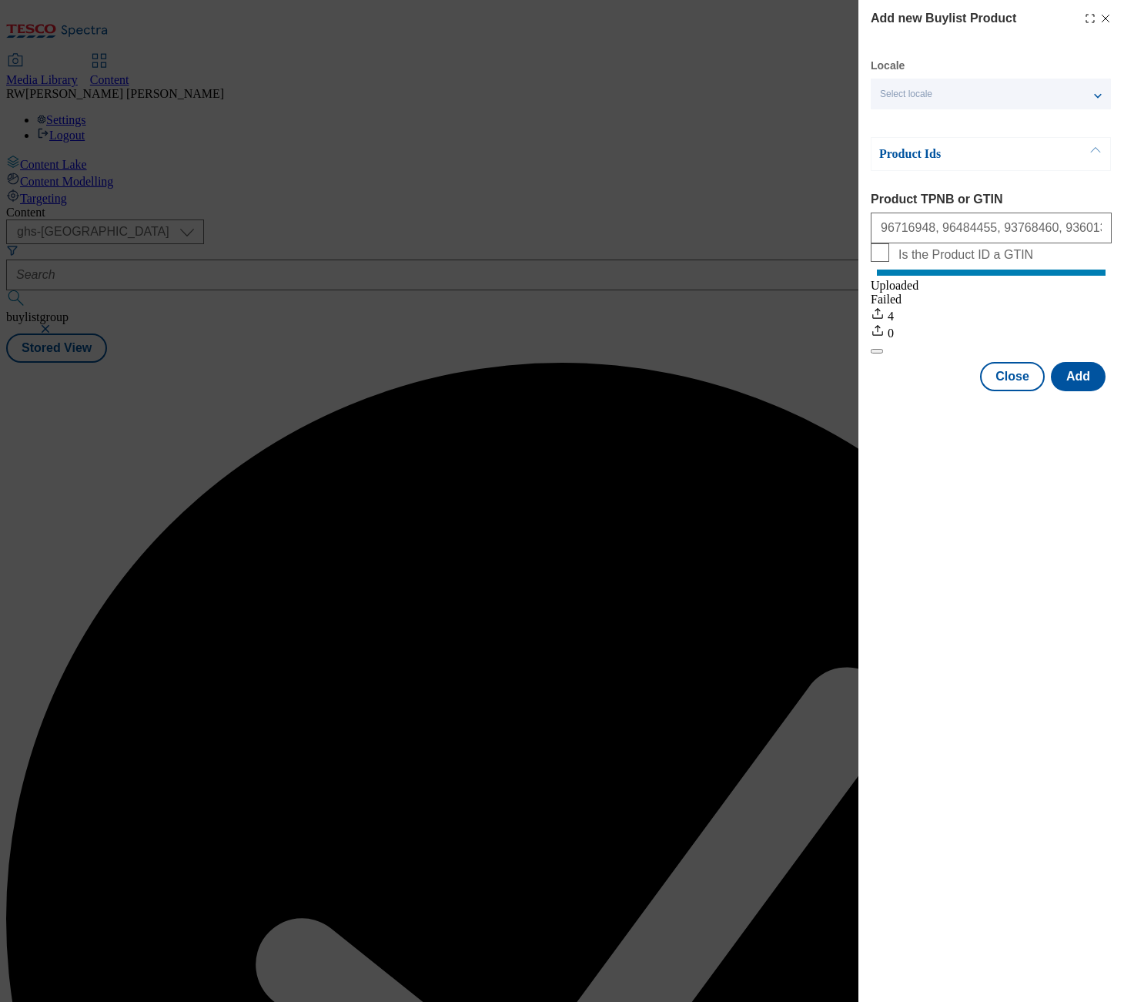
scroll to position [0, 0]
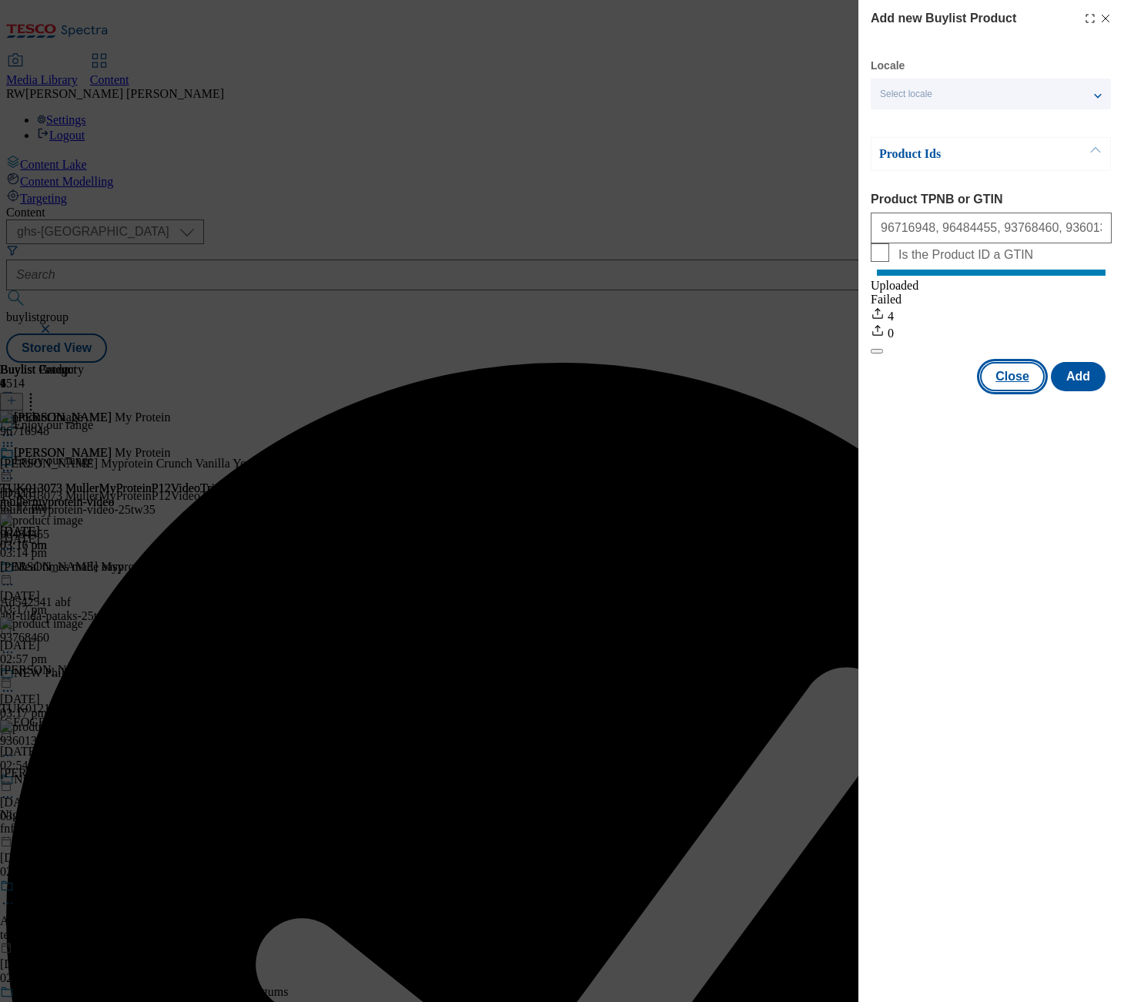
click at [1013, 388] on button "Close" at bounding box center [1012, 376] width 65 height 29
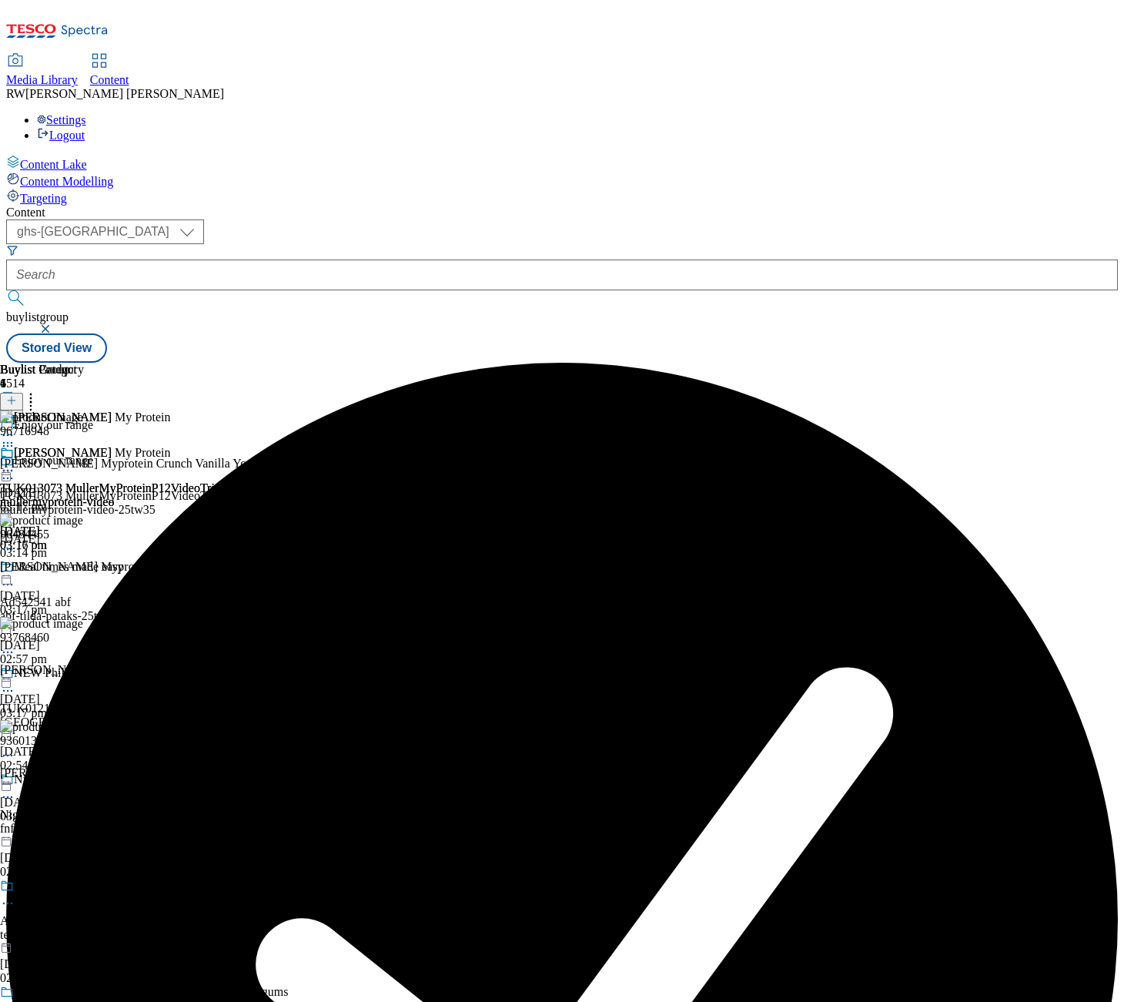
scroll to position [0, 242]
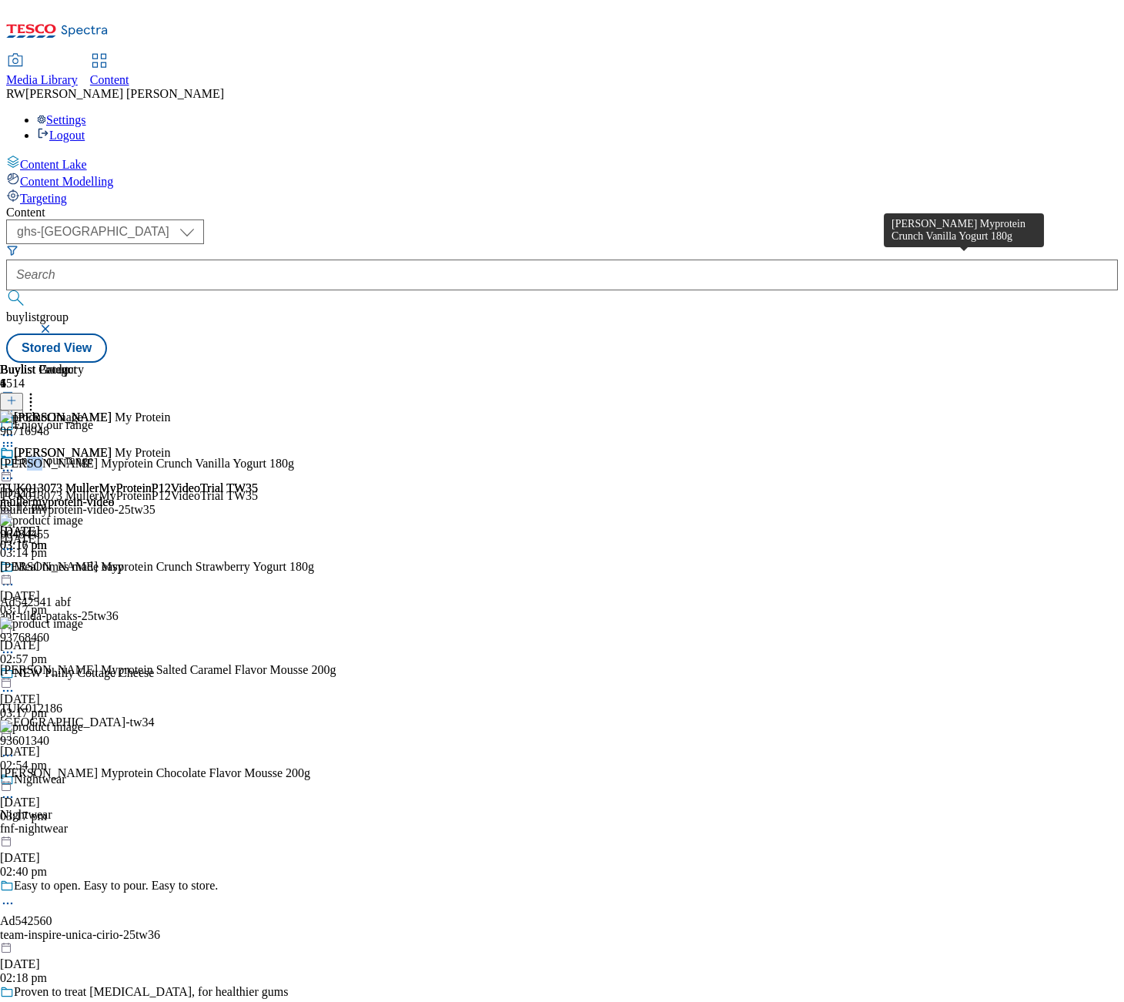
click at [294, 457] on div "[PERSON_NAME] Myprotein Crunch Vanilla Yogurt 180g" at bounding box center [147, 464] width 294 height 14
drag, startPoint x: 932, startPoint y: 259, endPoint x: 899, endPoint y: 259, distance: 33.1
click at [336, 410] on div "96716948 [PERSON_NAME] Myprotein Crunch Vanilla Yogurt 180g [DATE] 03:17 pm" at bounding box center [168, 461] width 336 height 103
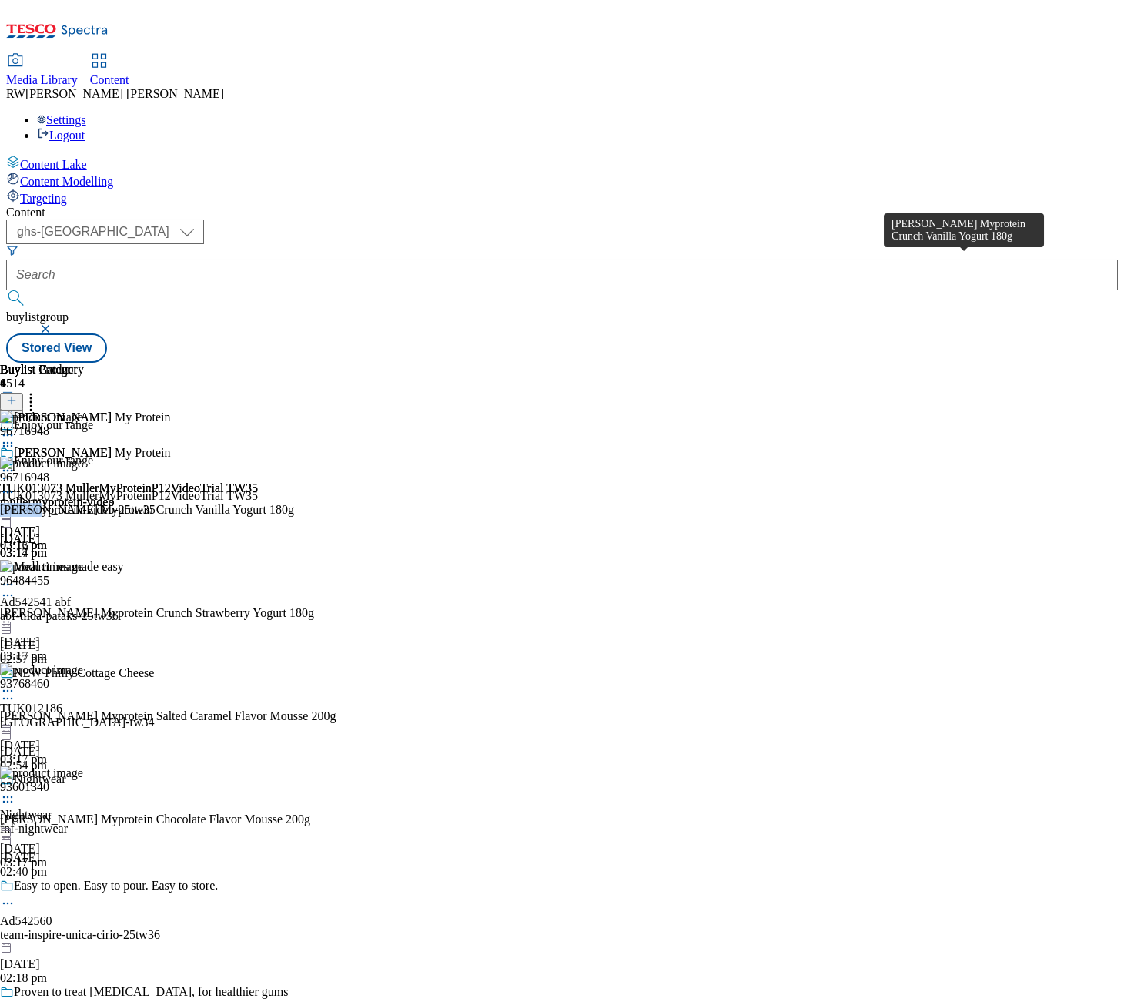
drag, startPoint x: 932, startPoint y: 259, endPoint x: 908, endPoint y: 261, distance: 24.7
click at [294, 503] on div "[PERSON_NAME] Myprotein Crunch Vanilla Yogurt 180g" at bounding box center [147, 510] width 294 height 14
copy div "[PERSON_NAME]"
click at [15, 463] on icon at bounding box center [7, 470] width 15 height 15
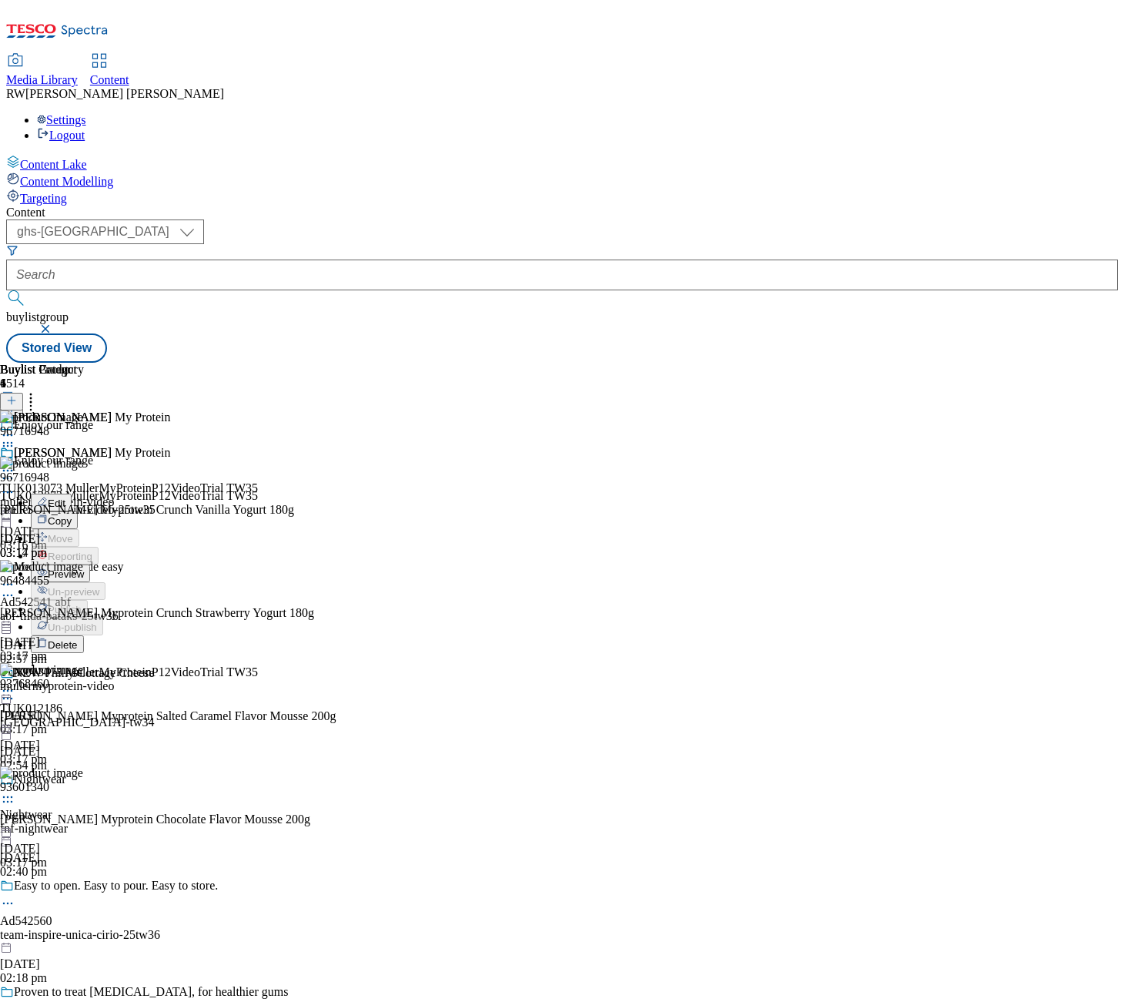
click at [72, 494] on button "Edit" at bounding box center [51, 503] width 41 height 18
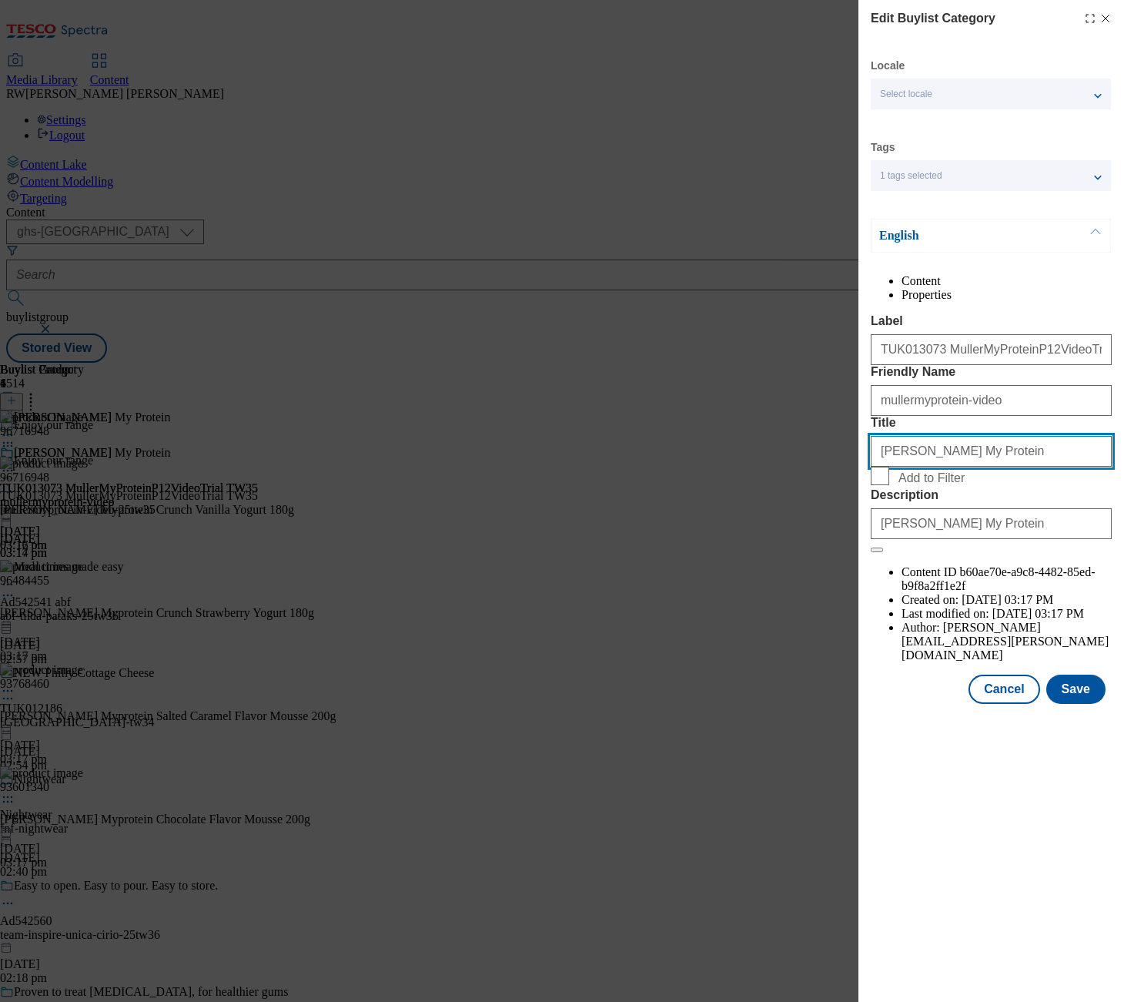
drag, startPoint x: 906, startPoint y: 532, endPoint x: 863, endPoint y: 528, distance: 43.3
click at [863, 528] on div "Edit Buylist Category Locale Select locale English Welsh Tags 1 tags selected f…" at bounding box center [992, 353] width 266 height 707
paste input "ü"
type input "[PERSON_NAME] My Protein"
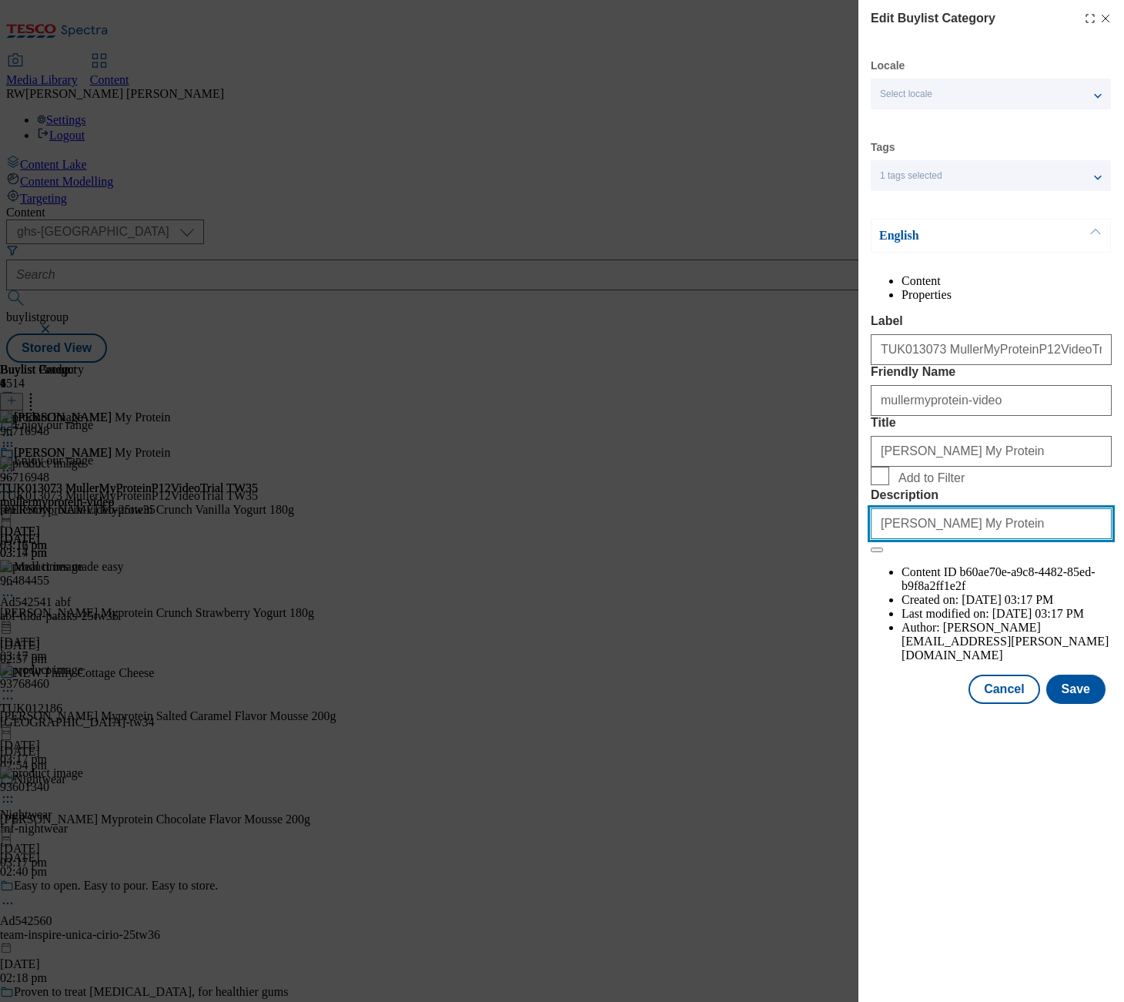
click at [902, 539] on input "[PERSON_NAME] My Protein" at bounding box center [991, 523] width 241 height 31
drag, startPoint x: 906, startPoint y: 655, endPoint x: 842, endPoint y: 652, distance: 64.0
click at [842, 652] on div "Edit Buylist Category Locale Select locale English Welsh Tags 1 tags selected f…" at bounding box center [562, 501] width 1124 height 1002
paste input "ü"
type input "[PERSON_NAME] My Protein"
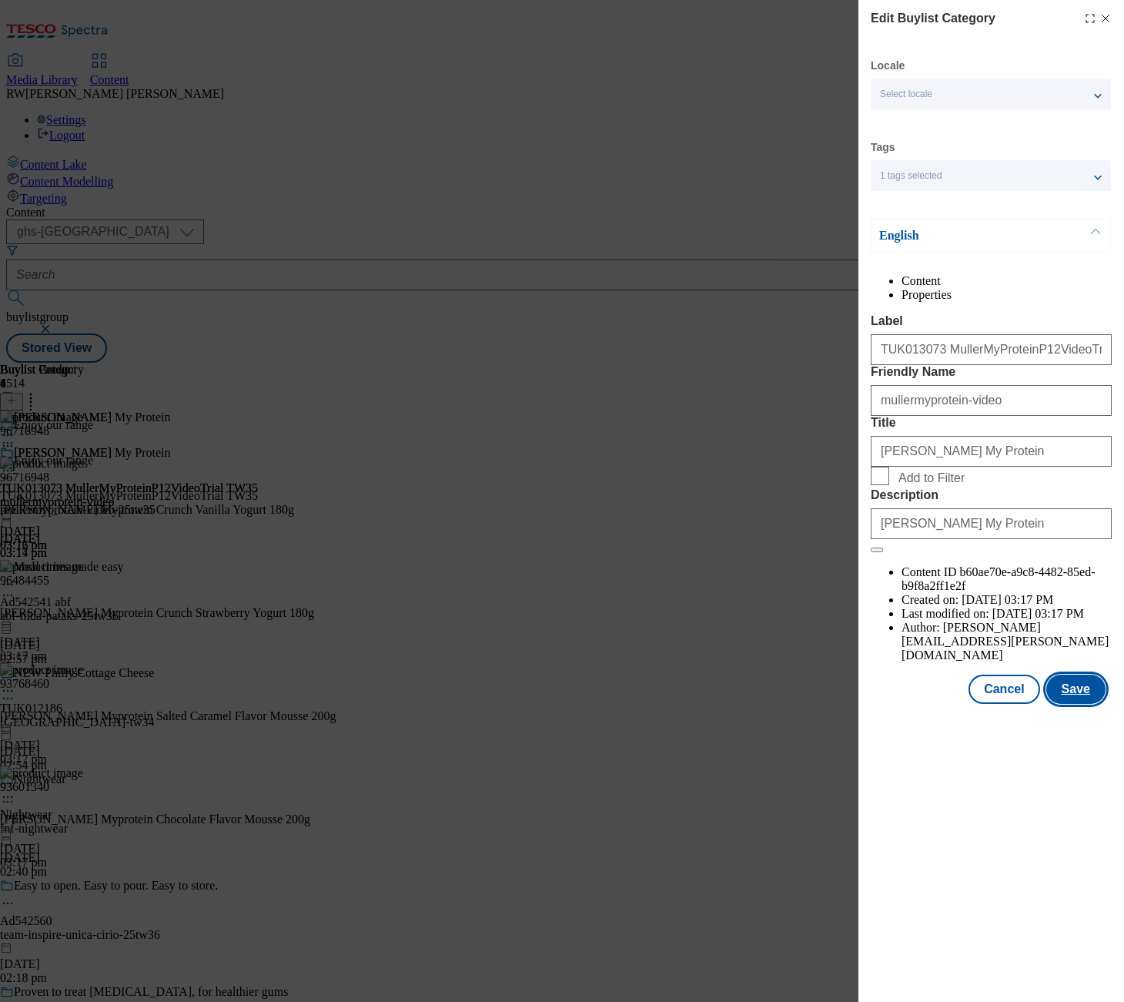
click at [1071, 704] on button "Save" at bounding box center [1075, 689] width 59 height 29
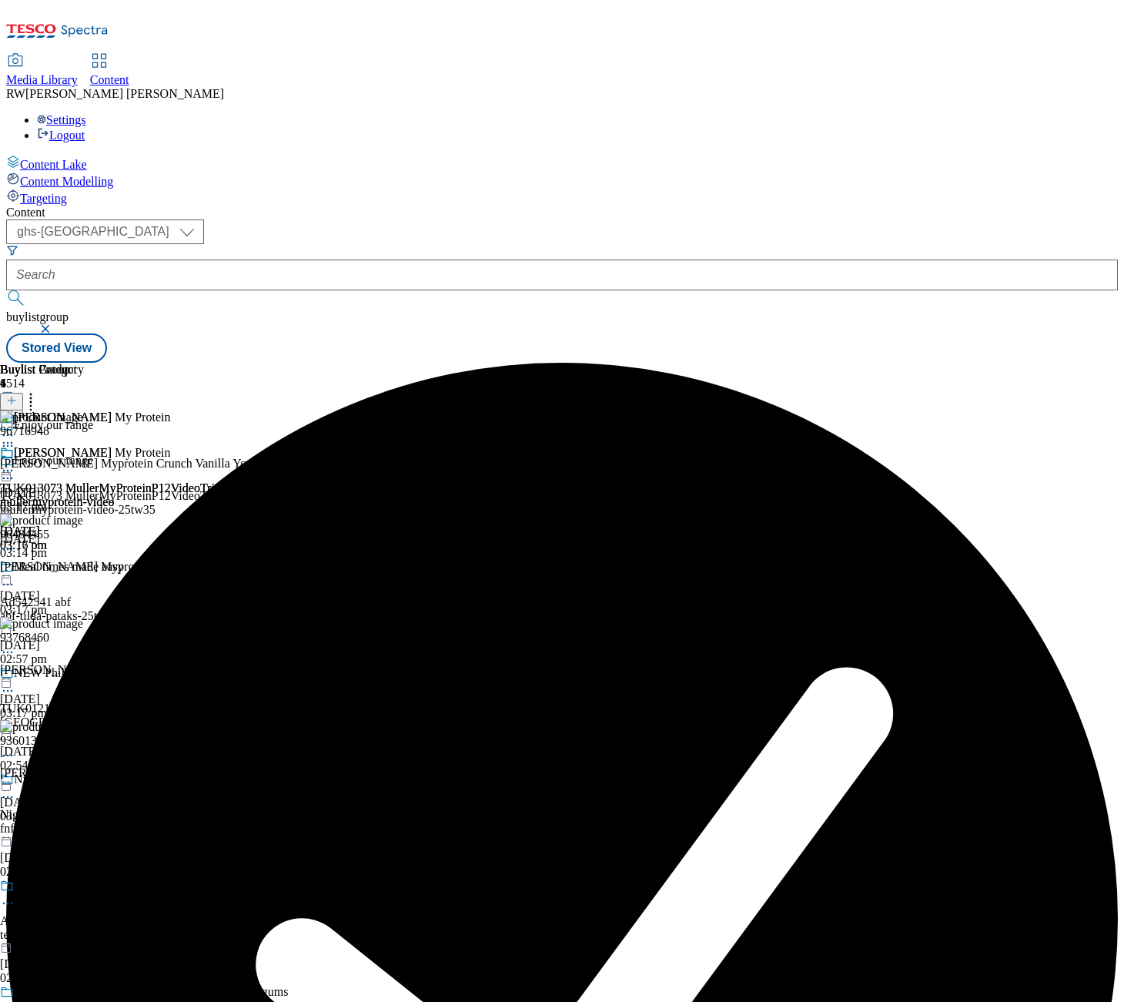
click at [258, 495] on div "mullermyprotein-video" at bounding box center [129, 502] width 258 height 14
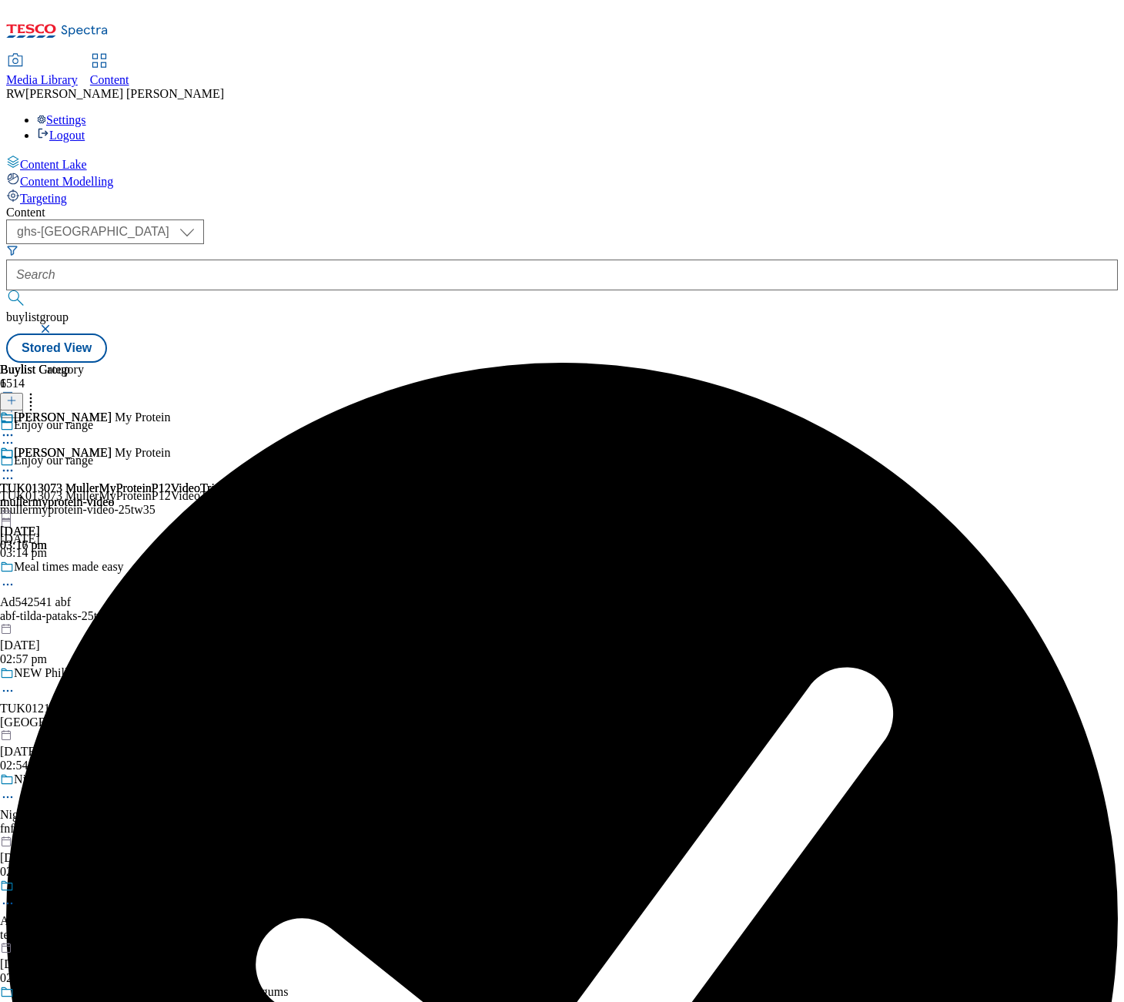
click at [15, 463] on icon at bounding box center [7, 470] width 15 height 15
click at [72, 494] on button "Edit" at bounding box center [51, 503] width 41 height 18
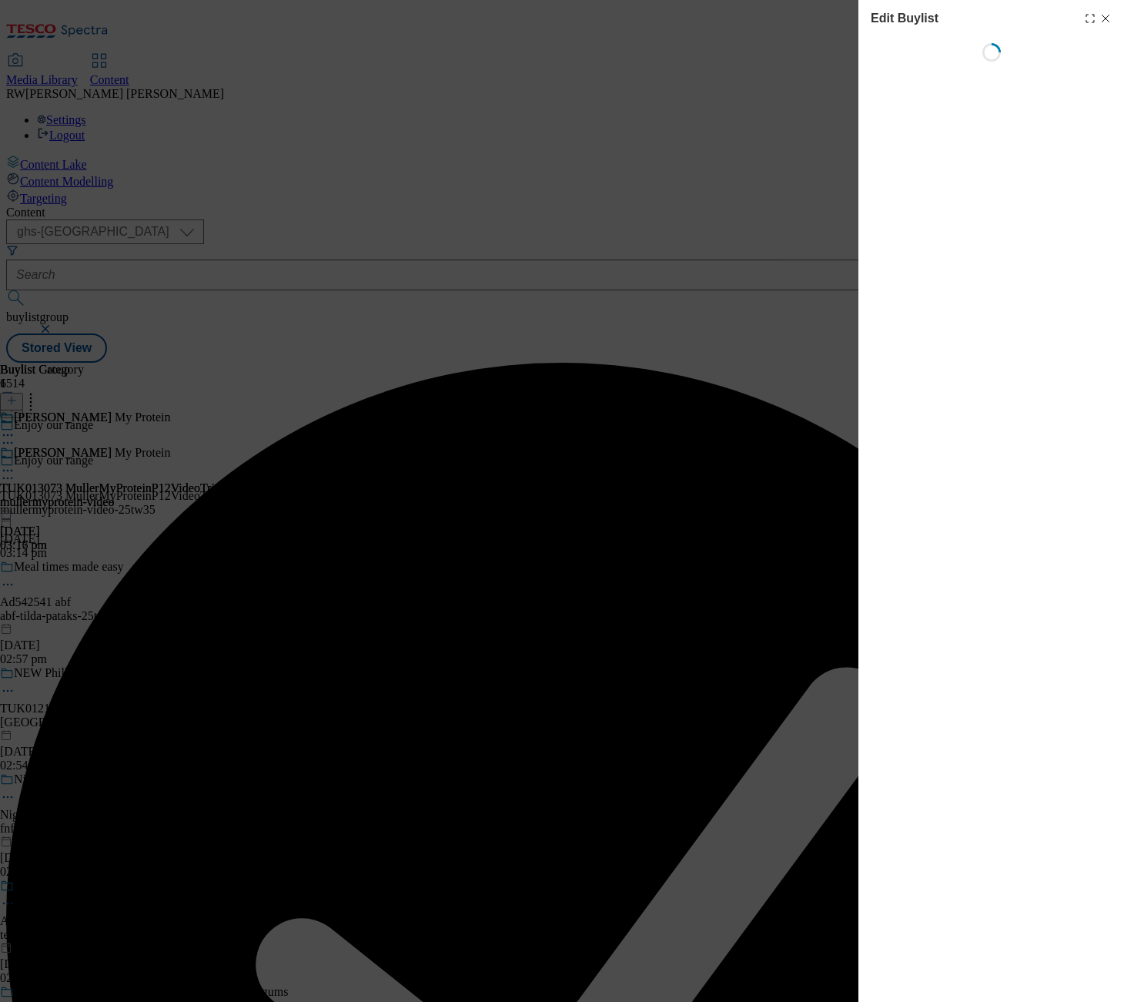
select select "tactical"
select select "supplier funded short term 1-3 weeks"
select select "dunnhumby"
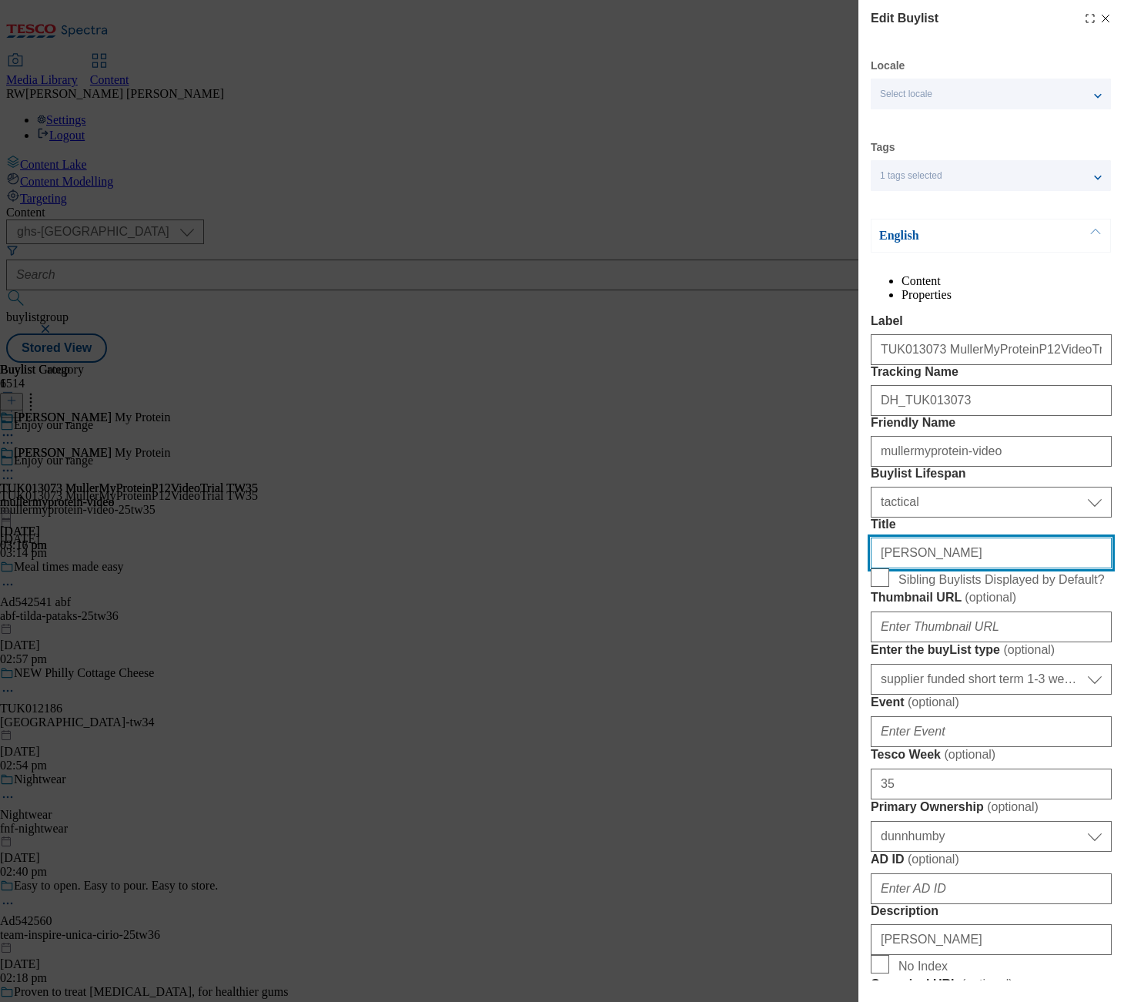
drag, startPoint x: 850, startPoint y: 691, endPoint x: 840, endPoint y: 693, distance: 10.1
click at [840, 693] on div "Edit Buylist Locale Select locale English Welsh Tags 1 tags selected fnf market…" at bounding box center [562, 501] width 1124 height 1002
paste input "ü"
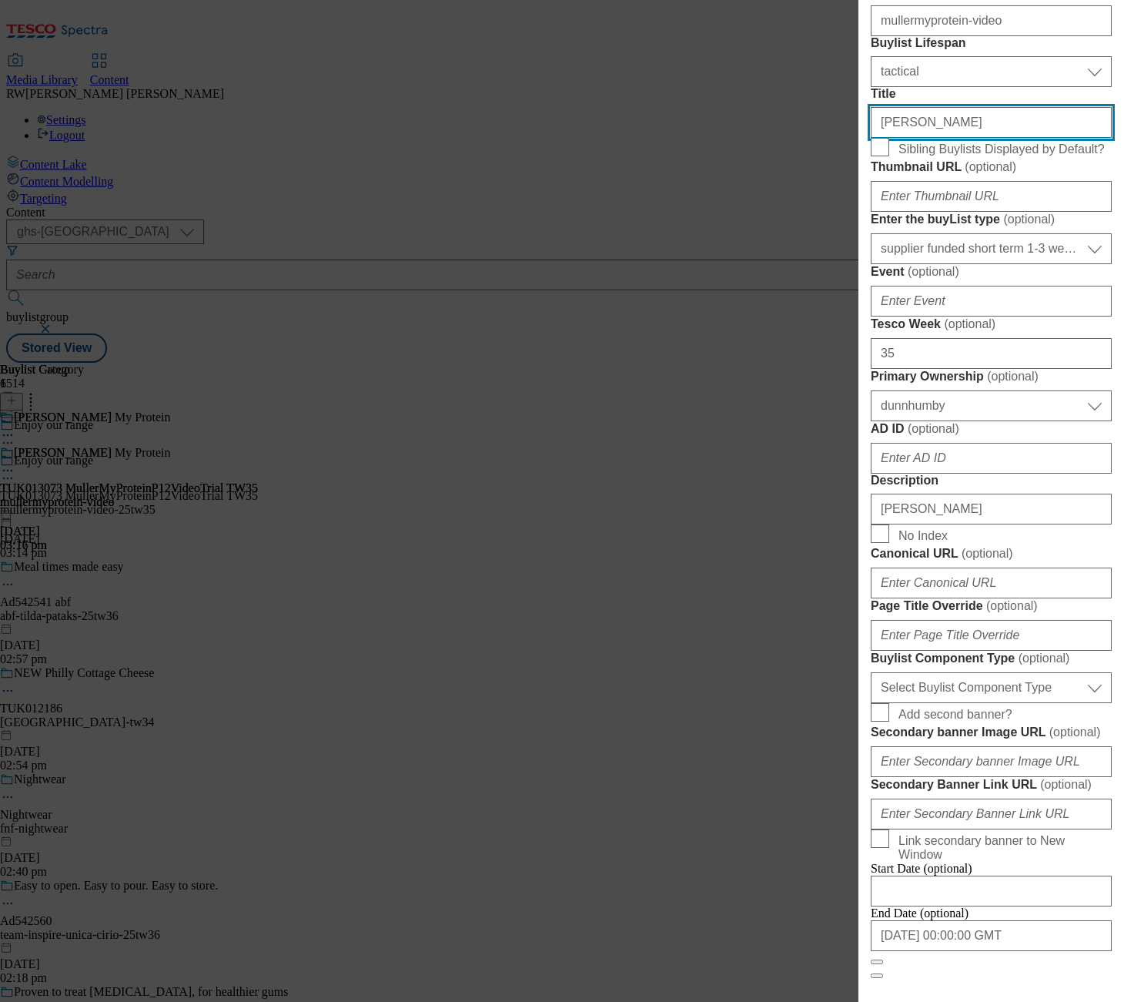
scroll to position [598, 0]
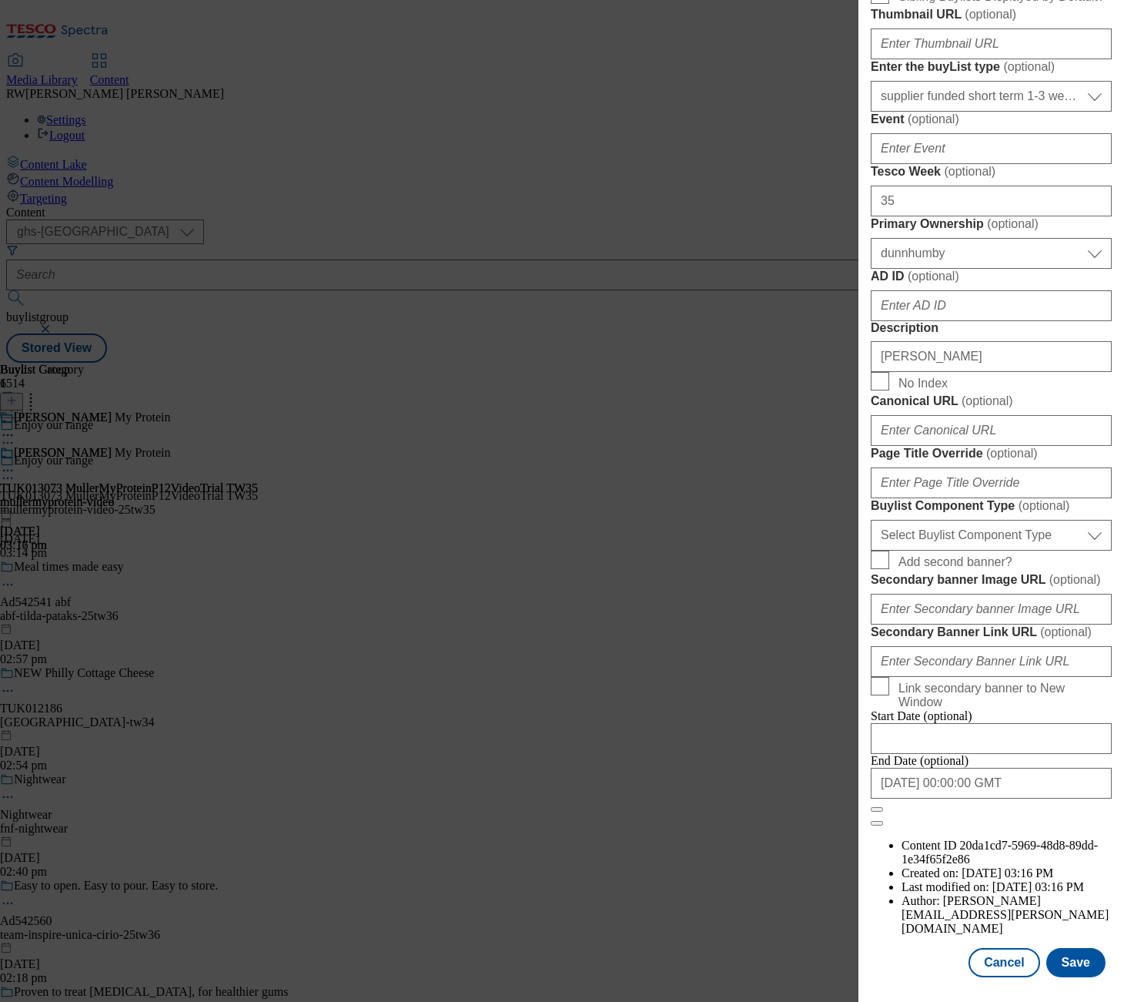
type input "[PERSON_NAME]"
drag, startPoint x: 935, startPoint y: 670, endPoint x: 821, endPoint y: 670, distance: 114.0
click at [821, 670] on div "Edit Buylist Locale Select locale English Welsh Tags 1 tags selected fnf market…" at bounding box center [562, 501] width 1124 height 1002
paste input "ü"
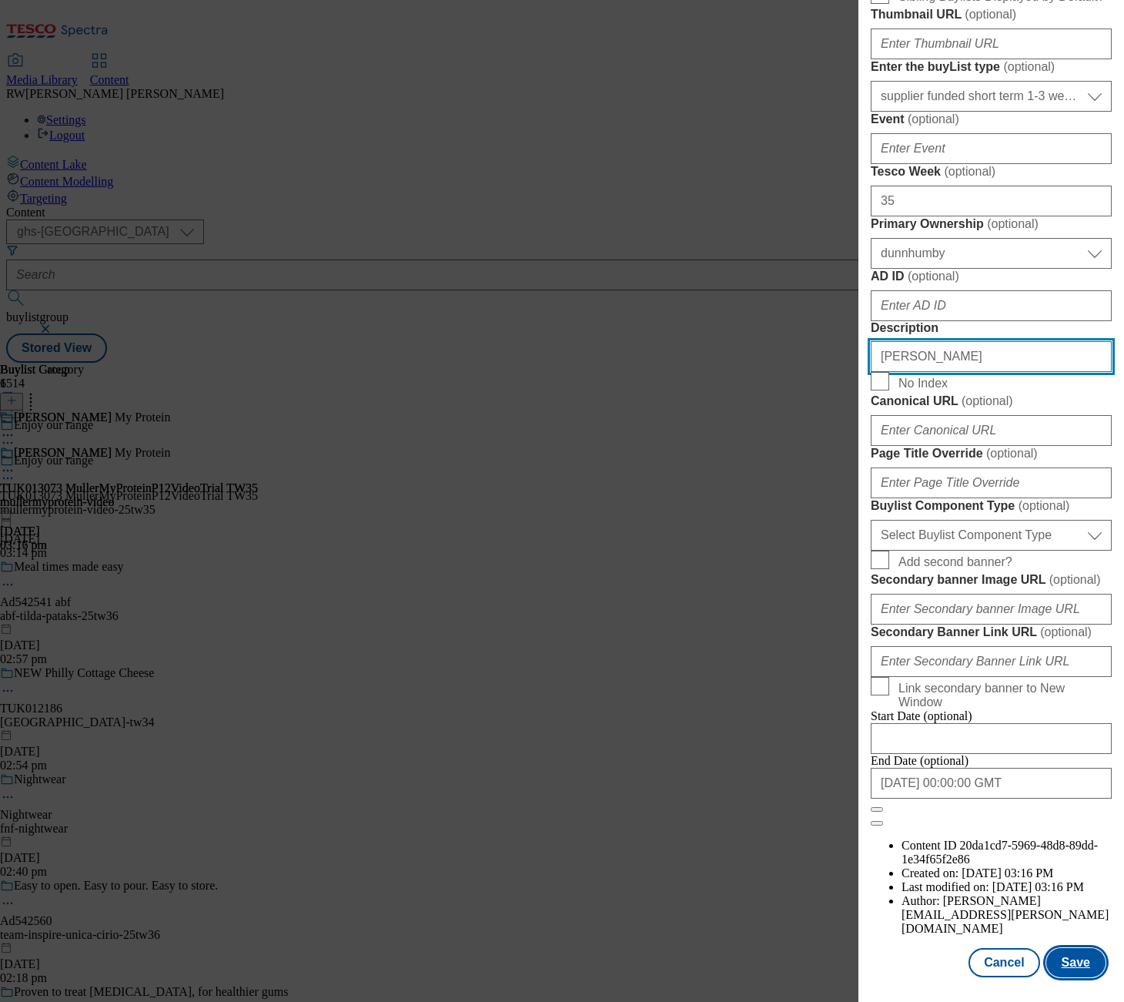
type input "[PERSON_NAME]"
click at [1060, 958] on button "Save" at bounding box center [1075, 962] width 59 height 29
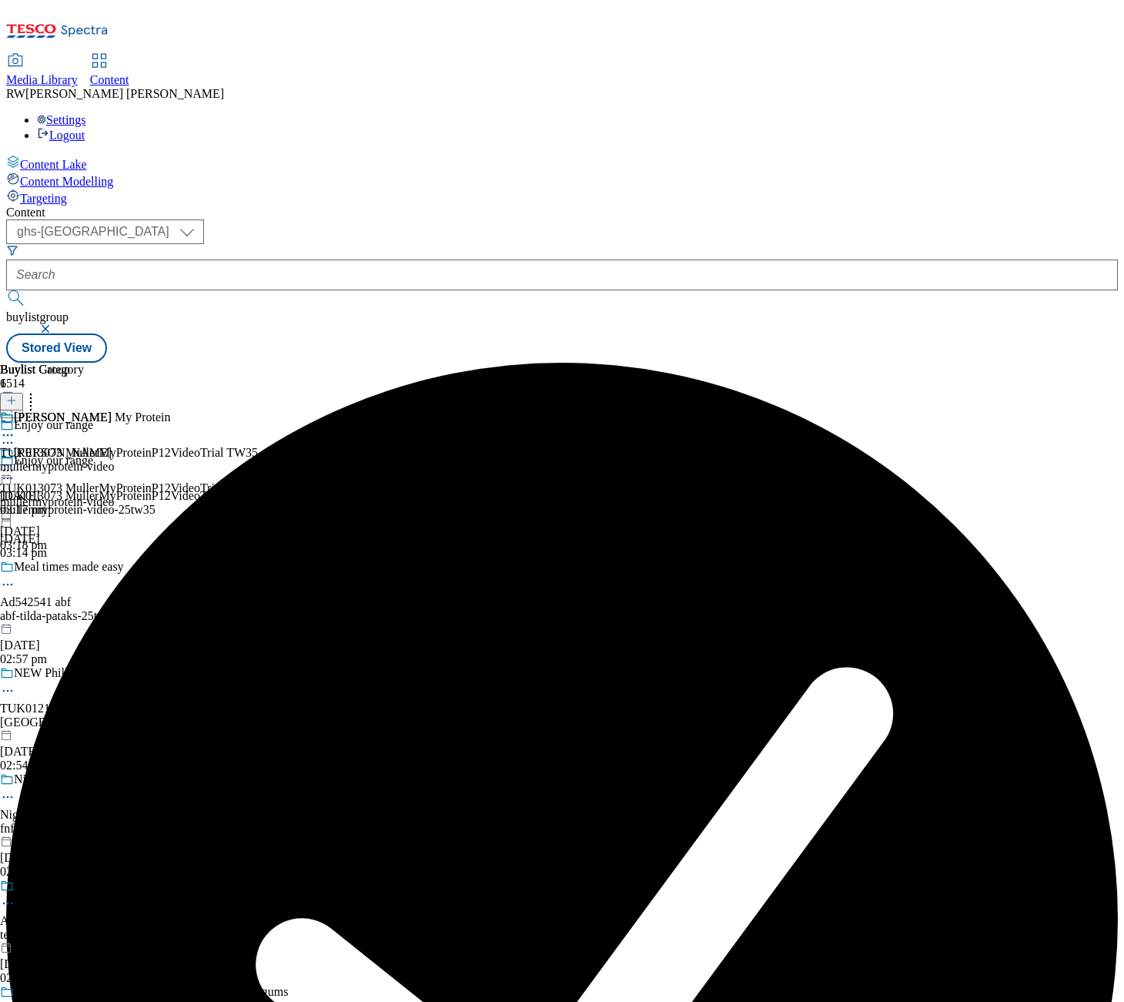
click at [15, 463] on icon at bounding box center [7, 470] width 15 height 15
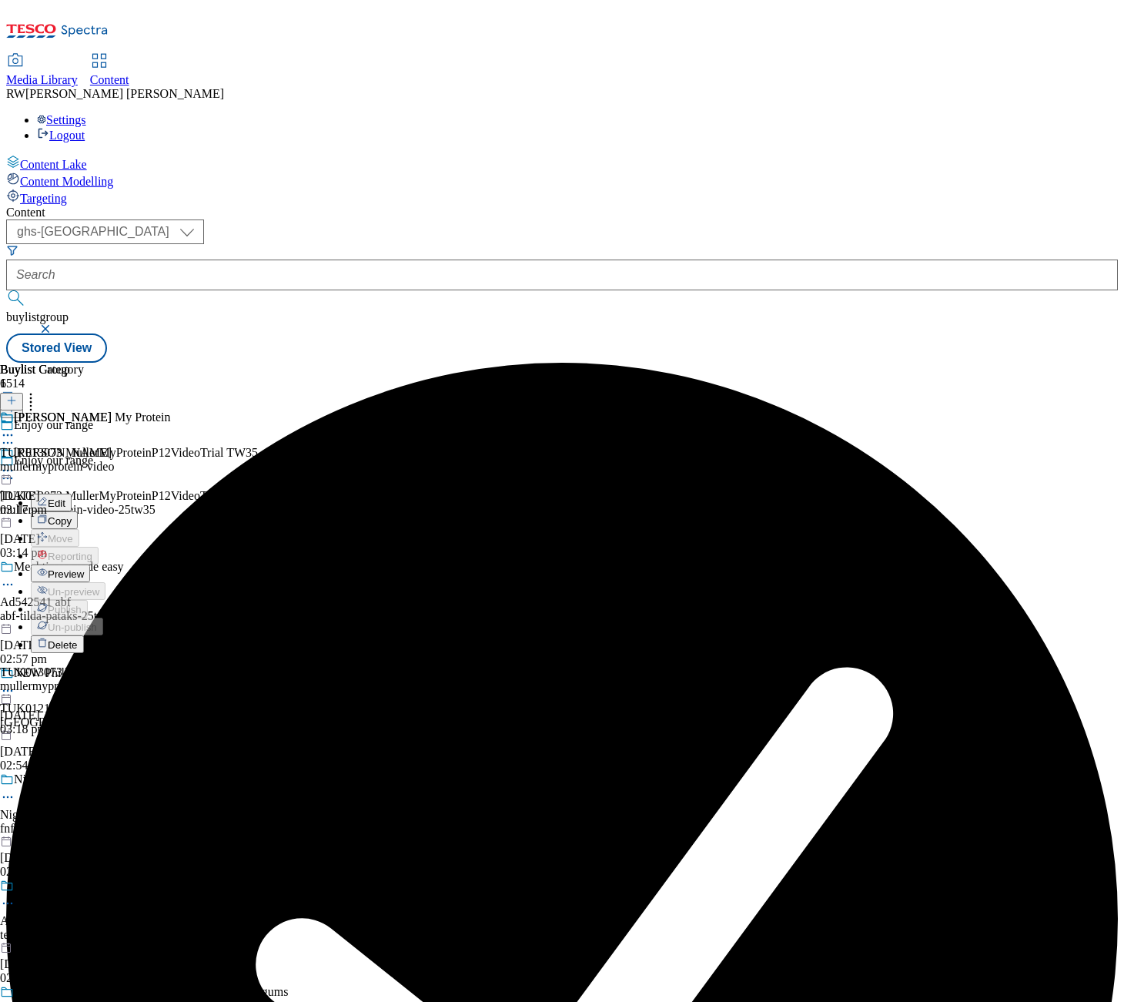
click at [84, 568] on span "Preview" at bounding box center [66, 574] width 36 height 12
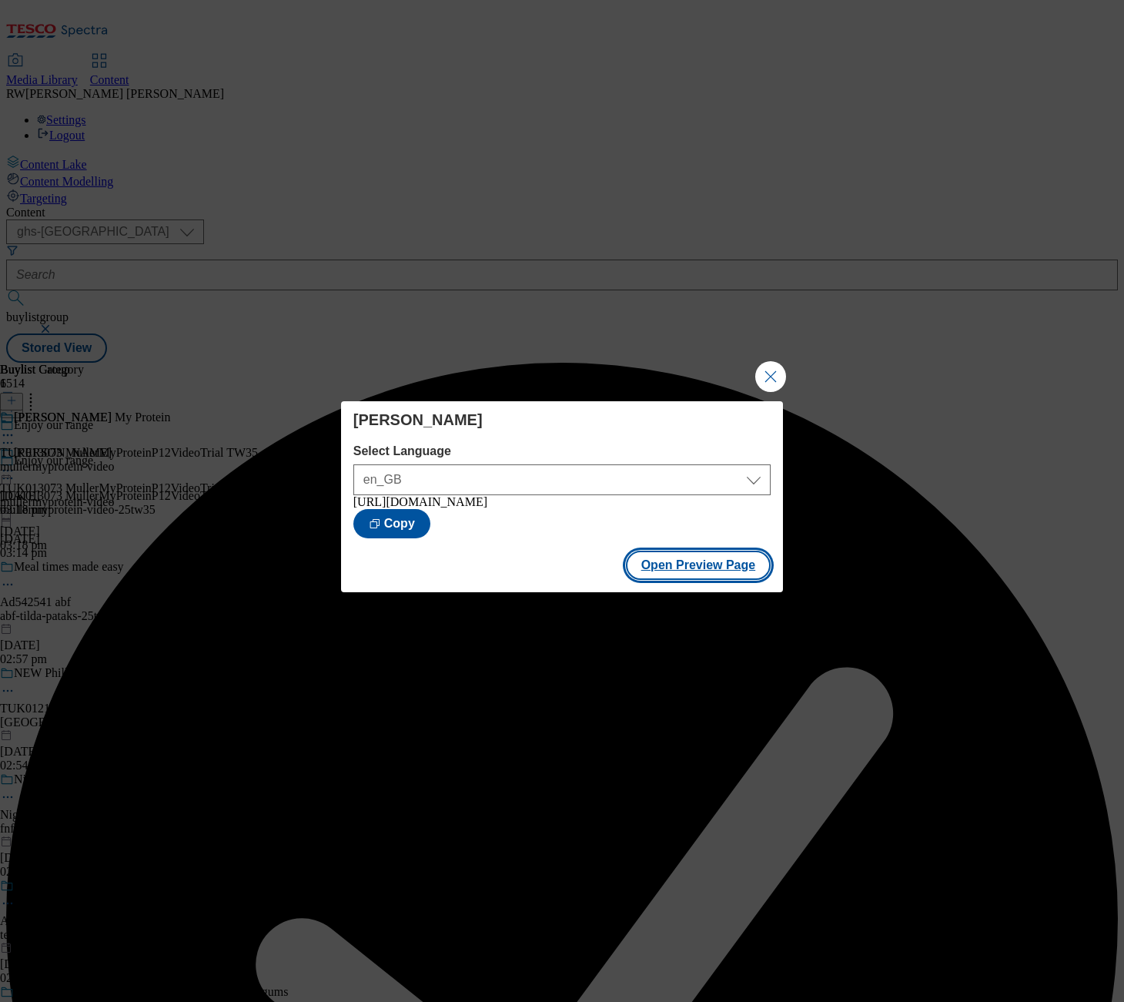
click at [676, 580] on button "Open Preview Page" at bounding box center [699, 565] width 146 height 29
click at [769, 378] on button "Close Modal" at bounding box center [770, 376] width 31 height 31
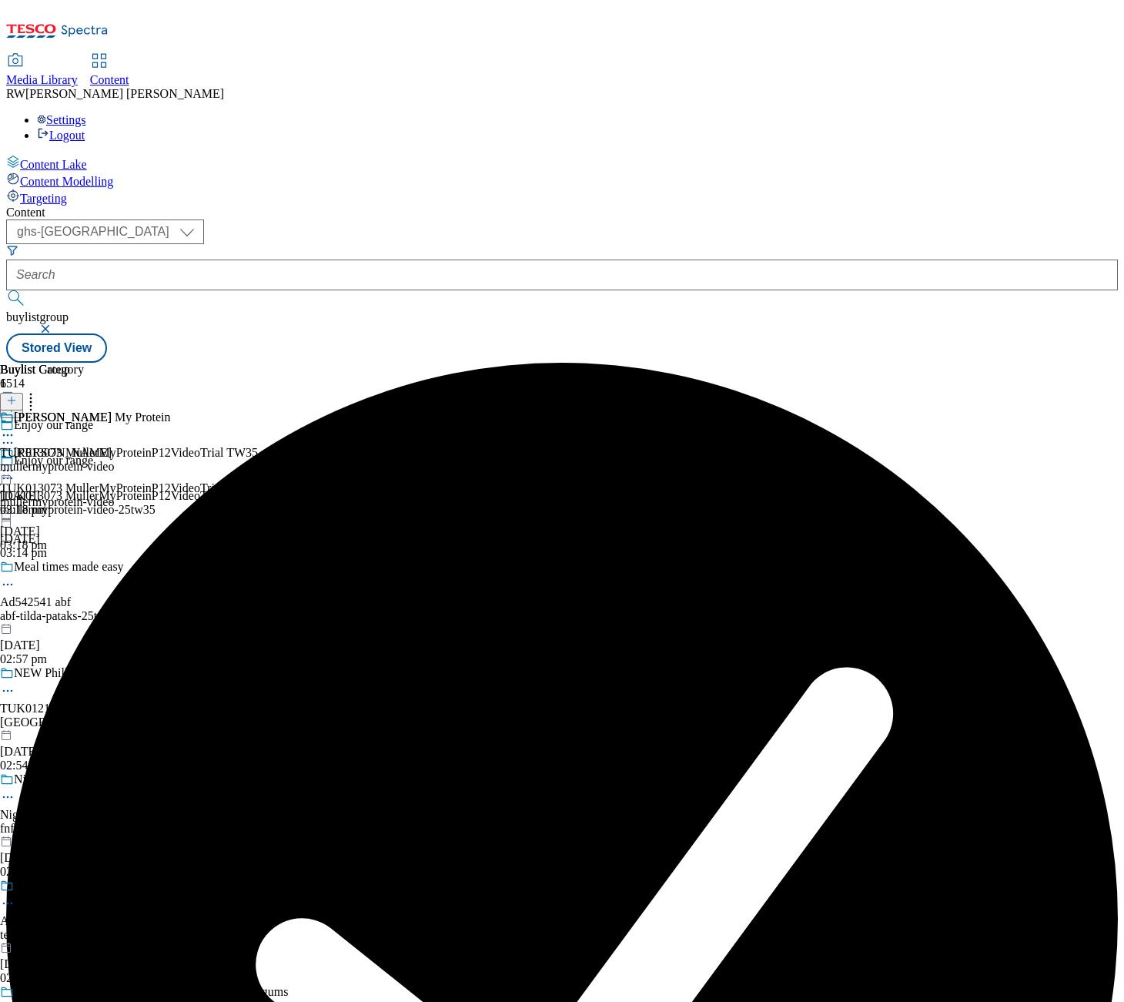
click at [9, 470] on circle at bounding box center [8, 471] width 2 height 2
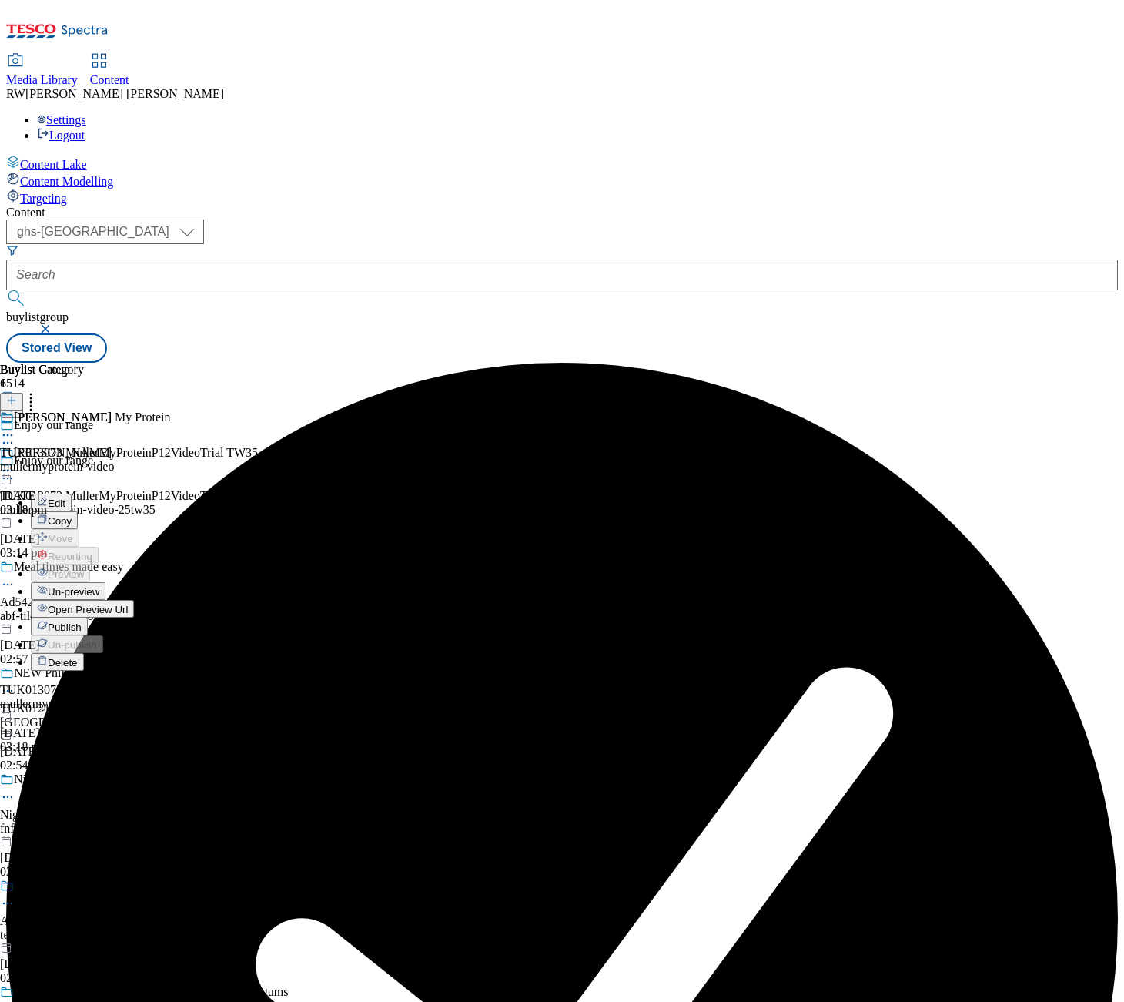
click at [82, 621] on span "Publish" at bounding box center [65, 627] width 34 height 12
